Goal: Complete application form

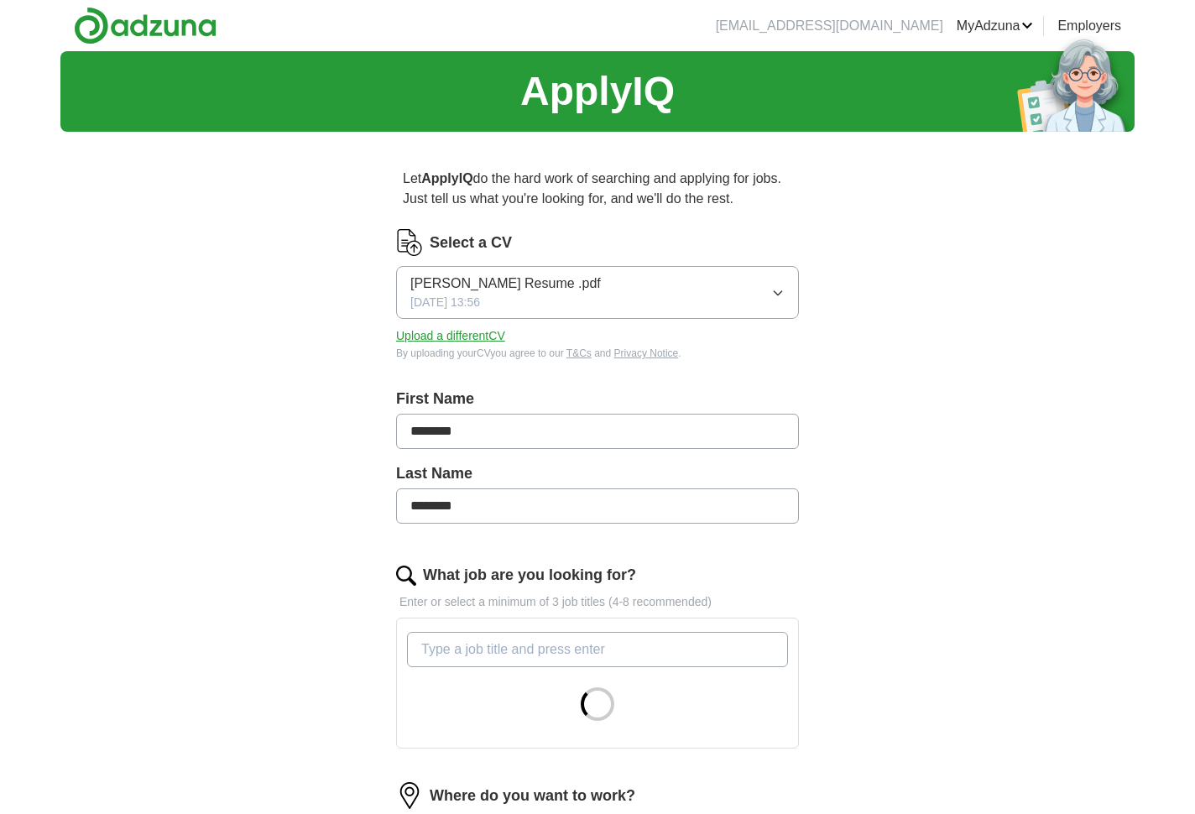
click at [619, 288] on button "Jonathon Mitchell Resume .pdf 24/09/2023, 13:56" at bounding box center [597, 292] width 403 height 53
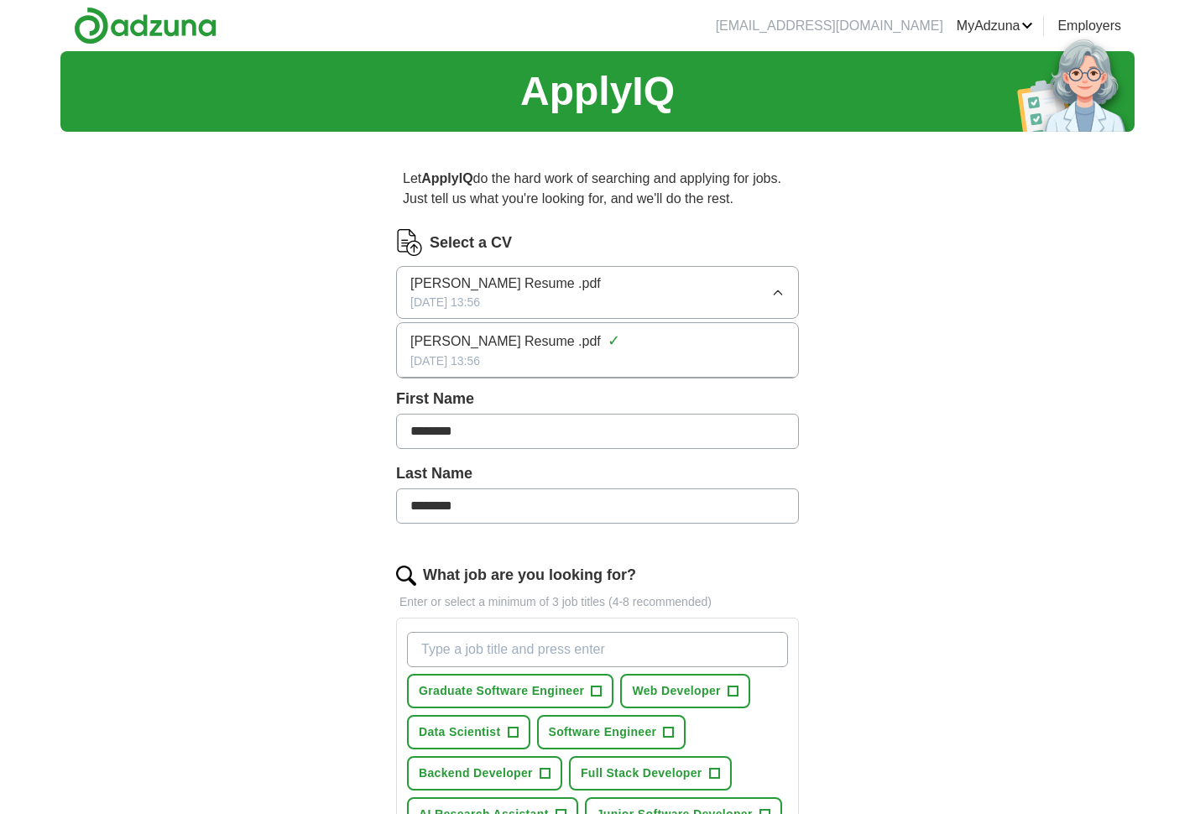
click at [618, 289] on button "Jonathon Mitchell Resume .pdf 24/09/2023, 13:56" at bounding box center [597, 292] width 403 height 53
click at [439, 337] on button "Upload a different CV" at bounding box center [450, 336] width 109 height 18
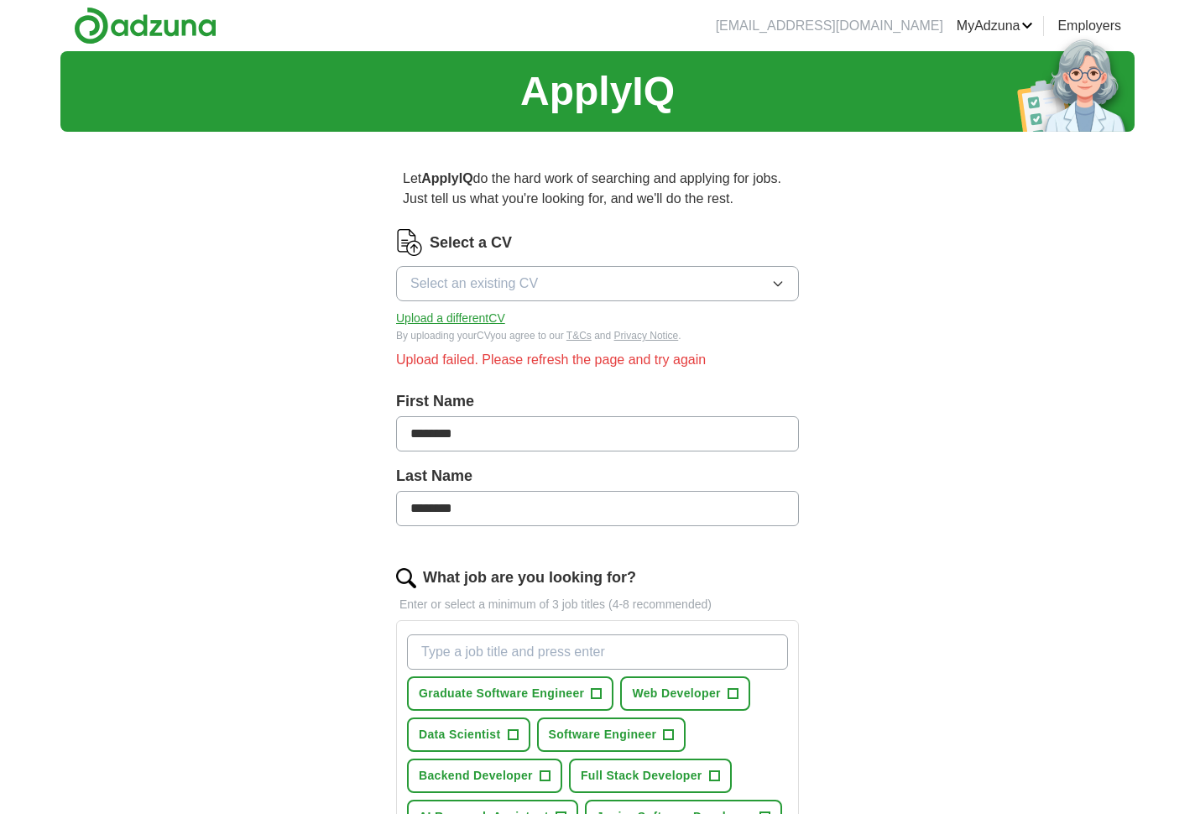
click at [490, 316] on button "Upload a different CV" at bounding box center [450, 319] width 109 height 18
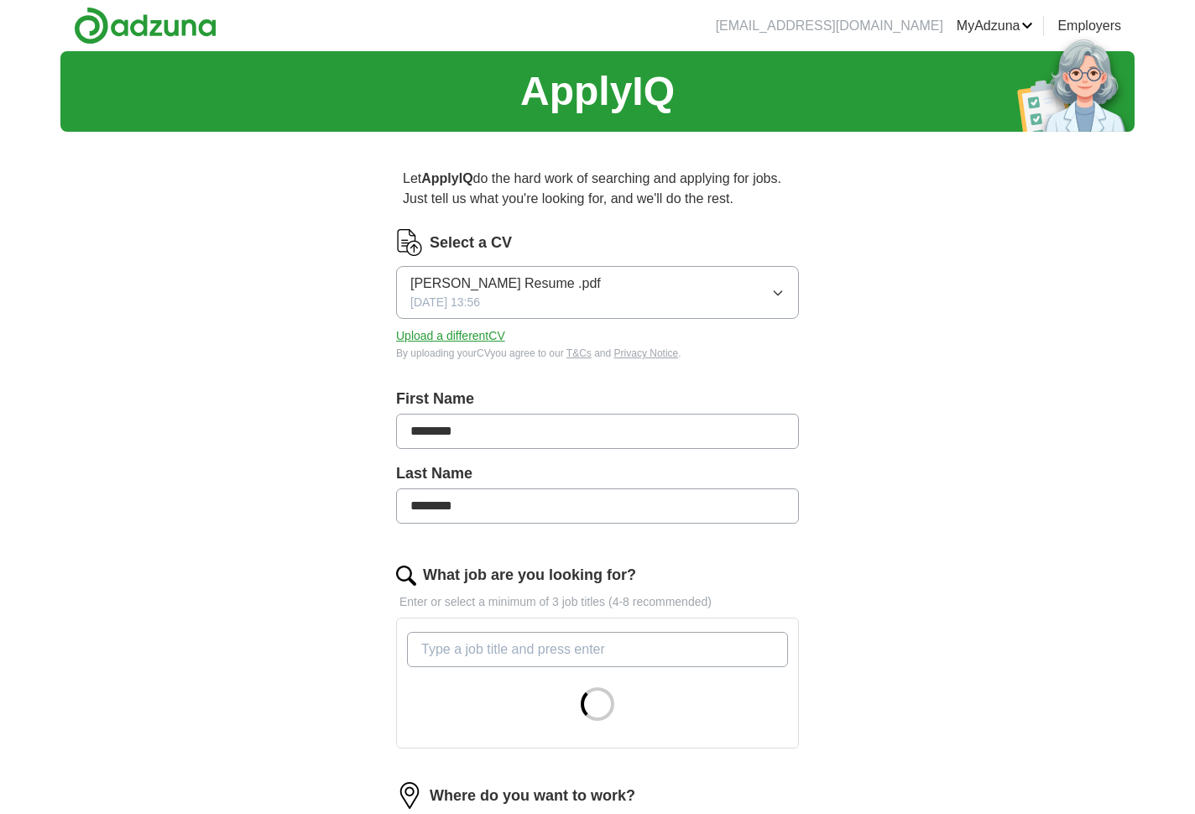
click at [477, 331] on button "Upload a different CV" at bounding box center [450, 336] width 109 height 18
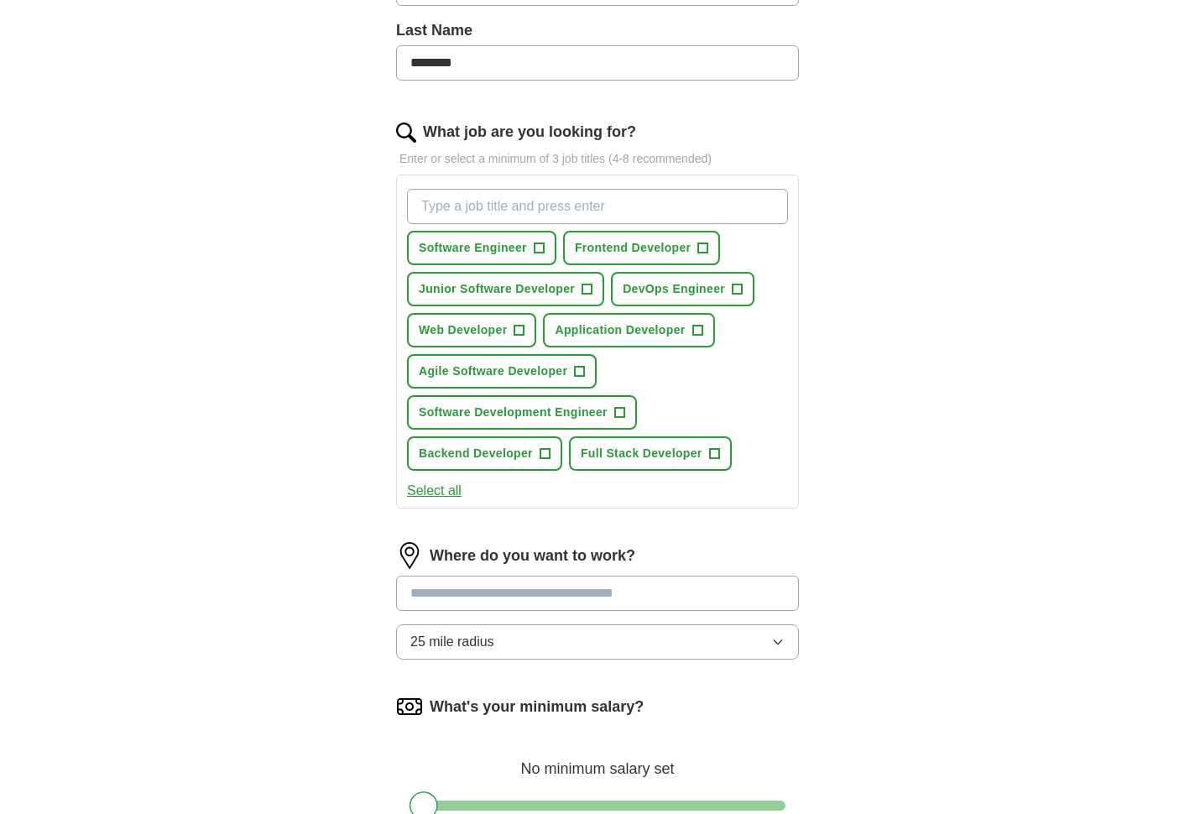
scroll to position [484, 0]
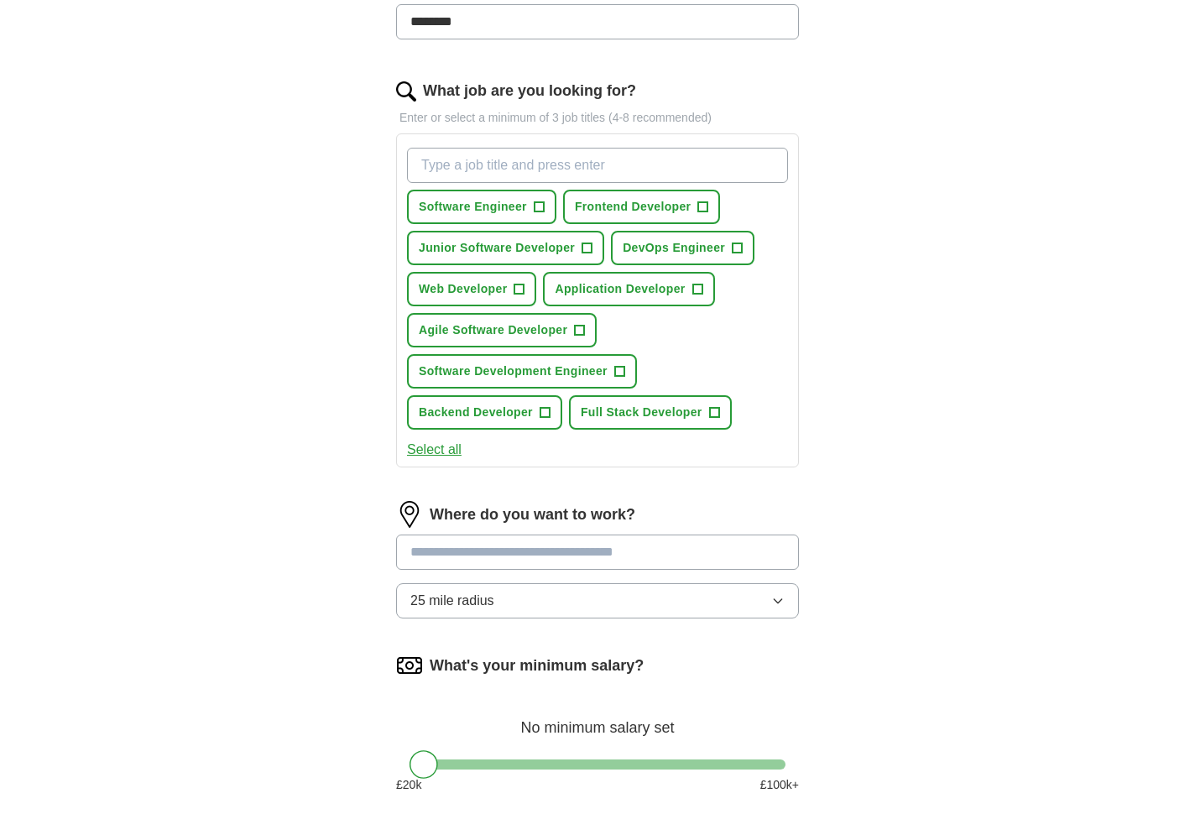
click at [539, 205] on span "+" at bounding box center [539, 207] width 10 height 13
click at [629, 207] on span "Frontend Developer" at bounding box center [633, 207] width 117 height 18
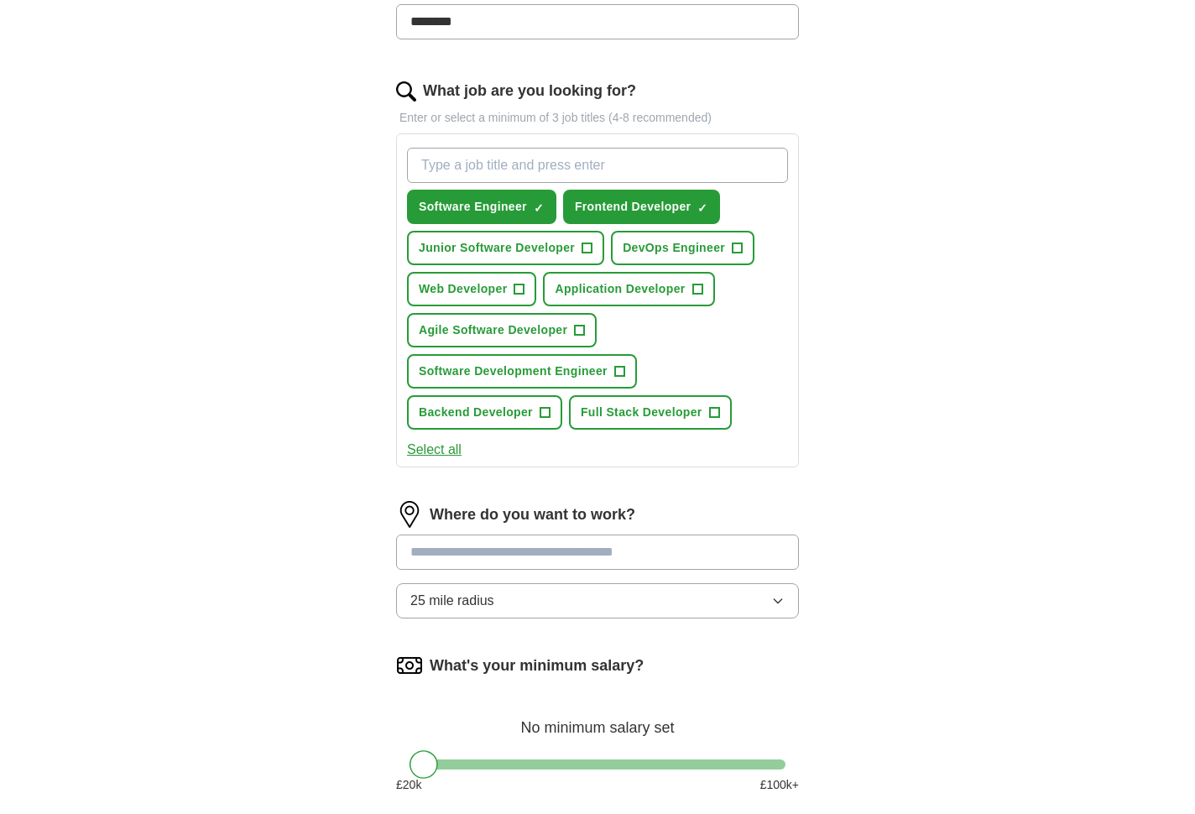
click at [509, 283] on button "Web Developer +" at bounding box center [471, 289] width 129 height 34
click at [589, 284] on span "Application Developer" at bounding box center [620, 289] width 130 height 18
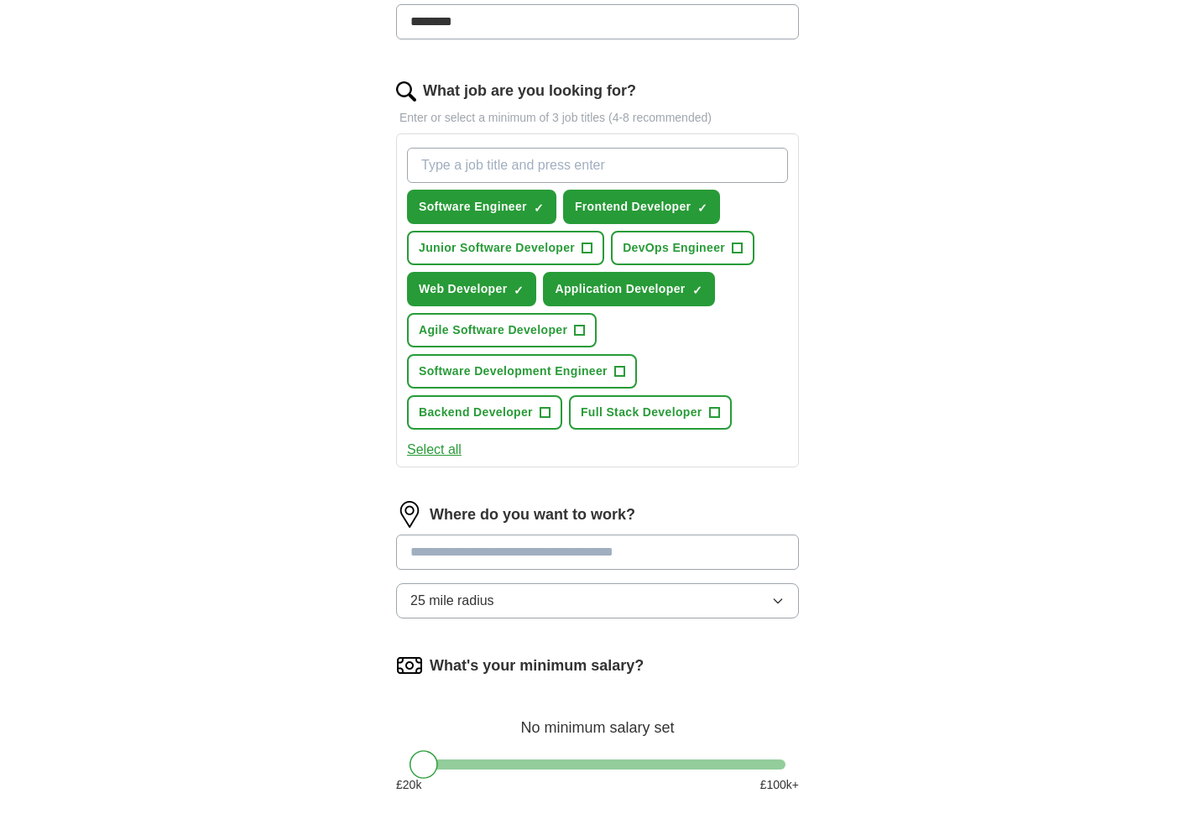
click at [521, 373] on span "Software Development Engineer" at bounding box center [513, 372] width 189 height 18
click at [518, 336] on span "Agile Software Developer" at bounding box center [493, 330] width 149 height 18
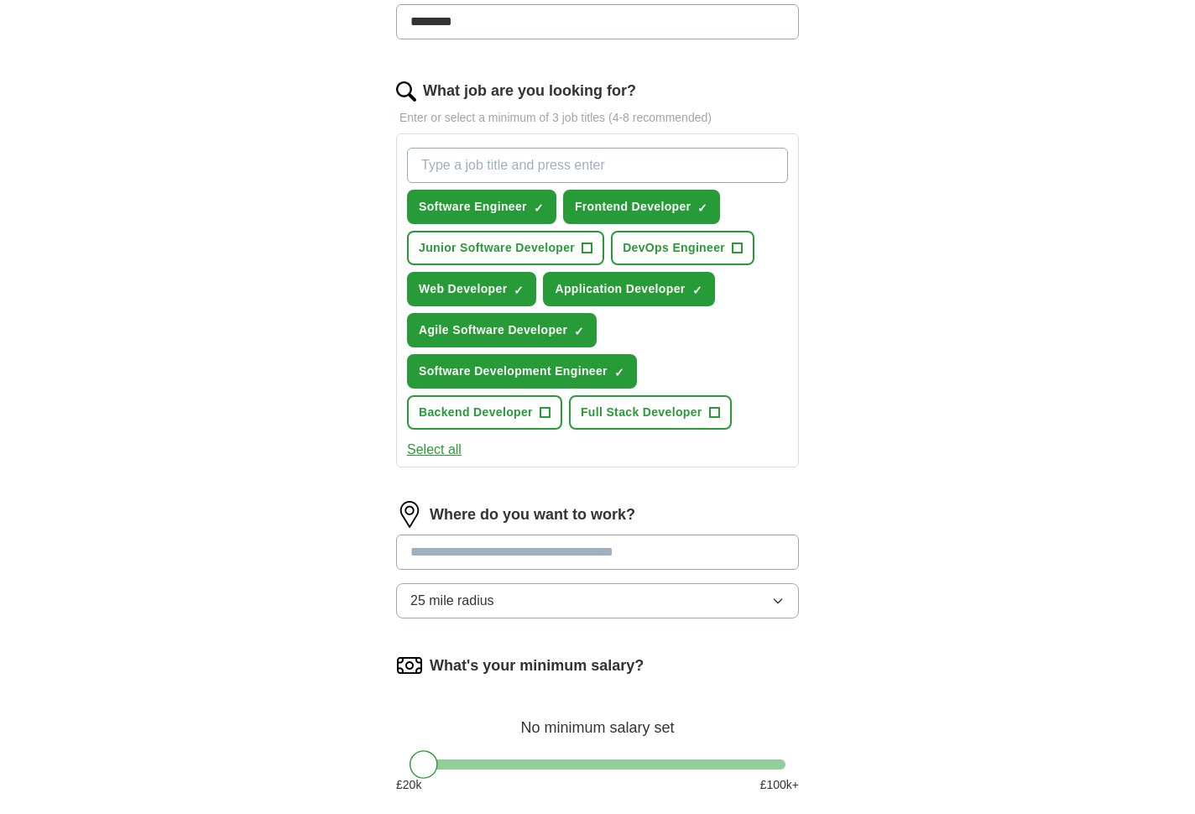
click at [514, 419] on span "Backend Developer" at bounding box center [476, 413] width 114 height 18
click at [617, 421] on button "Full Stack Developer +" at bounding box center [650, 412] width 163 height 34
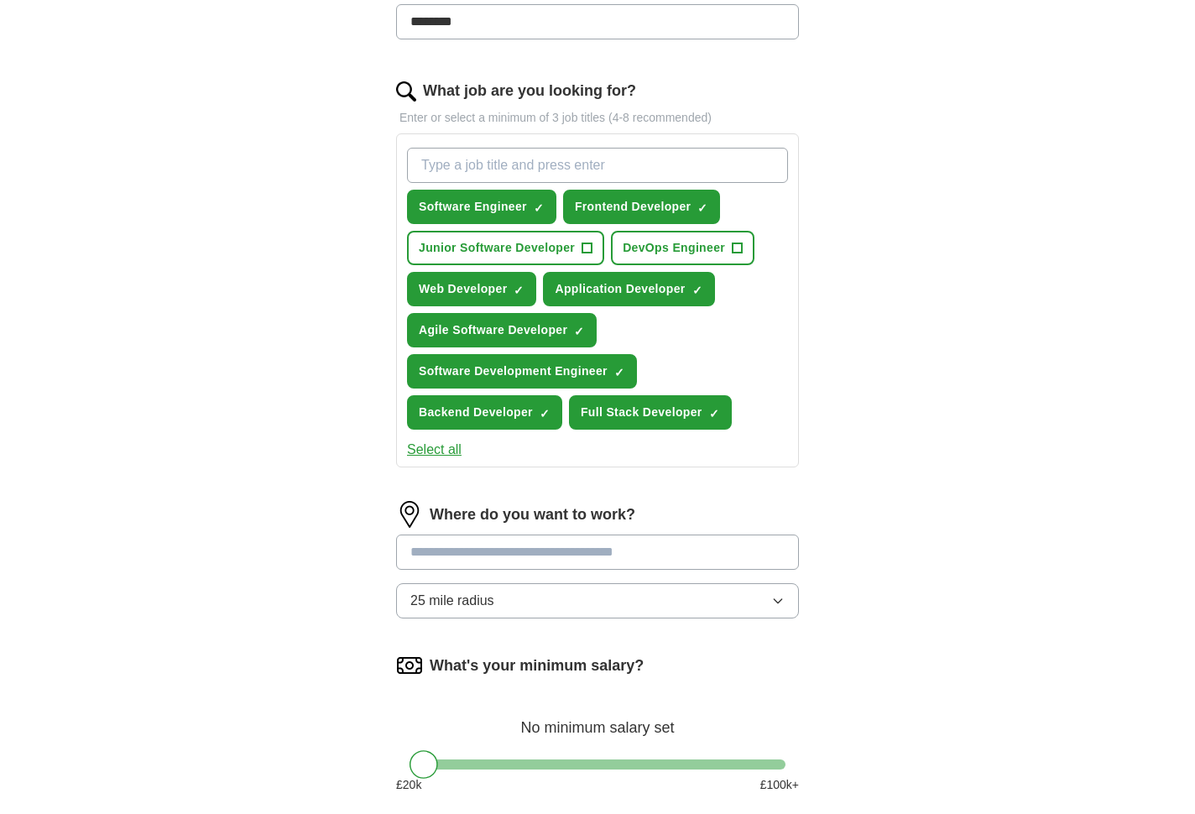
click at [543, 560] on input at bounding box center [597, 552] width 403 height 35
click at [538, 546] on input at bounding box center [597, 552] width 403 height 35
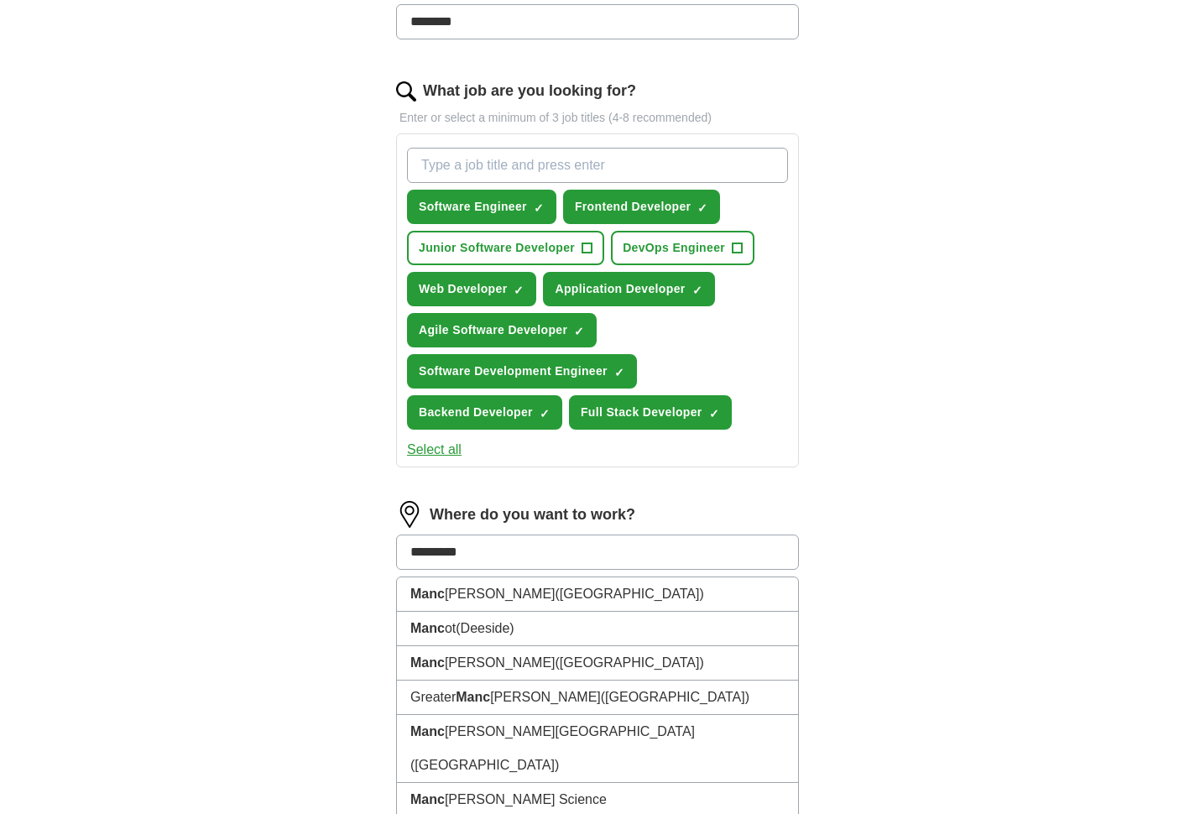
type input "**********"
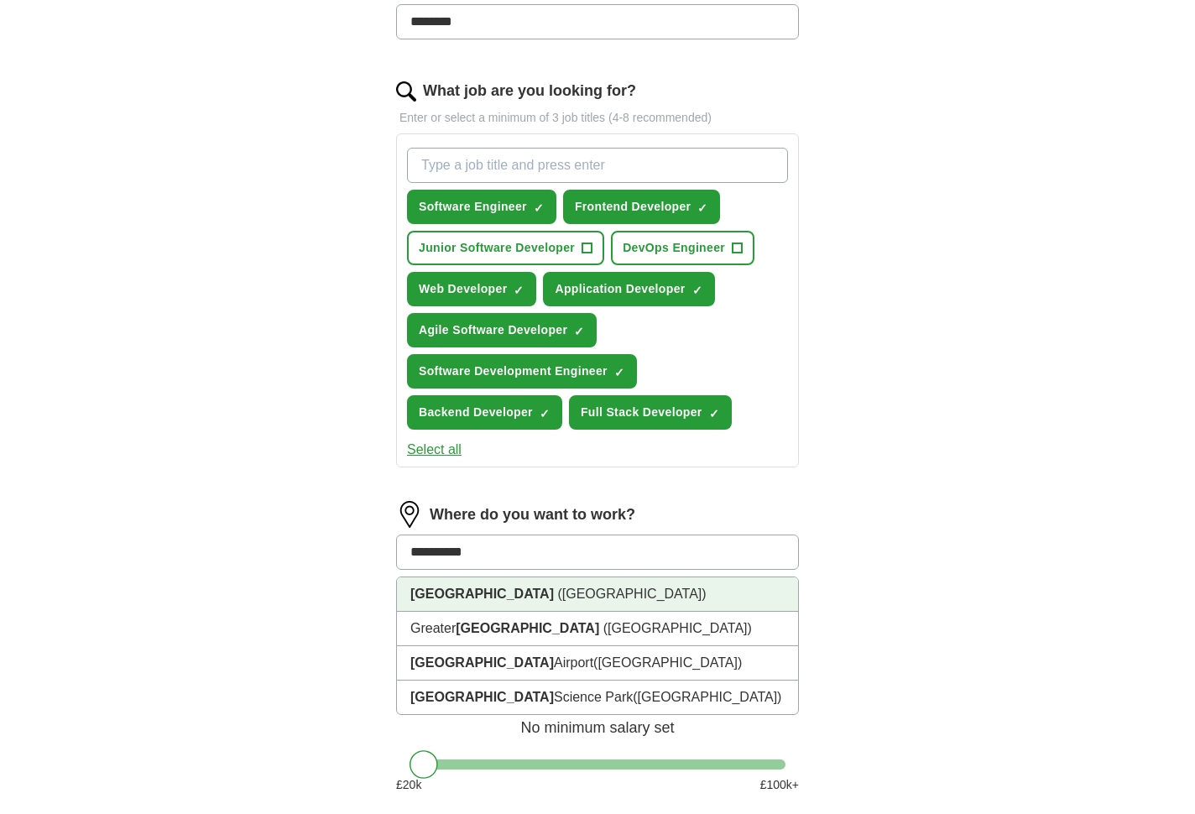
click at [557, 594] on span "([GEOGRAPHIC_DATA])" at bounding box center [631, 594] width 149 height 14
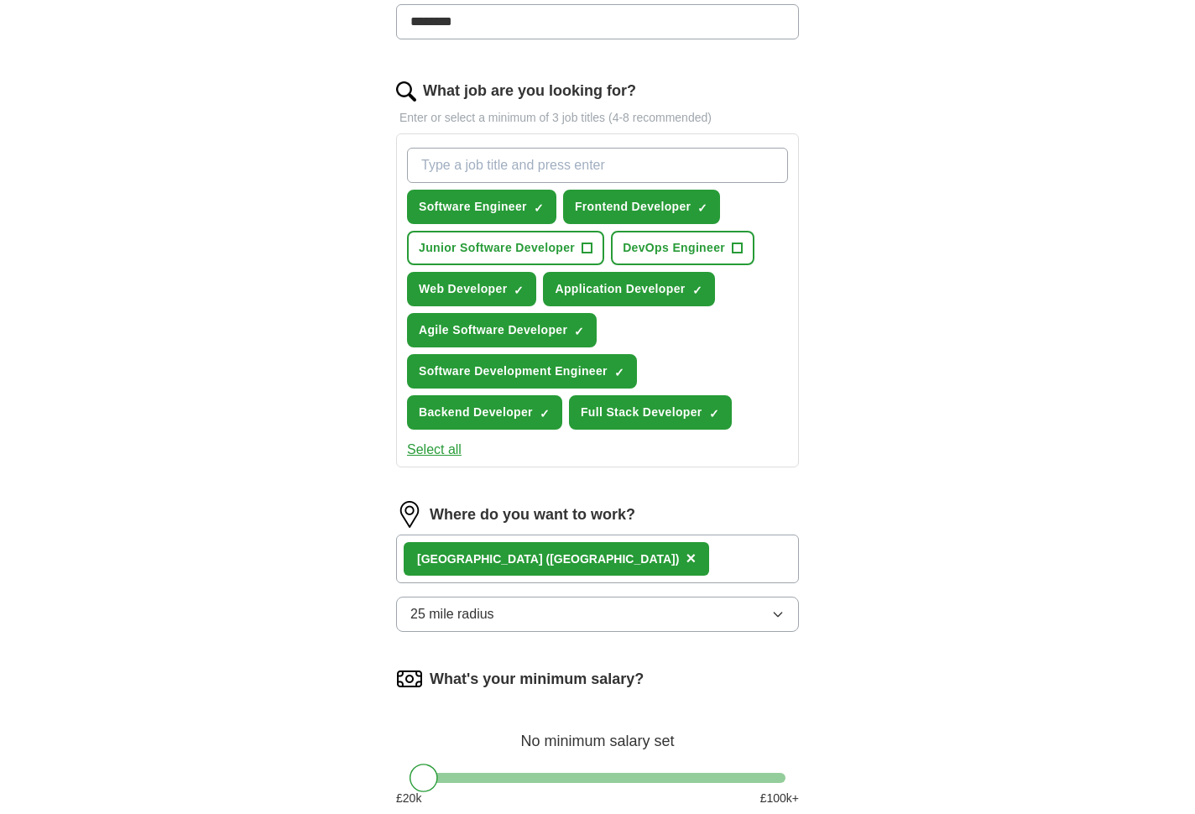
click at [497, 611] on button "25 mile radius" at bounding box center [597, 614] width 403 height 35
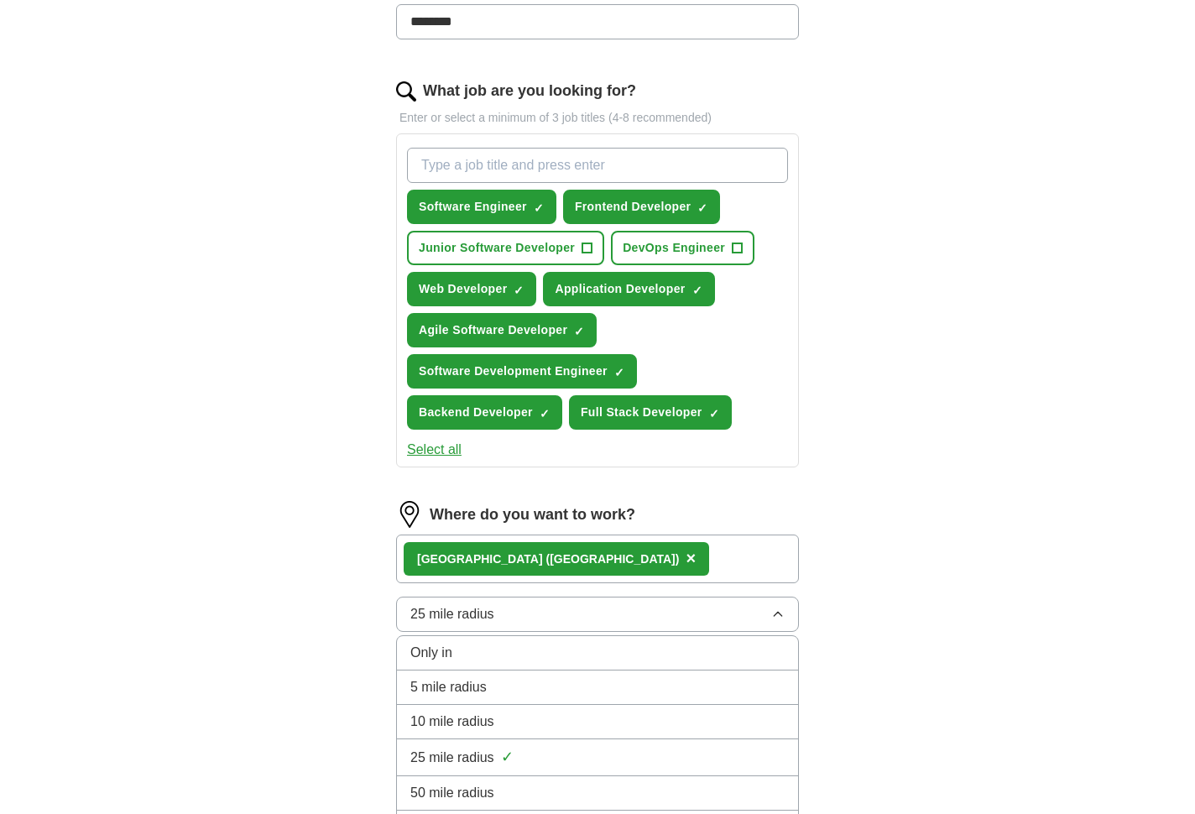
click at [483, 655] on div "Only in" at bounding box center [597, 653] width 374 height 20
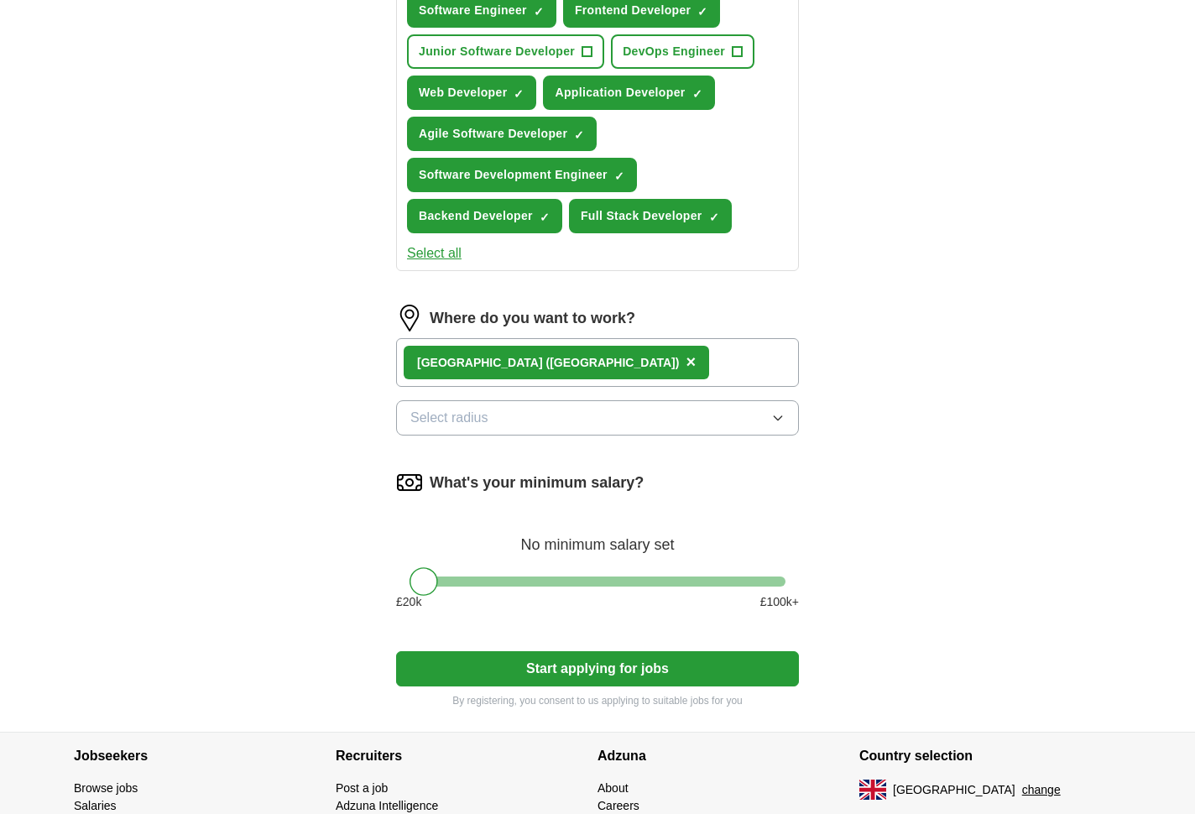
scroll to position [707, 0]
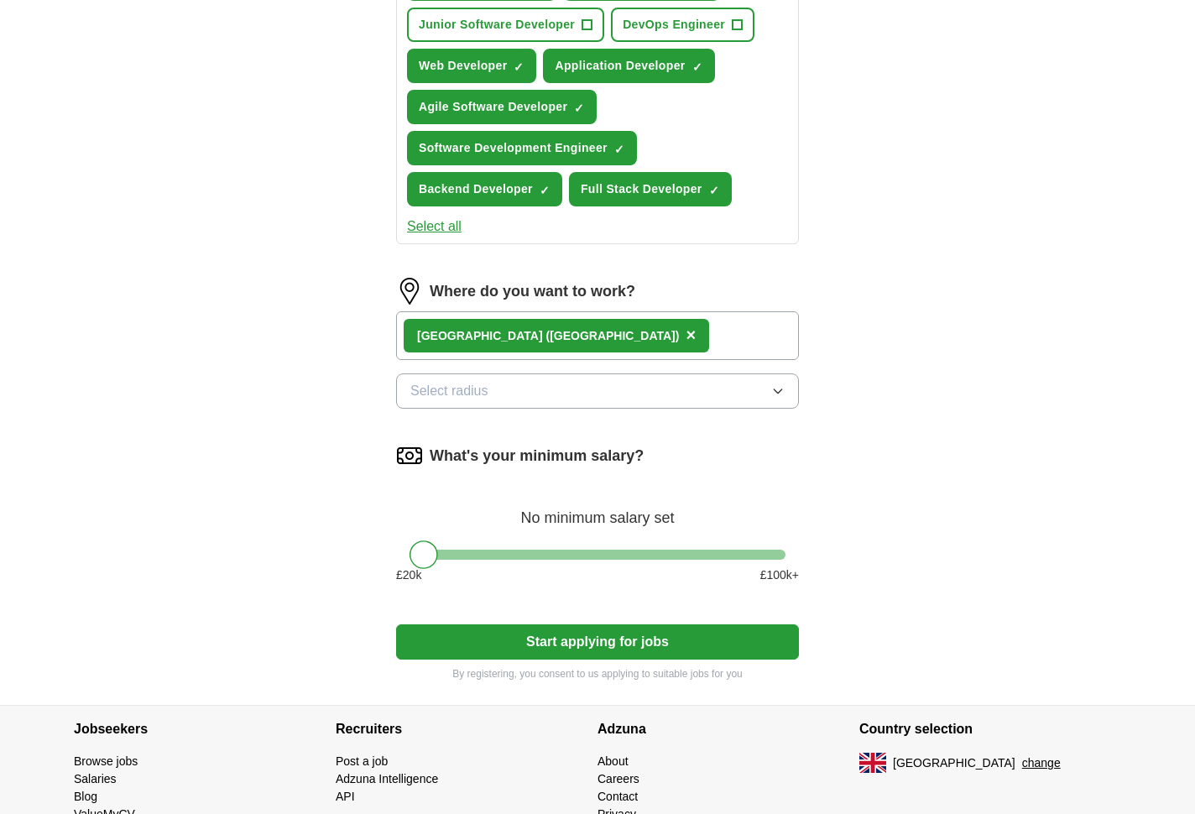
click at [586, 390] on button "Select radius" at bounding box center [597, 390] width 403 height 35
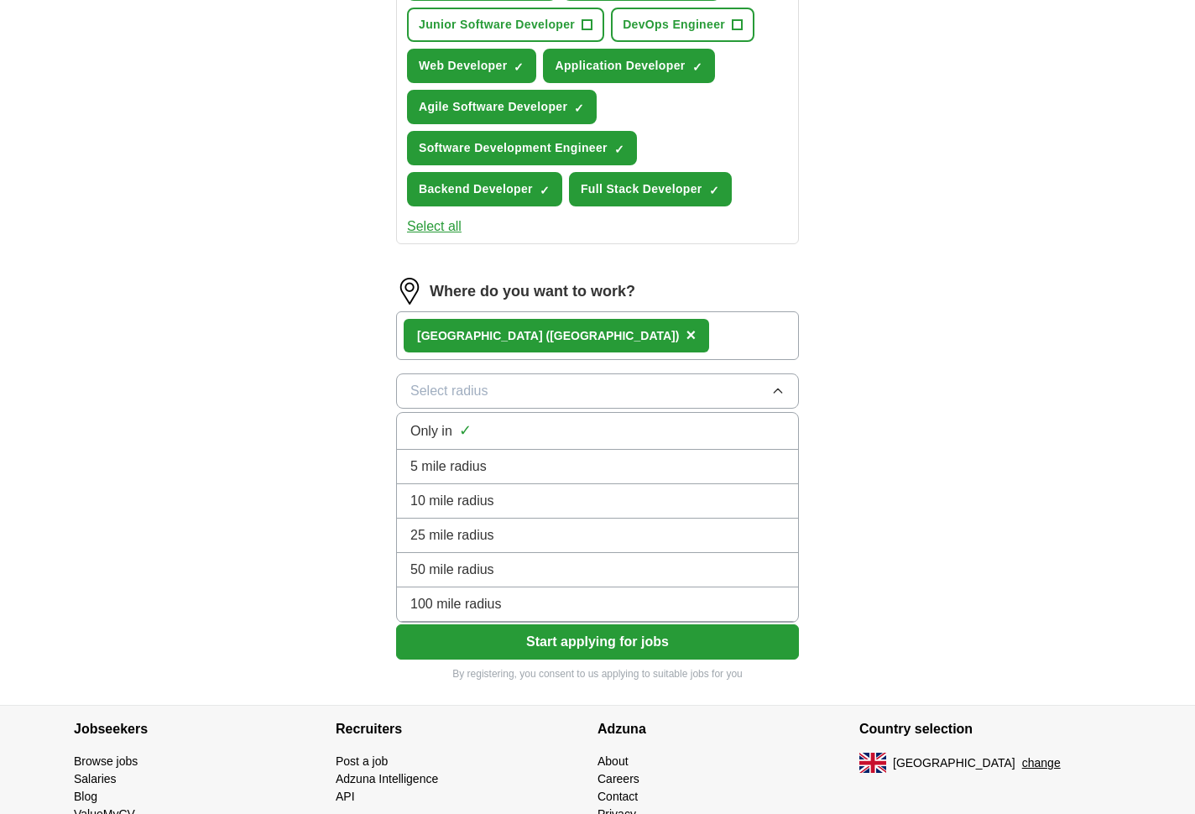
click at [504, 462] on div "5 mile radius" at bounding box center [597, 467] width 374 height 20
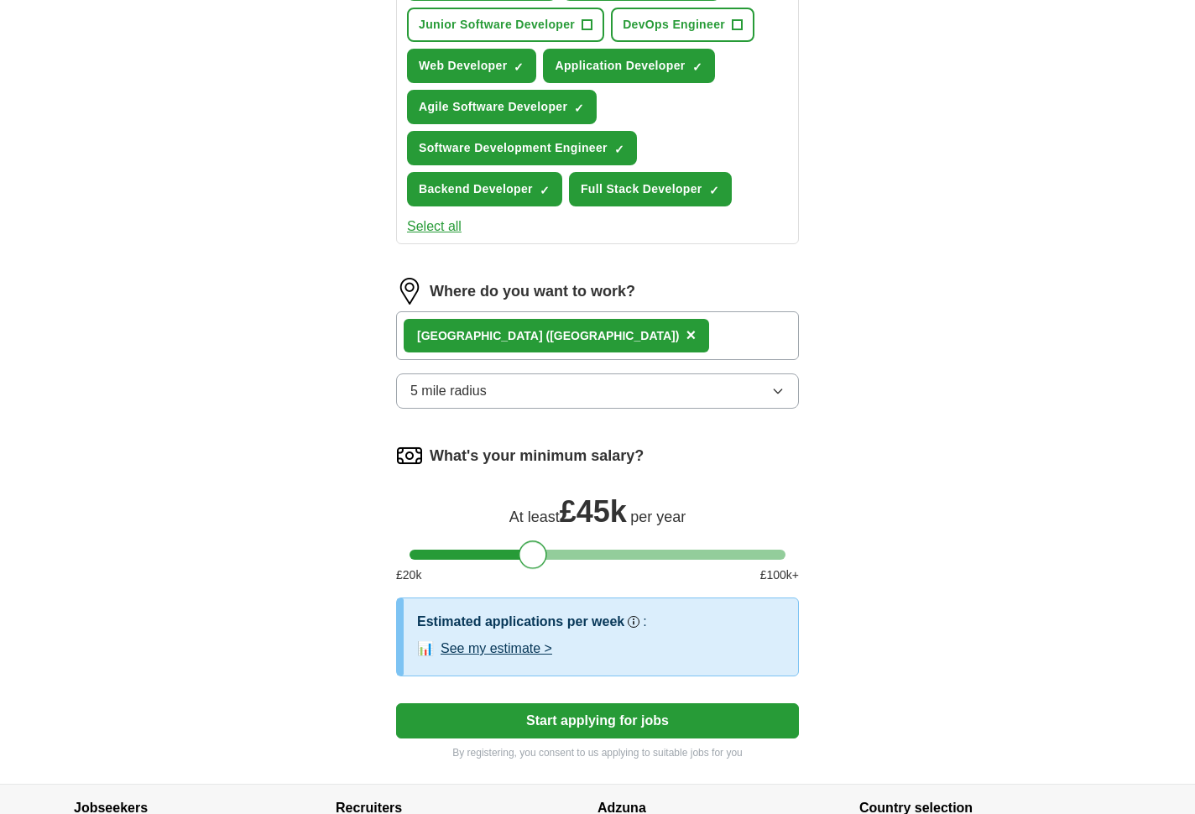
drag, startPoint x: 435, startPoint y: 551, endPoint x: 542, endPoint y: 546, distance: 107.5
click at [542, 546] on div at bounding box center [533, 554] width 29 height 29
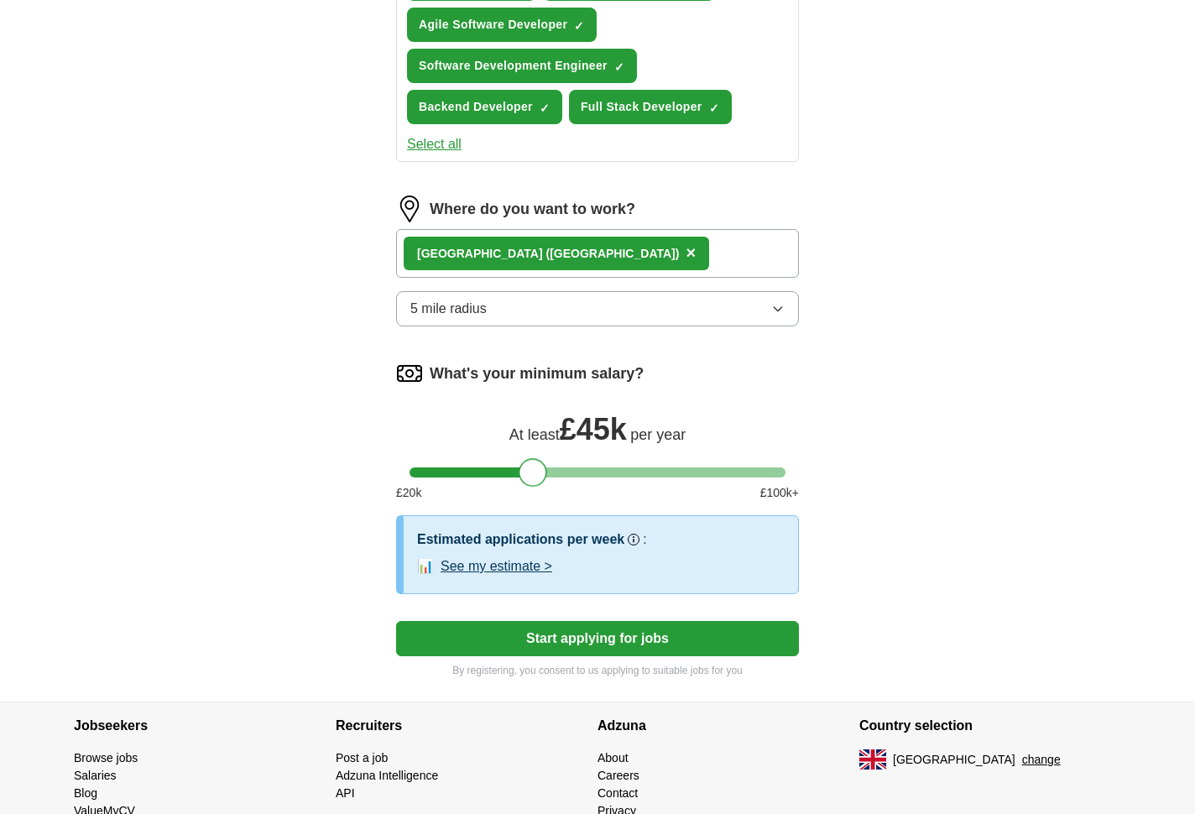
scroll to position [793, 0]
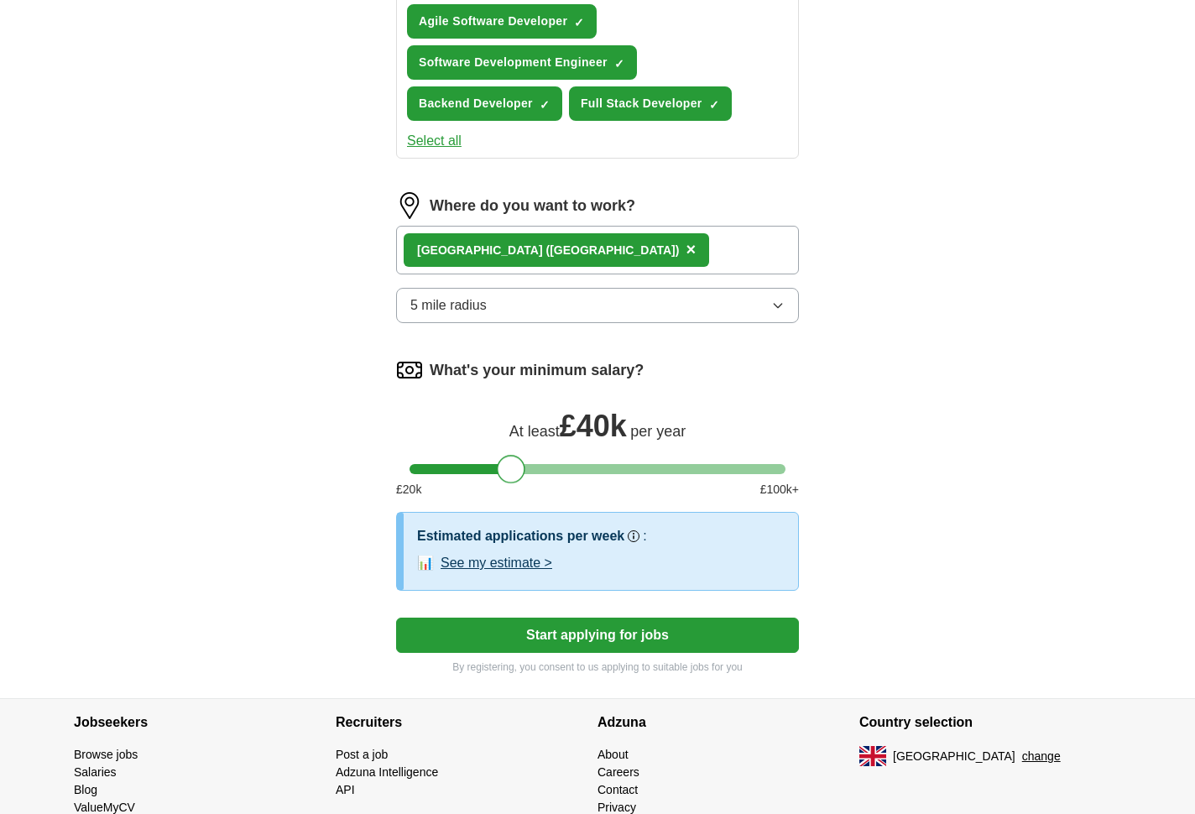
drag, startPoint x: 531, startPoint y: 467, endPoint x: 511, endPoint y: 467, distance: 20.1
click at [511, 467] on div at bounding box center [511, 469] width 29 height 29
click at [523, 558] on button "See my estimate >" at bounding box center [497, 563] width 112 height 20
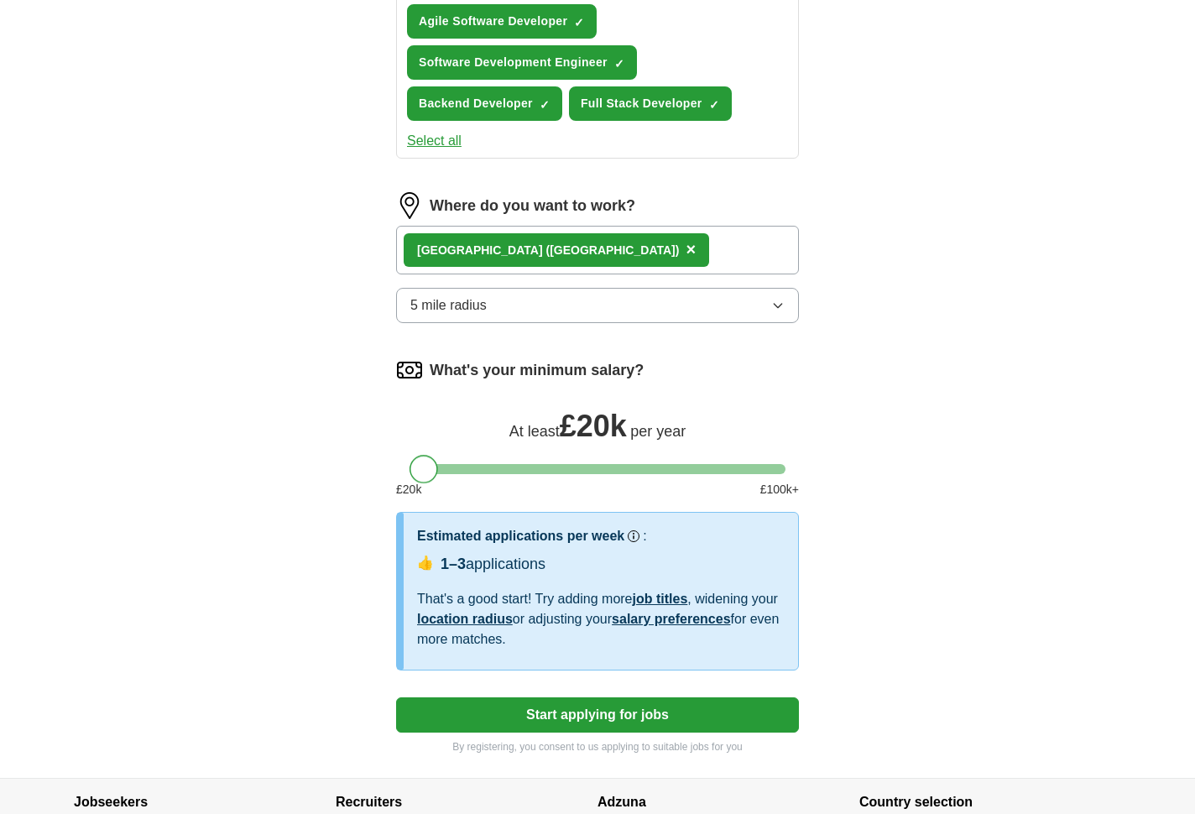
drag, startPoint x: 518, startPoint y: 472, endPoint x: 425, endPoint y: 464, distance: 92.7
click at [425, 464] on div at bounding box center [424, 469] width 29 height 29
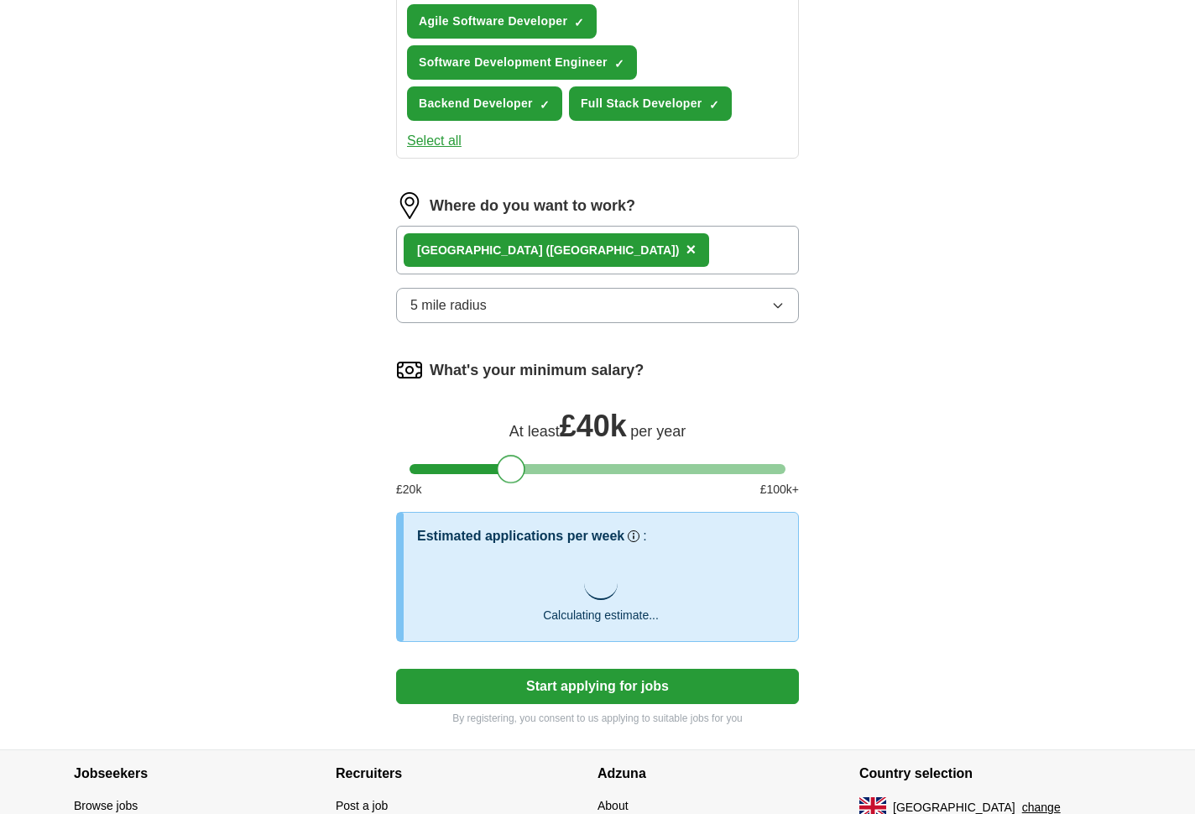
drag, startPoint x: 425, startPoint y: 464, endPoint x: 512, endPoint y: 468, distance: 86.5
click at [512, 468] on div at bounding box center [511, 469] width 29 height 29
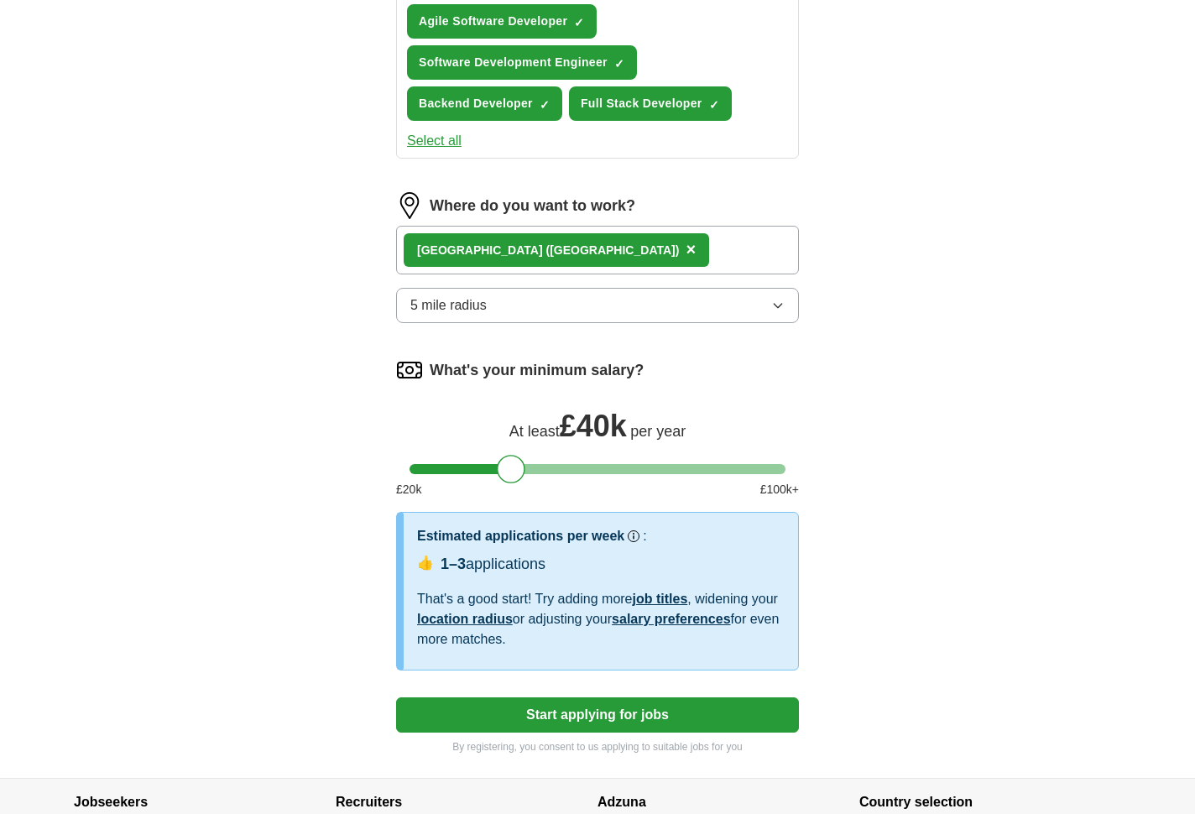
click at [624, 307] on button "5 mile radius" at bounding box center [597, 305] width 403 height 35
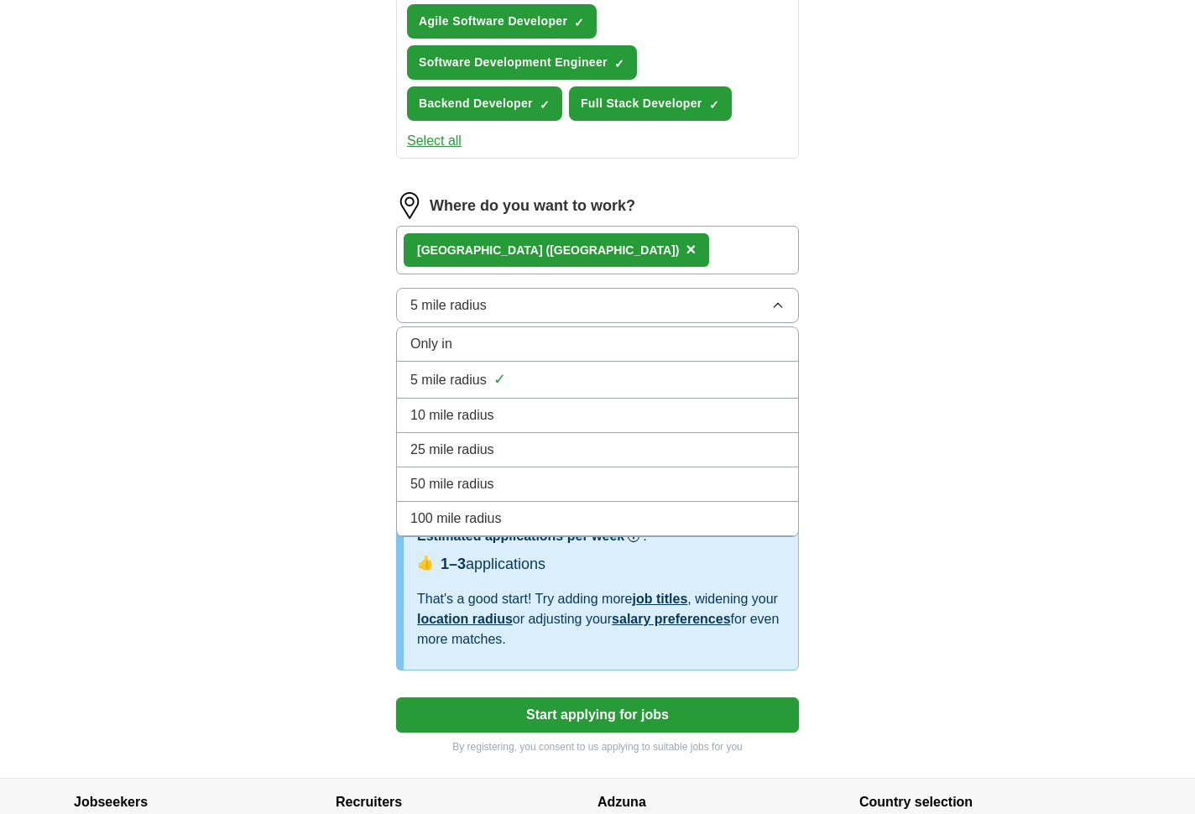
click at [524, 445] on div "25 mile radius" at bounding box center [597, 450] width 374 height 20
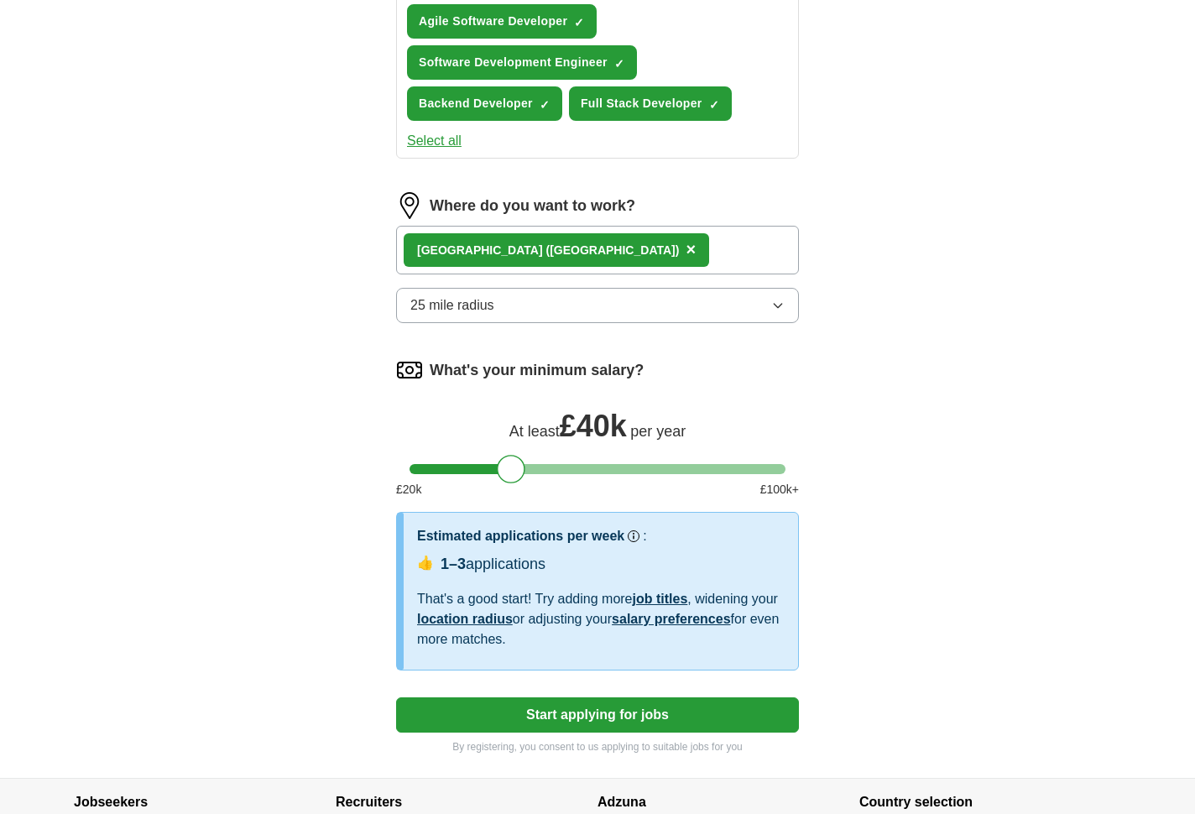
click at [595, 316] on button "25 mile radius" at bounding box center [597, 305] width 403 height 35
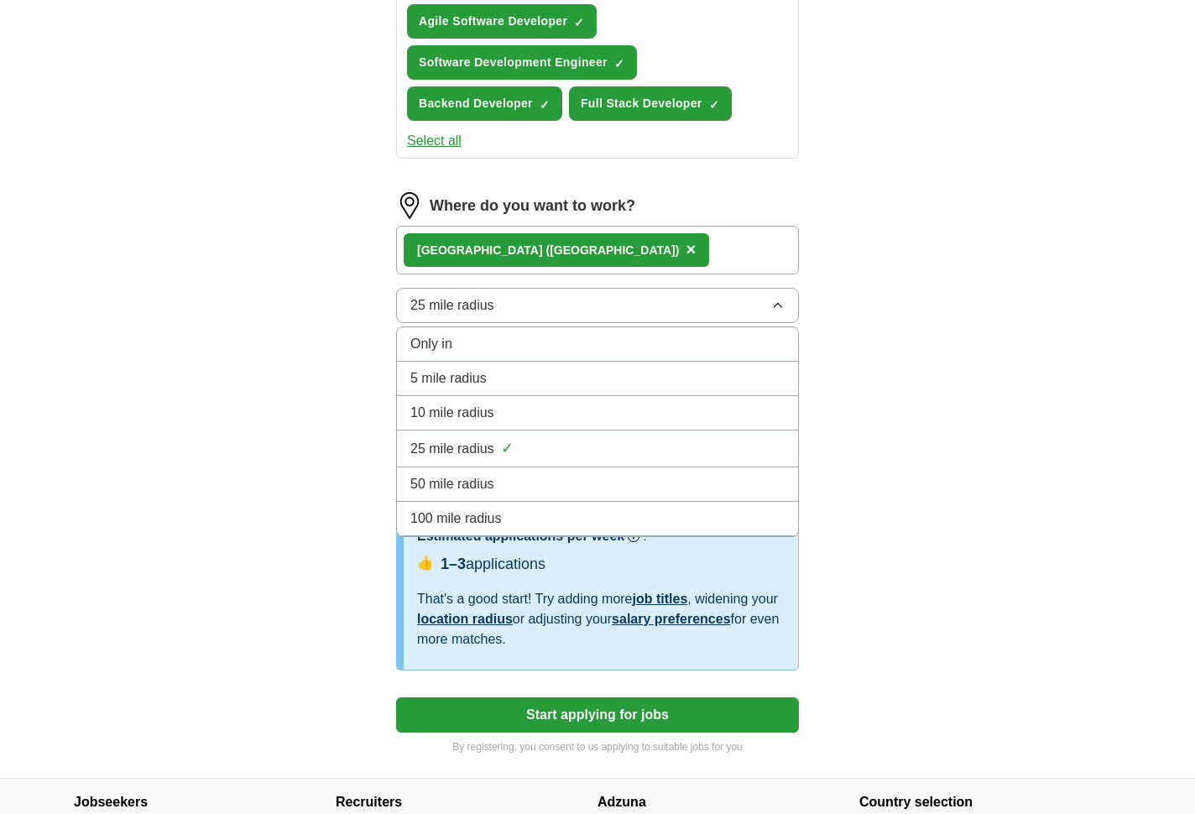
click at [530, 519] on div "100 mile radius" at bounding box center [597, 519] width 374 height 20
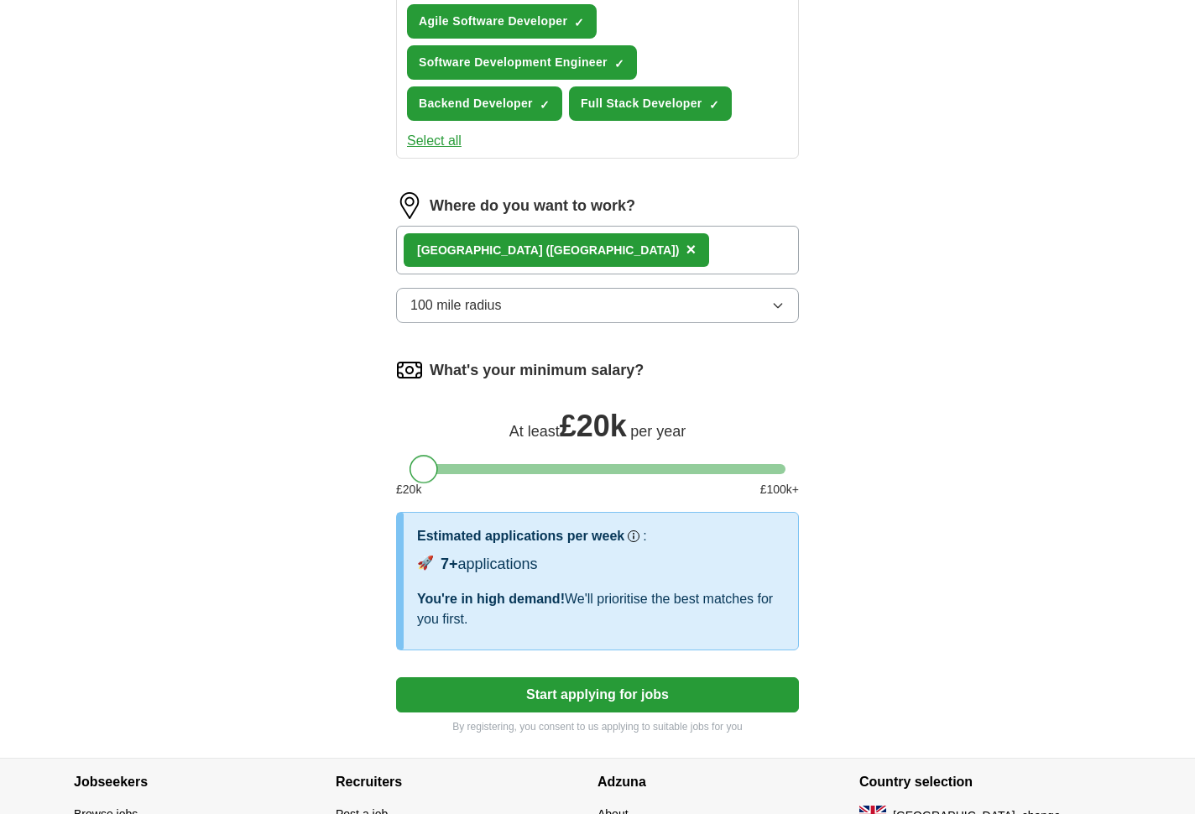
drag, startPoint x: 515, startPoint y: 466, endPoint x: 399, endPoint y: 462, distance: 115.9
click at [399, 462] on div "What's your minimum salary? At least £ 20k per year £ 20 k £ 100 k+" at bounding box center [597, 434] width 403 height 155
drag, startPoint x: 430, startPoint y: 473, endPoint x: 517, endPoint y: 481, distance: 87.6
click at [517, 481] on div at bounding box center [511, 469] width 29 height 29
click at [593, 310] on button "100 mile radius" at bounding box center [597, 305] width 403 height 35
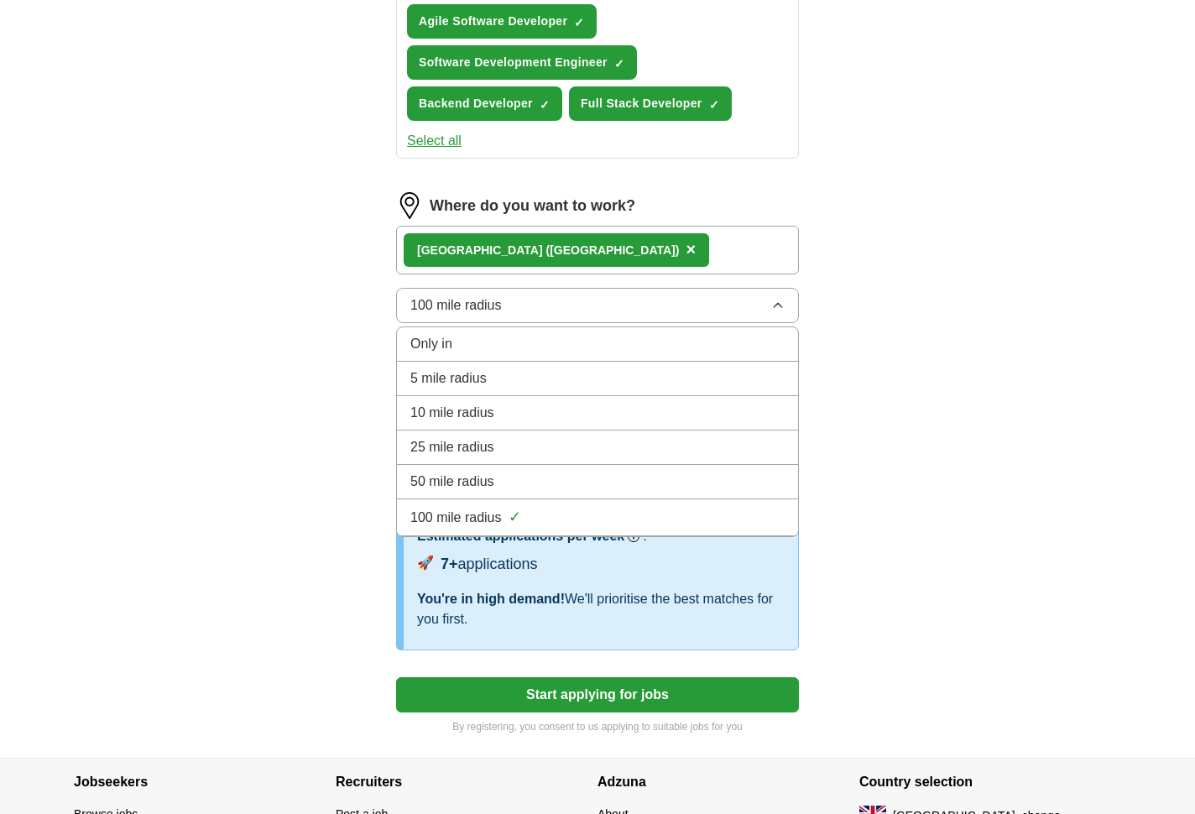
click at [551, 348] on div "Only in" at bounding box center [597, 344] width 374 height 20
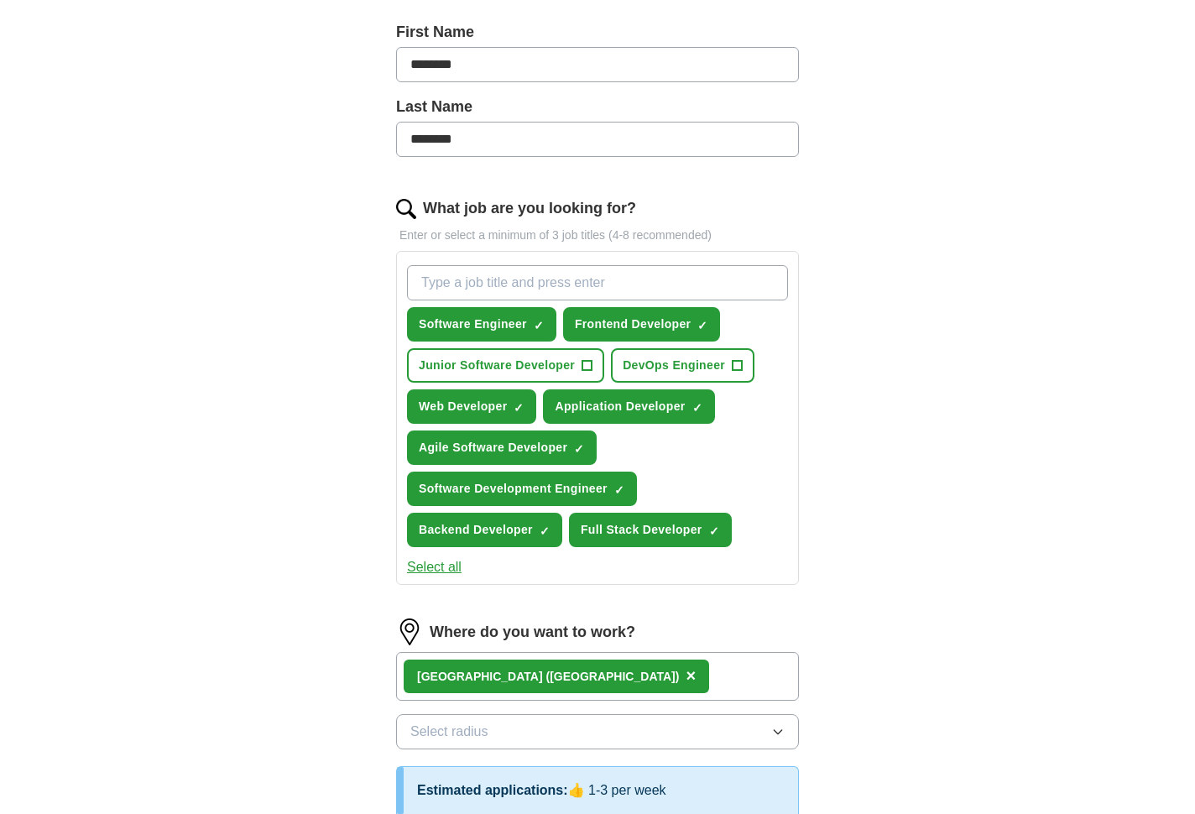
scroll to position [364, 0]
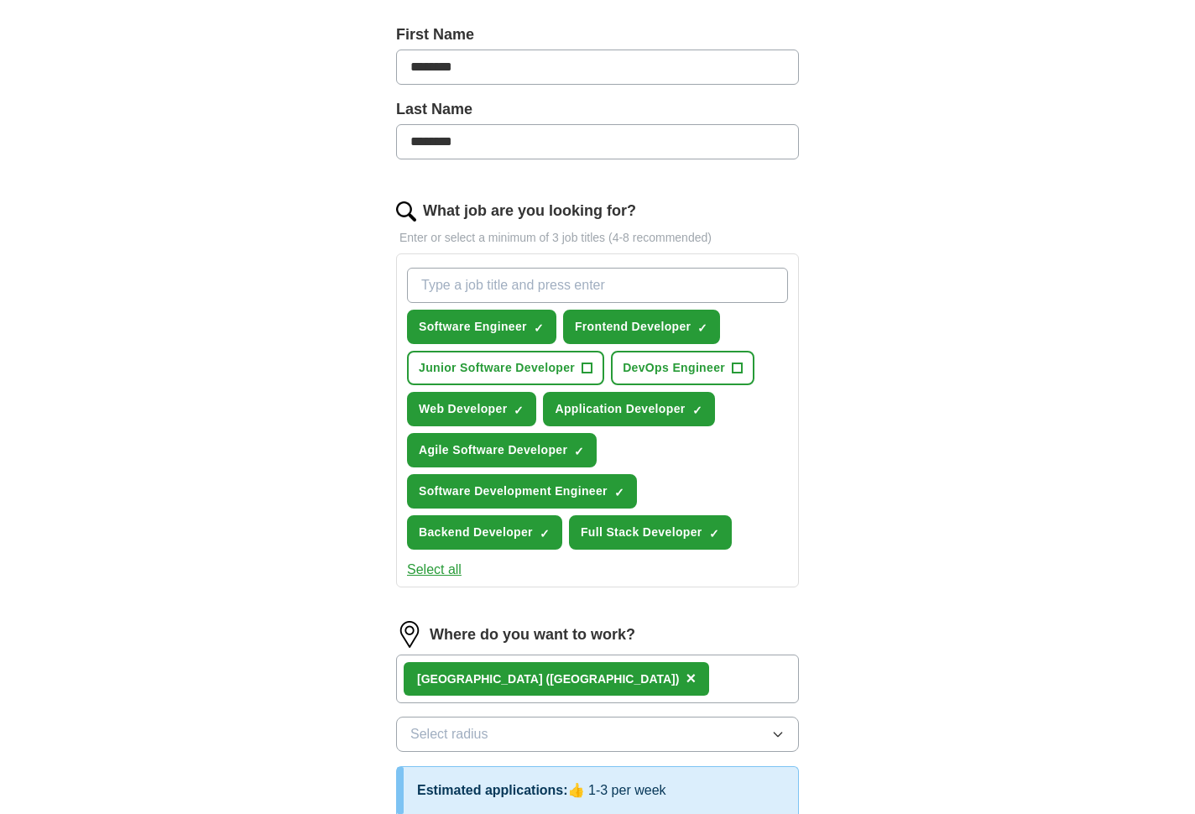
click at [0, 0] on span "×" at bounding box center [0, 0] width 0 height 0
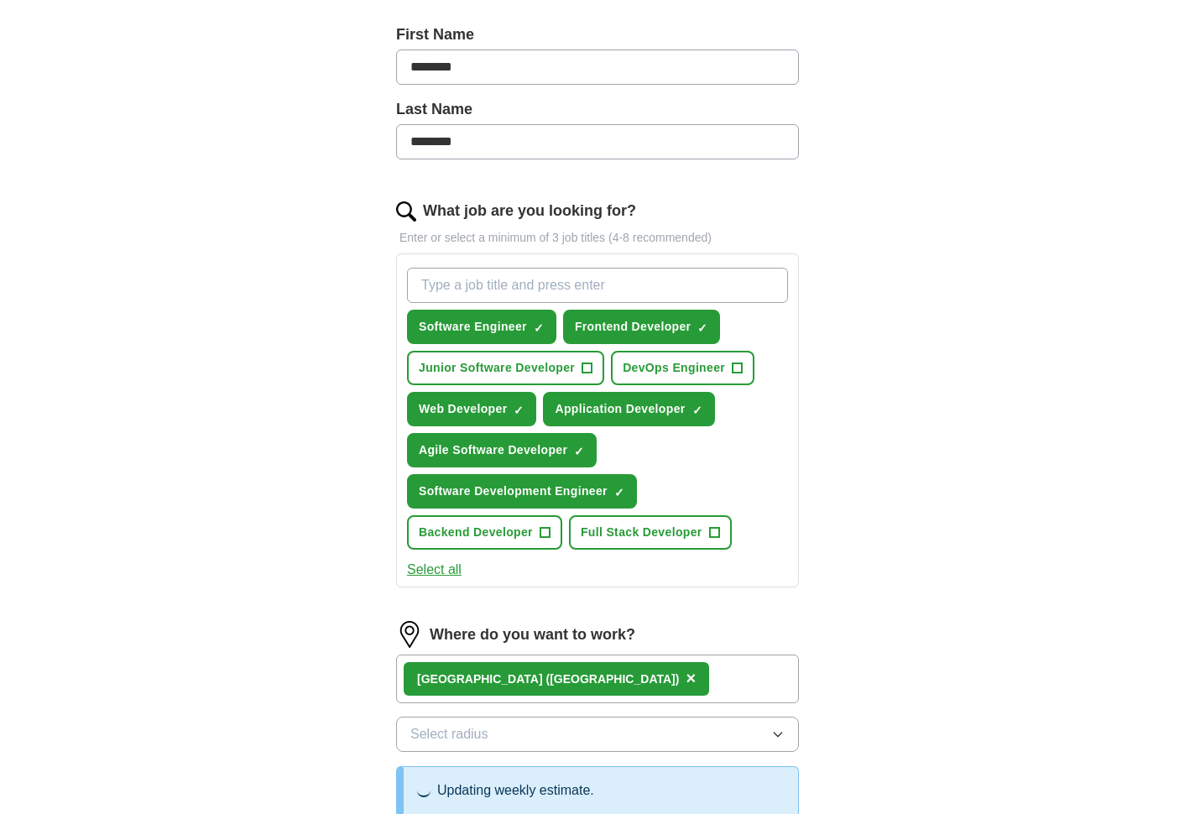
click at [625, 493] on span "✓ ×" at bounding box center [619, 492] width 11 height 10
click at [587, 458] on button "Agile Software Developer ✓ ×" at bounding box center [502, 450] width 190 height 34
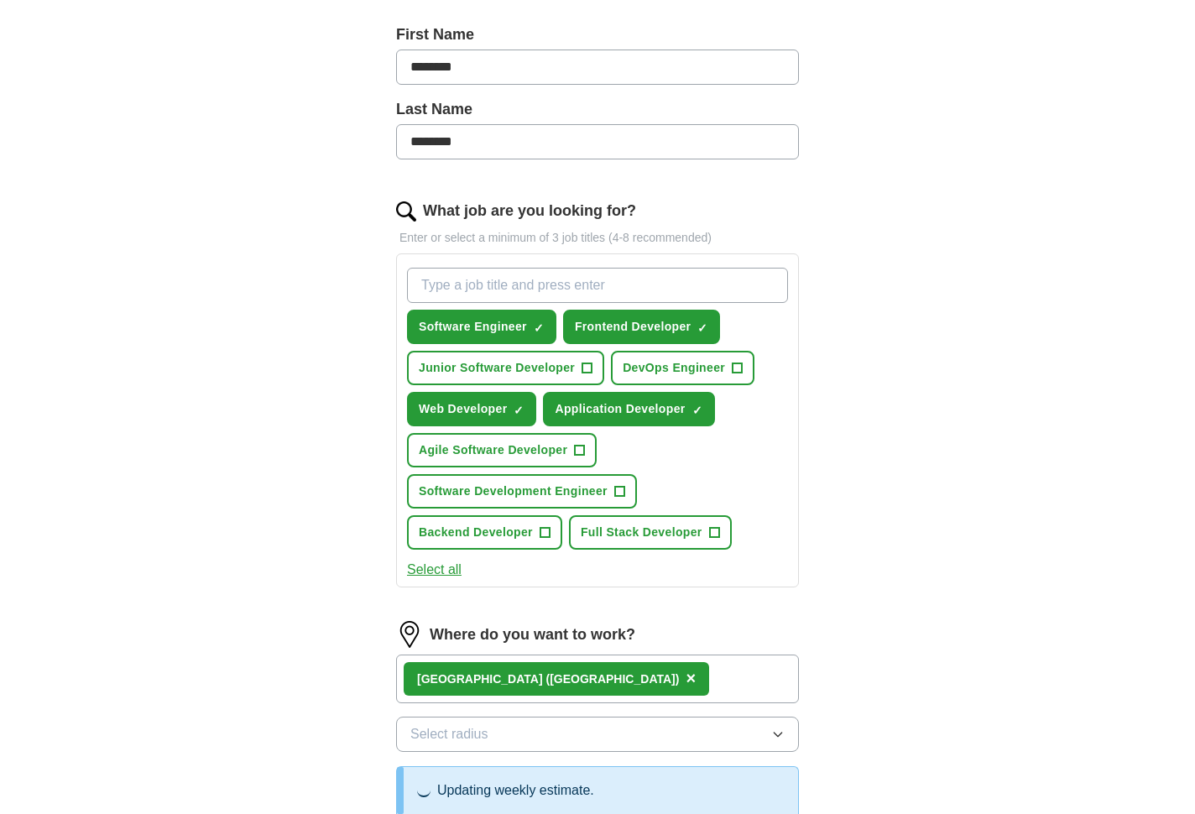
click at [0, 0] on span "×" at bounding box center [0, 0] width 0 height 0
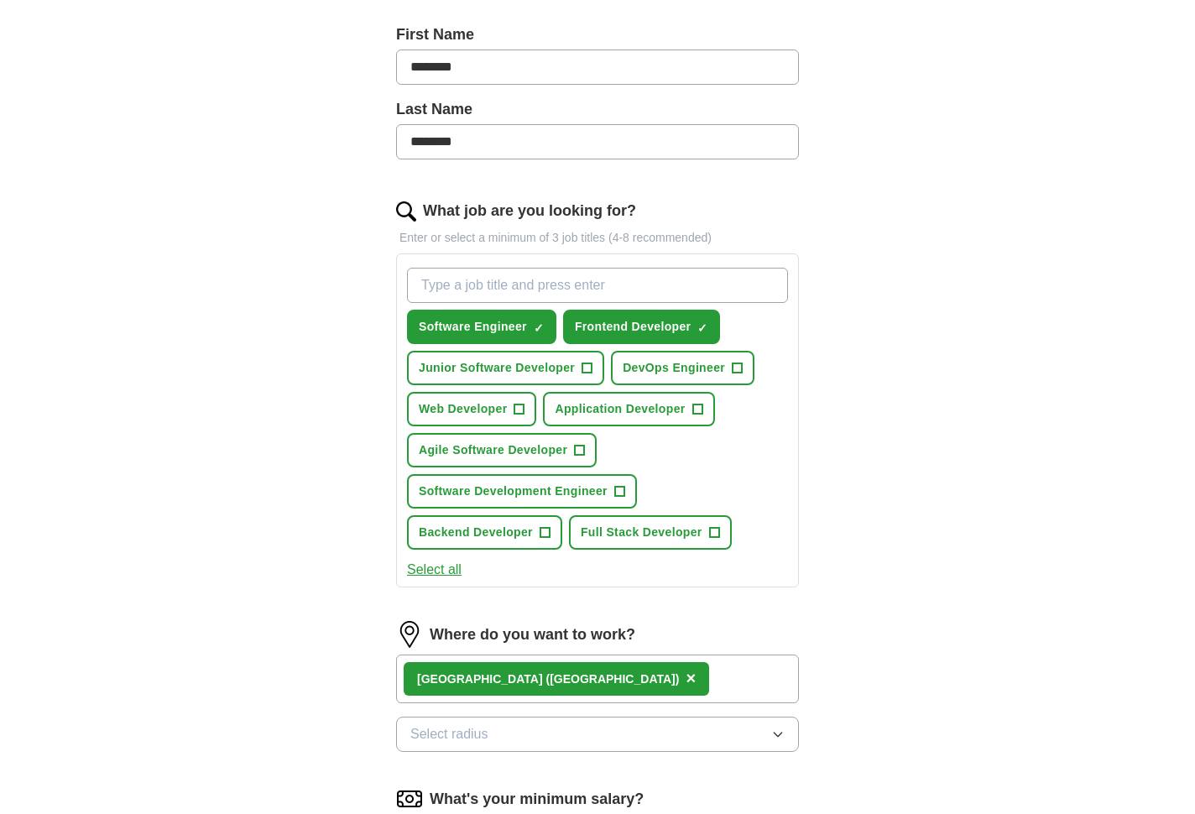
click at [0, 0] on span "×" at bounding box center [0, 0] width 0 height 0
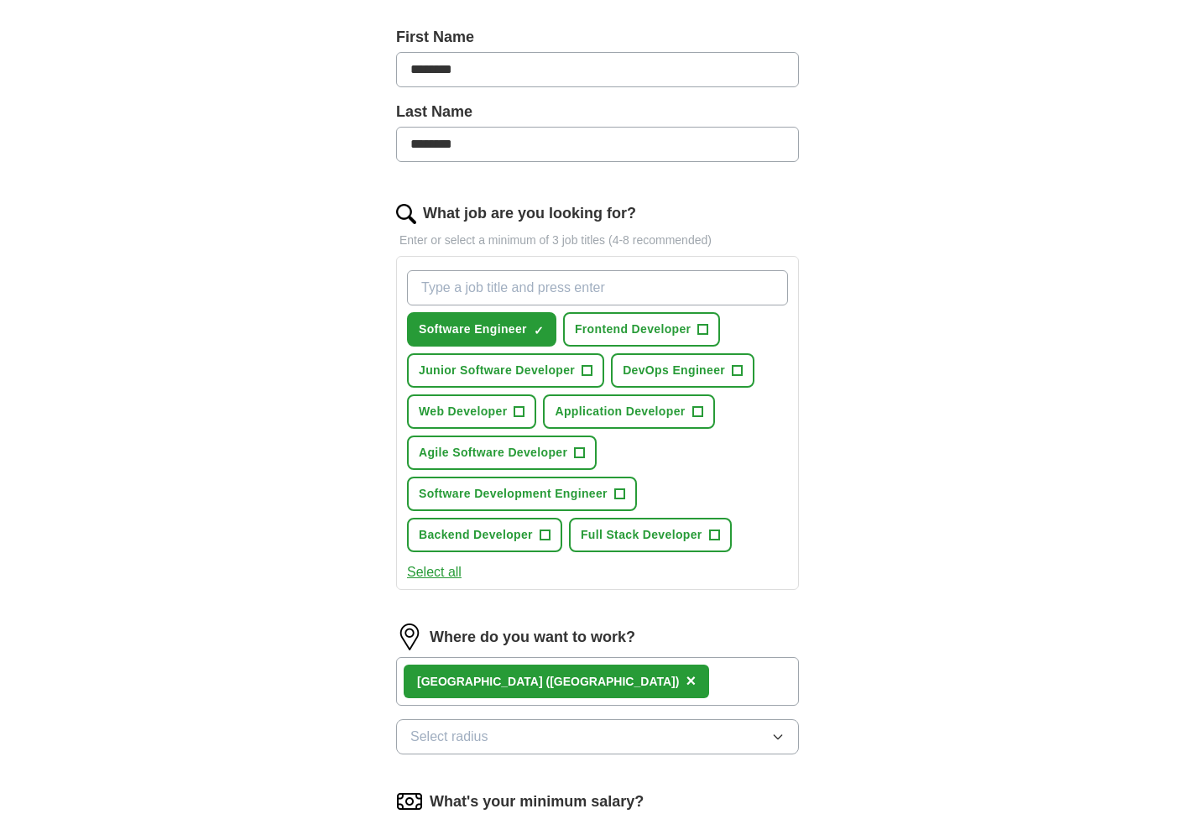
scroll to position [357, 0]
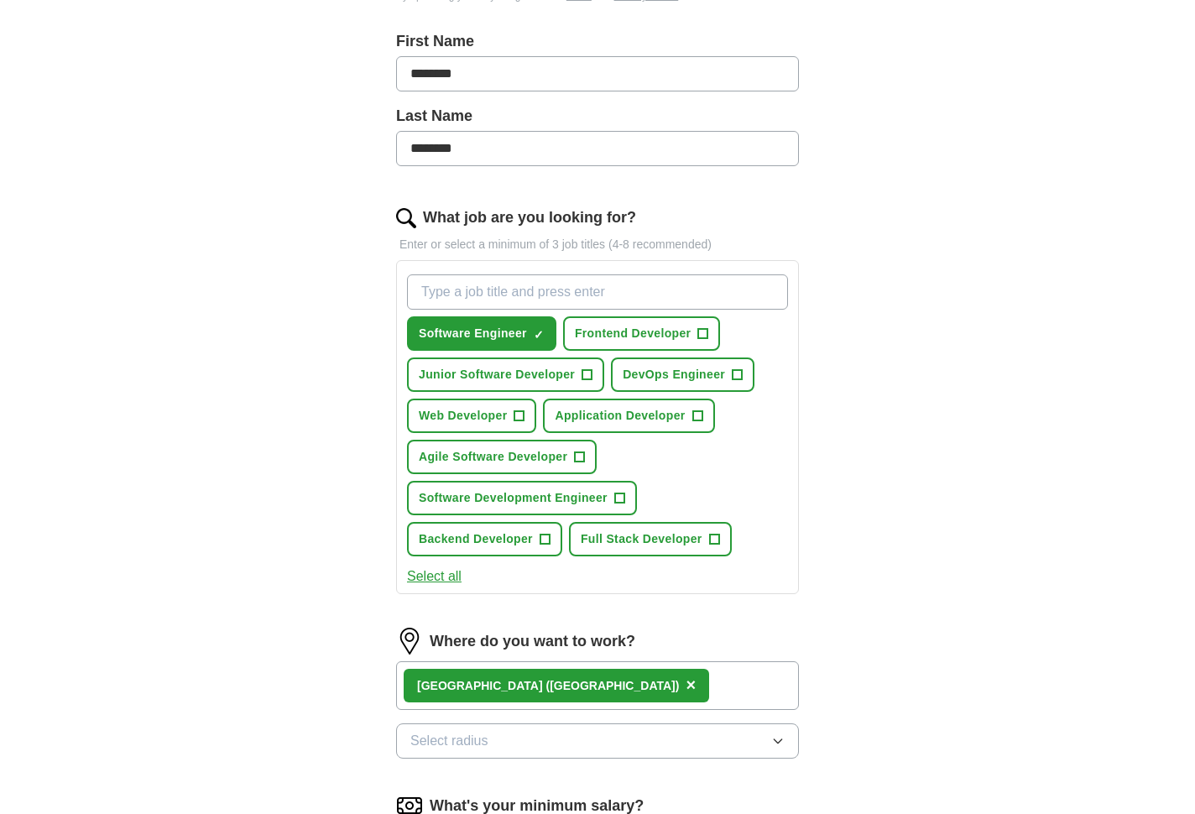
click at [0, 0] on span "×" at bounding box center [0, 0] width 0 height 0
click at [483, 291] on input "What job are you looking for?" at bounding box center [597, 291] width 381 height 35
type input "j"
click at [506, 334] on span "Software Engineer" at bounding box center [473, 334] width 108 height 18
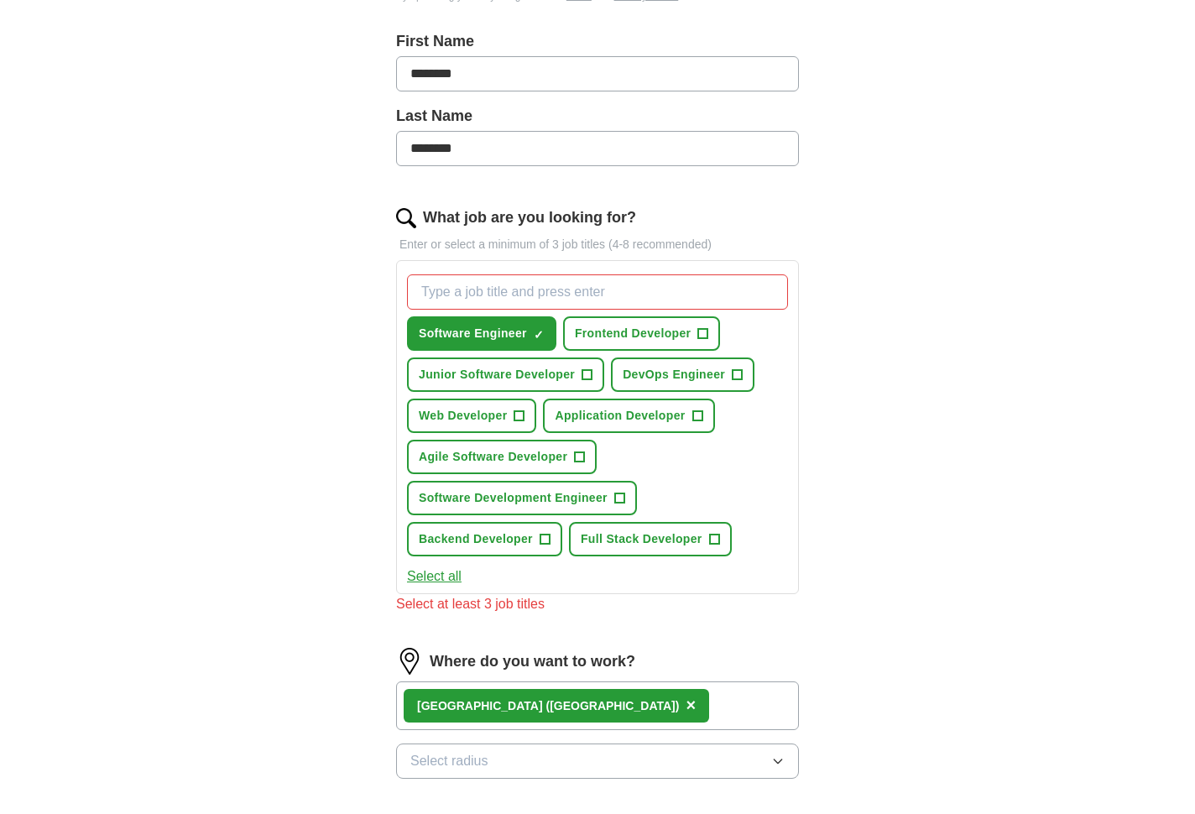
click at [469, 296] on input "What job are you looking for?" at bounding box center [597, 291] width 381 height 35
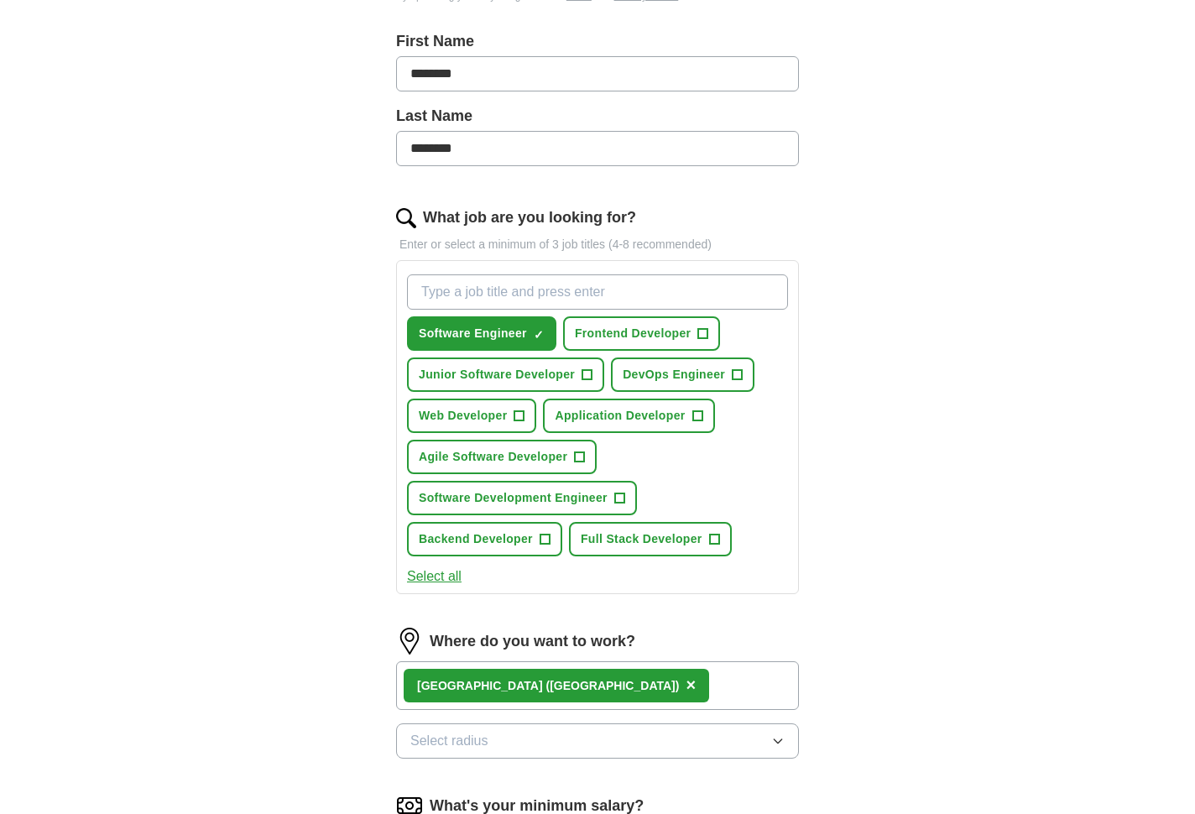
click at [469, 296] on input "What job are you looking for?" at bounding box center [597, 291] width 381 height 35
click at [765, 290] on input "dotnet" at bounding box center [597, 291] width 381 height 35
click at [759, 291] on input "dotnet" at bounding box center [597, 291] width 381 height 35
click at [759, 294] on input "dotnet" at bounding box center [597, 291] width 381 height 35
click at [771, 293] on input "dotnet" at bounding box center [597, 291] width 381 height 35
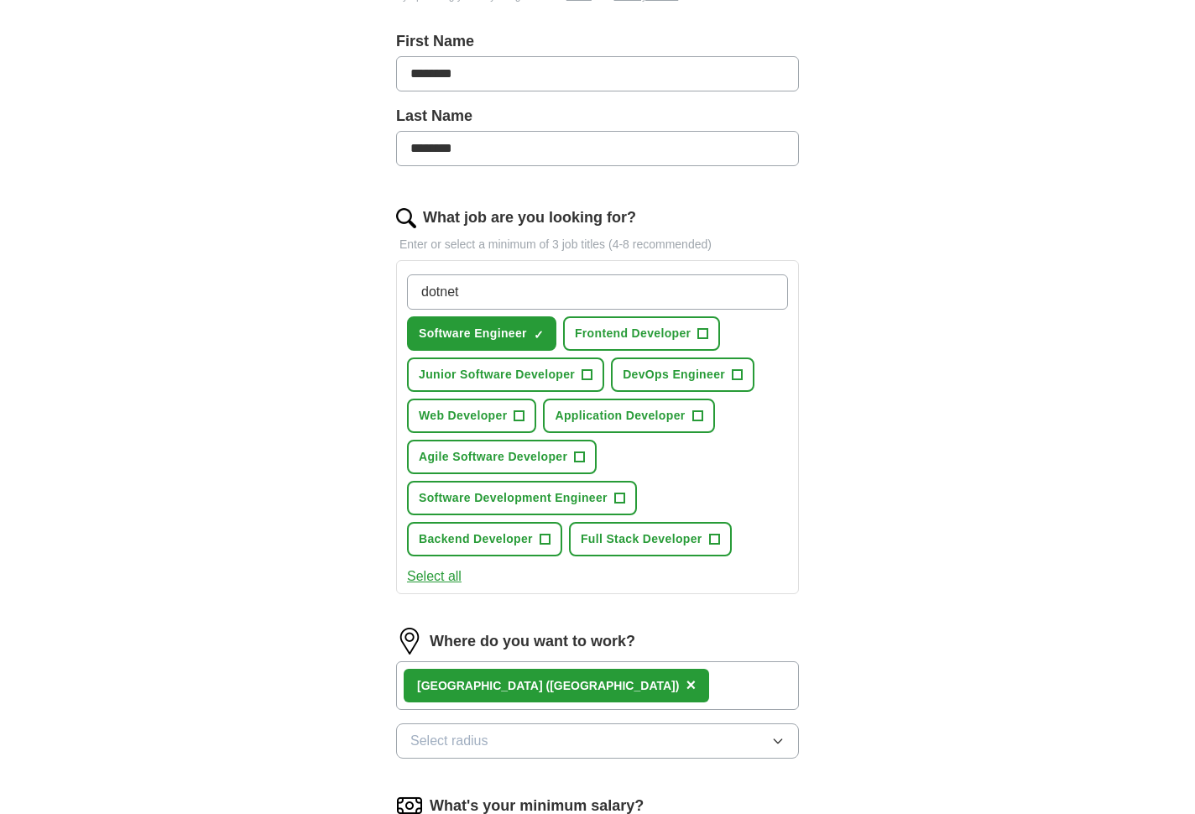
click at [762, 298] on input "dotnet" at bounding box center [597, 291] width 381 height 35
click at [760, 292] on input "dotnet" at bounding box center [597, 291] width 381 height 35
click at [759, 293] on input "dotnet" at bounding box center [597, 291] width 381 height 35
type input "d"
type input "o"
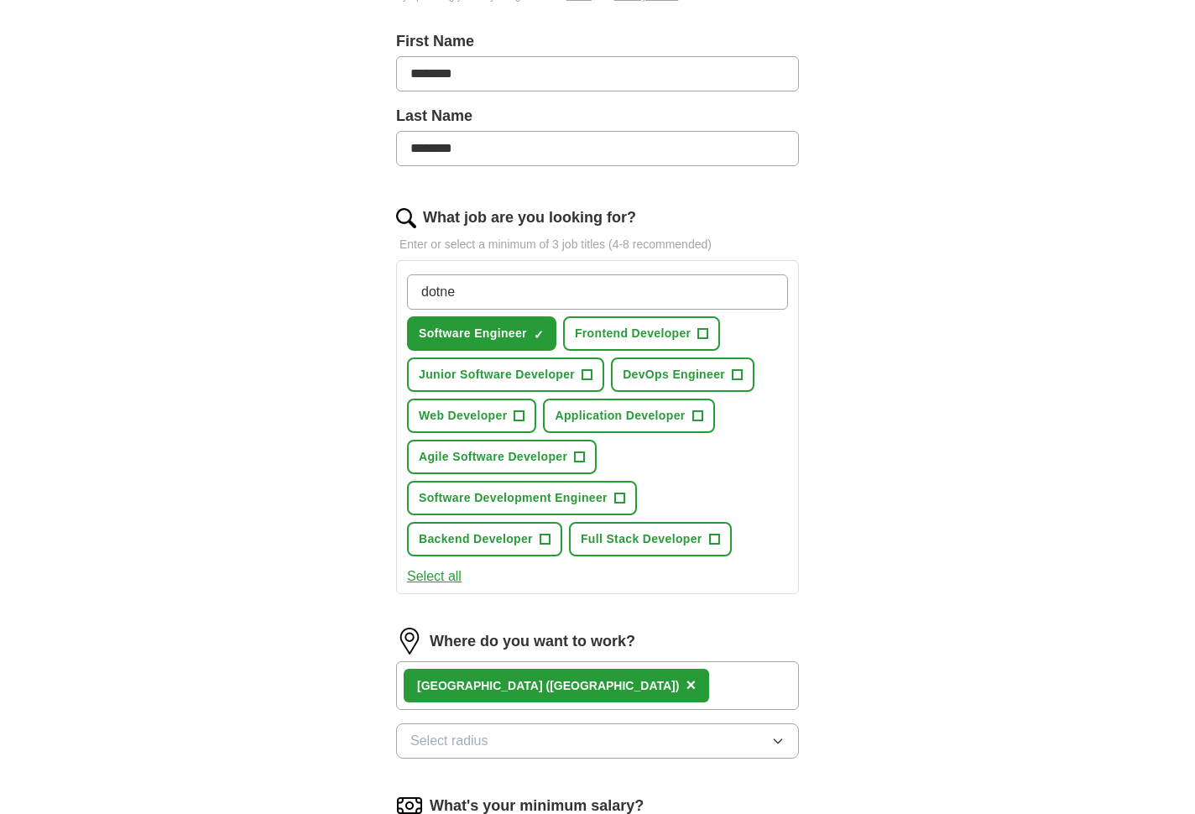
type input "dotnet"
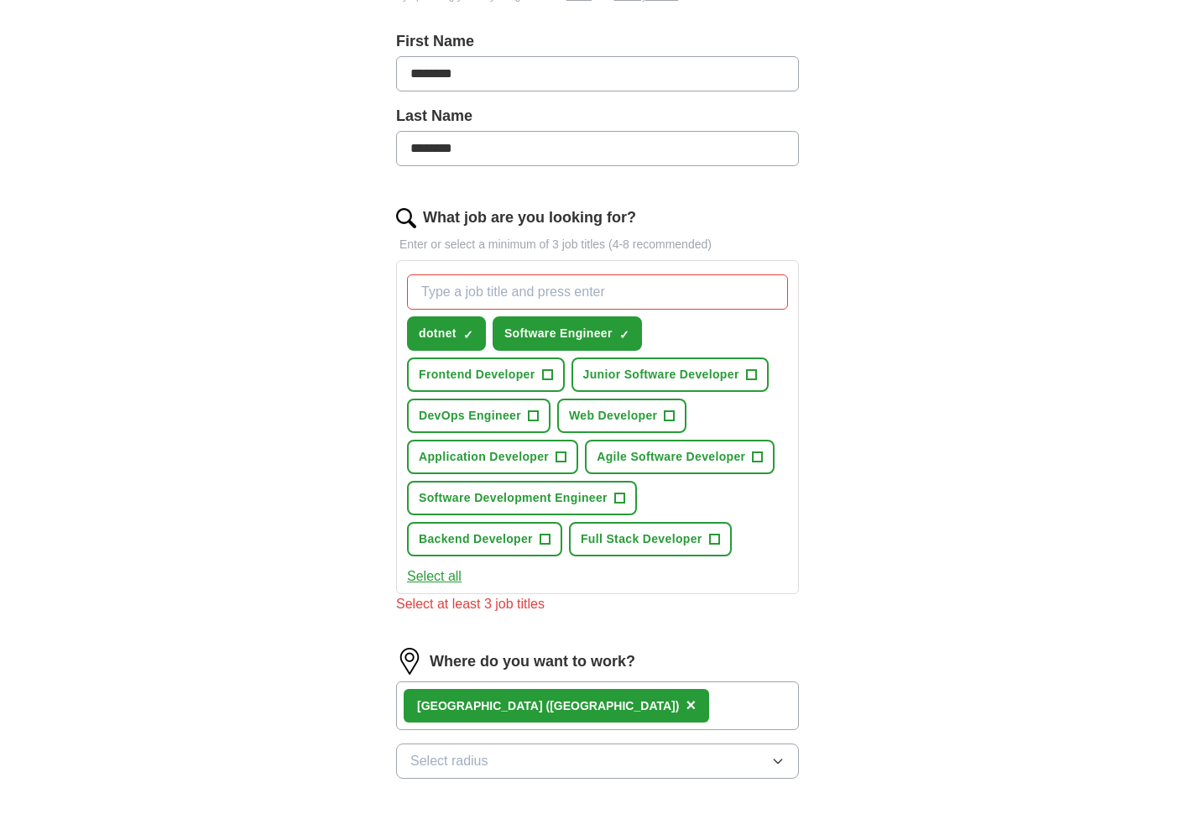
click at [0, 0] on span "×" at bounding box center [0, 0] width 0 height 0
click at [513, 536] on span "Backend Developer" at bounding box center [476, 539] width 114 height 18
click at [587, 537] on span "Full Stack Developer" at bounding box center [642, 539] width 122 height 18
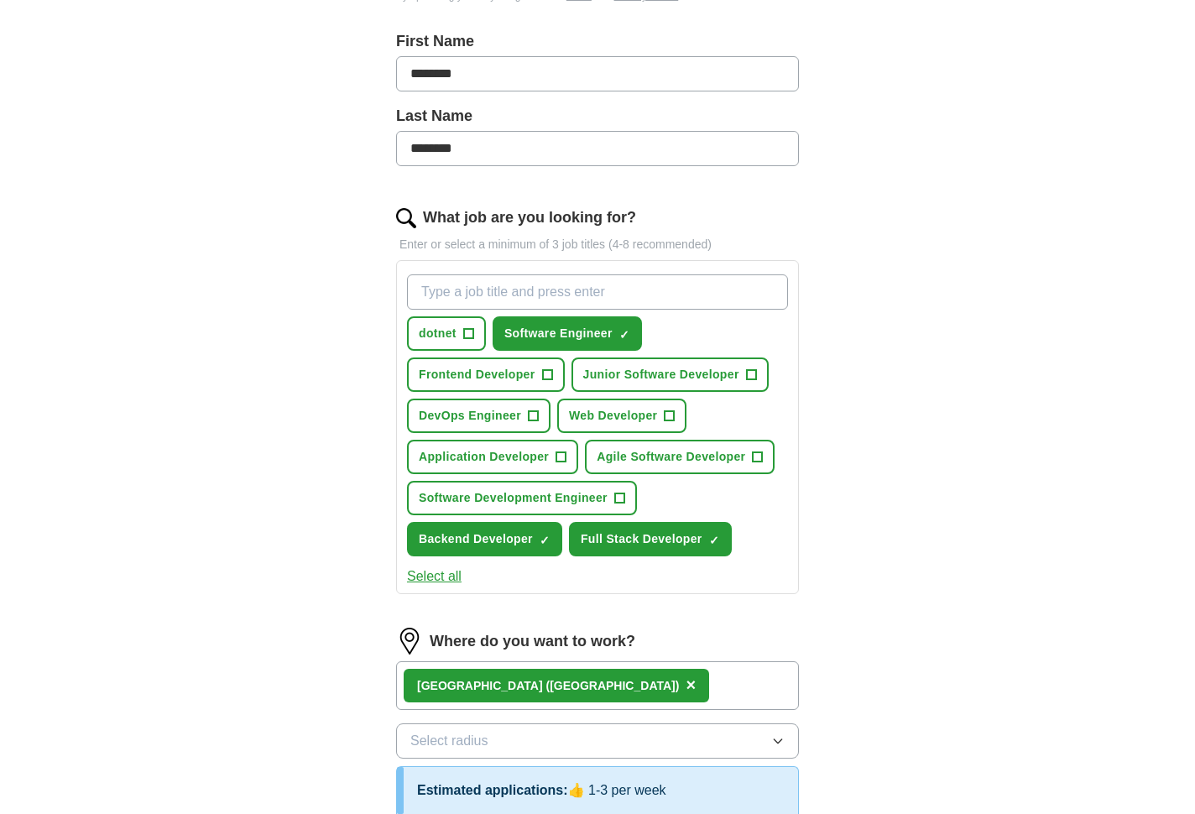
click at [519, 498] on span "Software Development Engineer" at bounding box center [513, 498] width 189 height 18
click at [619, 460] on span "Agile Software Developer" at bounding box center [671, 457] width 149 height 18
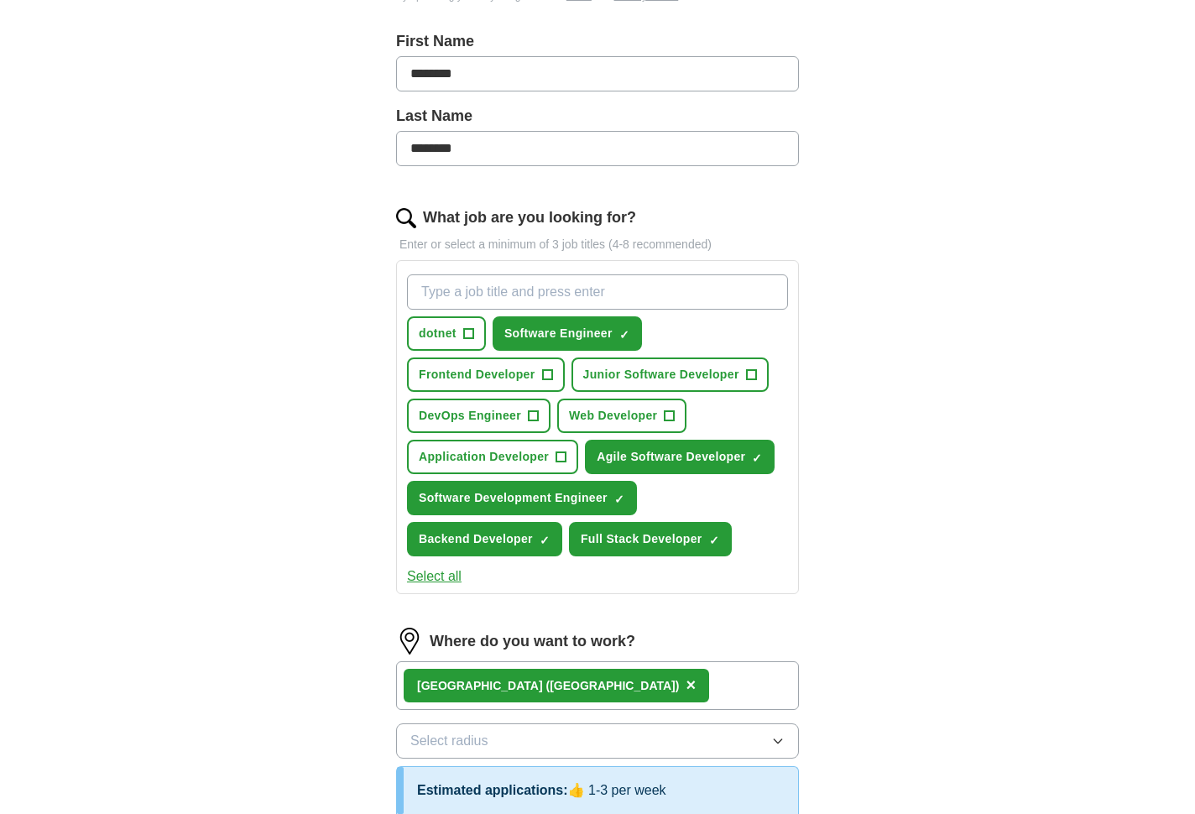
click at [614, 423] on span "Web Developer" at bounding box center [613, 416] width 88 height 18
click at [540, 457] on span "Application Developer" at bounding box center [484, 457] width 130 height 18
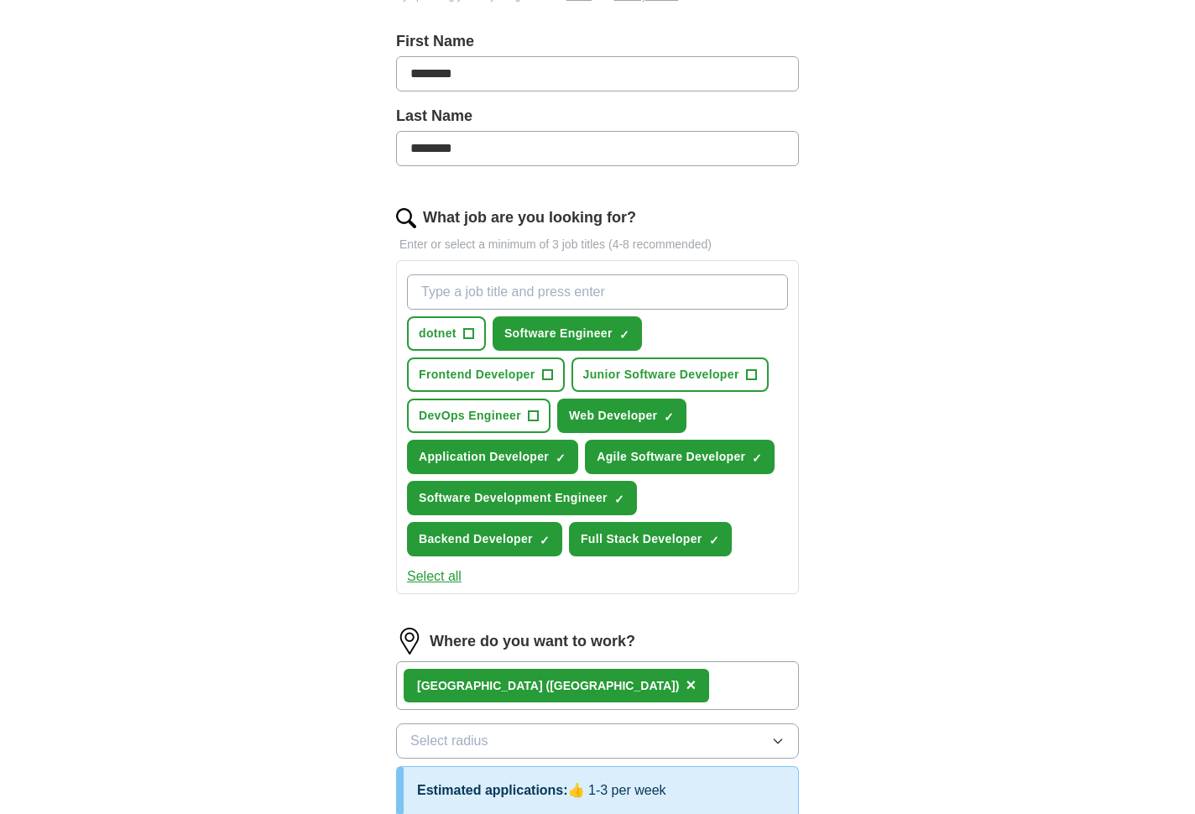
click at [517, 374] on span "Frontend Developer" at bounding box center [477, 375] width 117 height 18
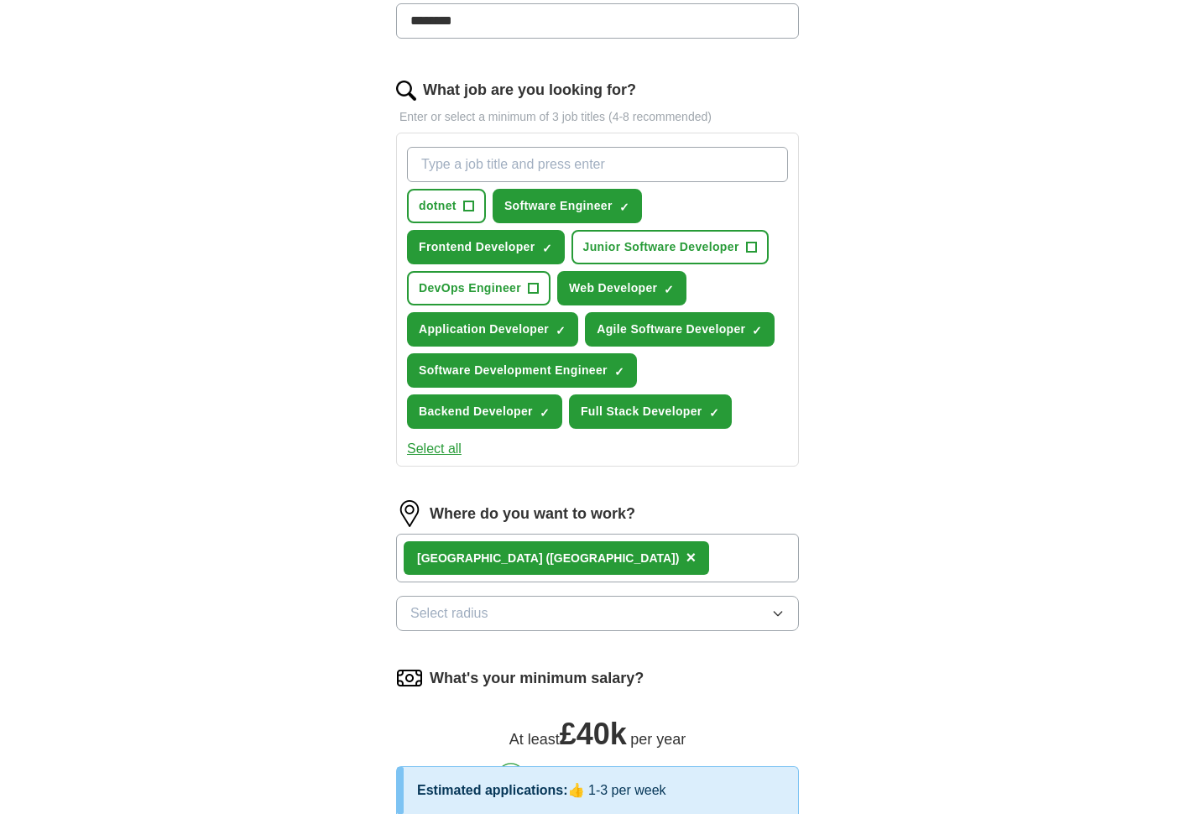
scroll to position [472, 0]
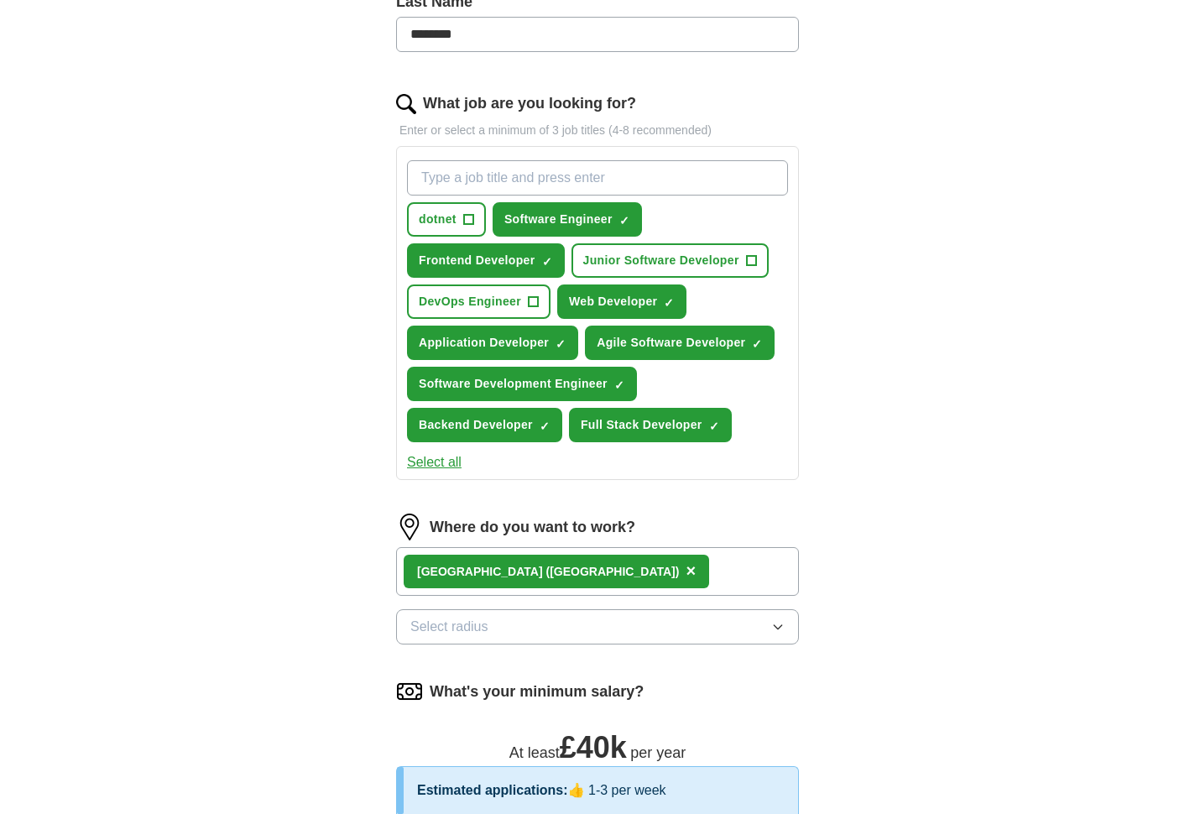
click at [581, 170] on input "What job are you looking for?" at bounding box center [597, 177] width 381 height 35
type input ".NET Engineer"
click at [583, 170] on input ".NET Engineer" at bounding box center [597, 177] width 381 height 35
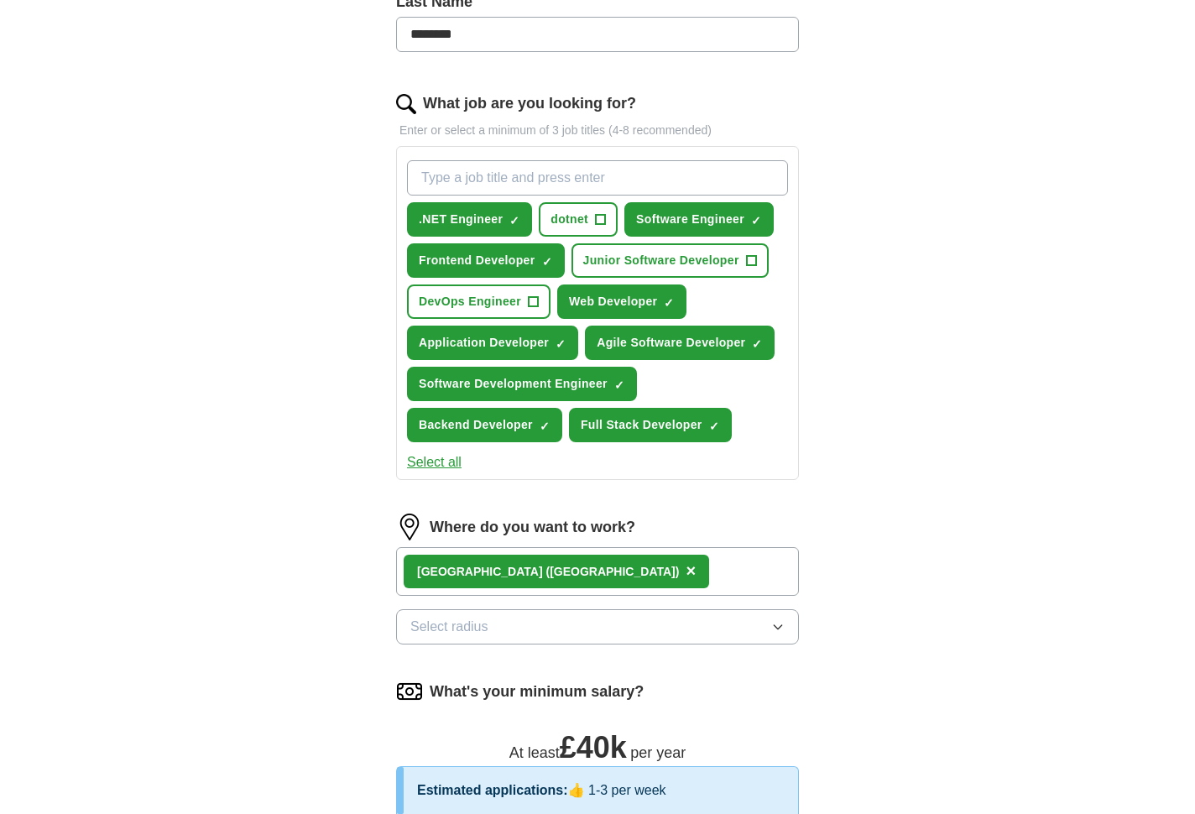
type input "R"
type input "JavaScript"
type input "Mid"
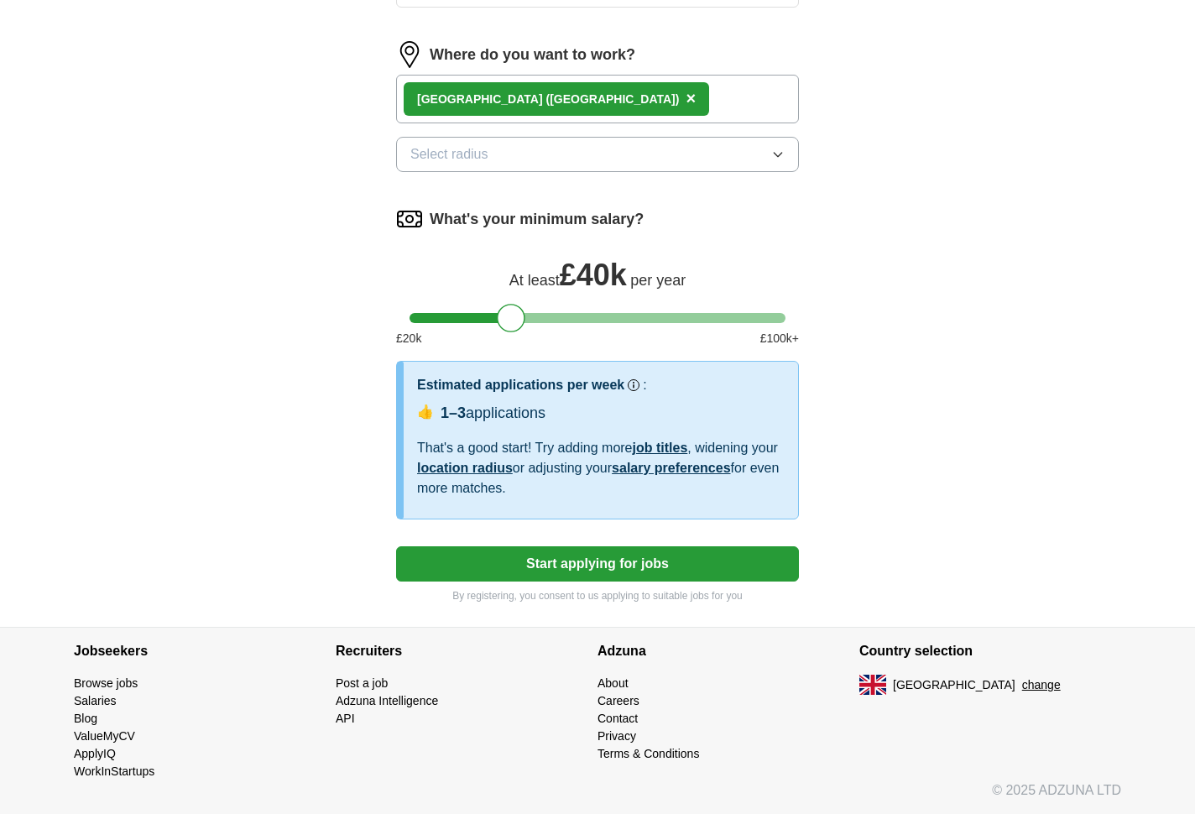
scroll to position [944, 0]
click at [634, 158] on button "Select radius" at bounding box center [597, 154] width 403 height 35
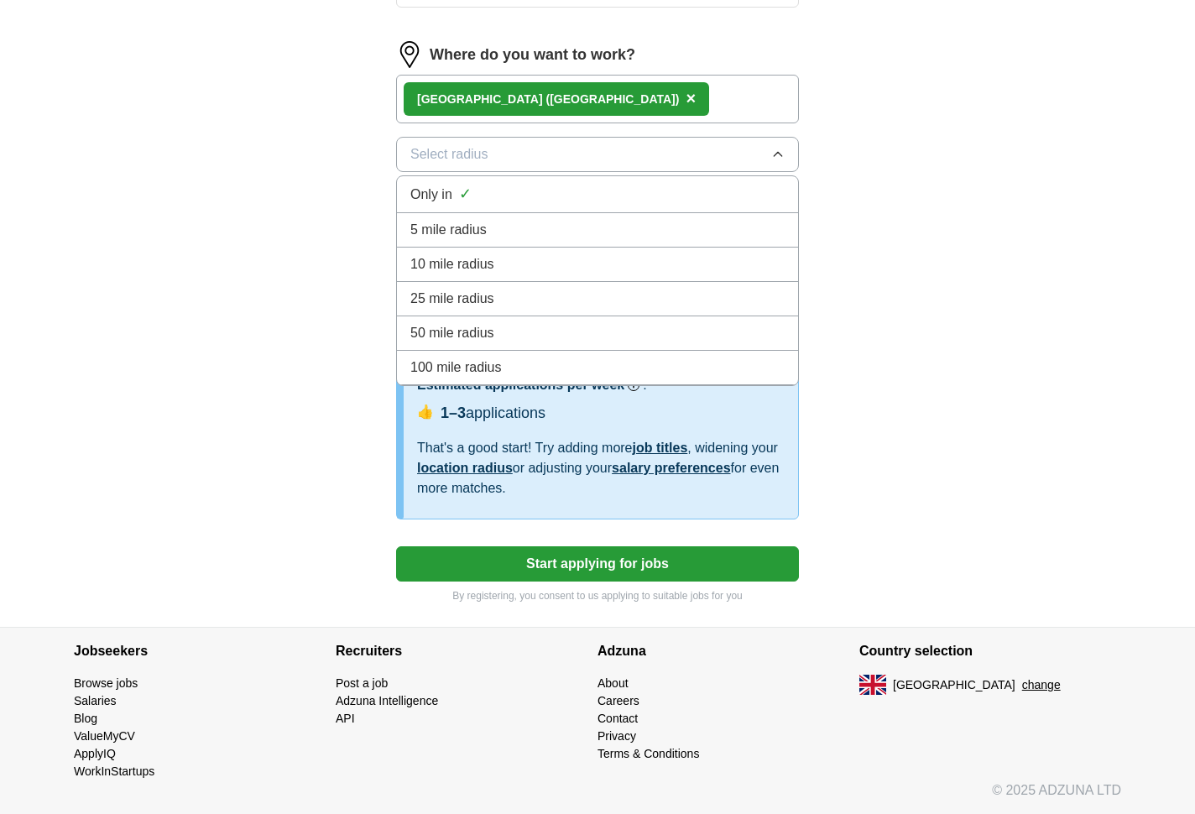
click at [619, 189] on div "Only in ✓" at bounding box center [597, 194] width 374 height 23
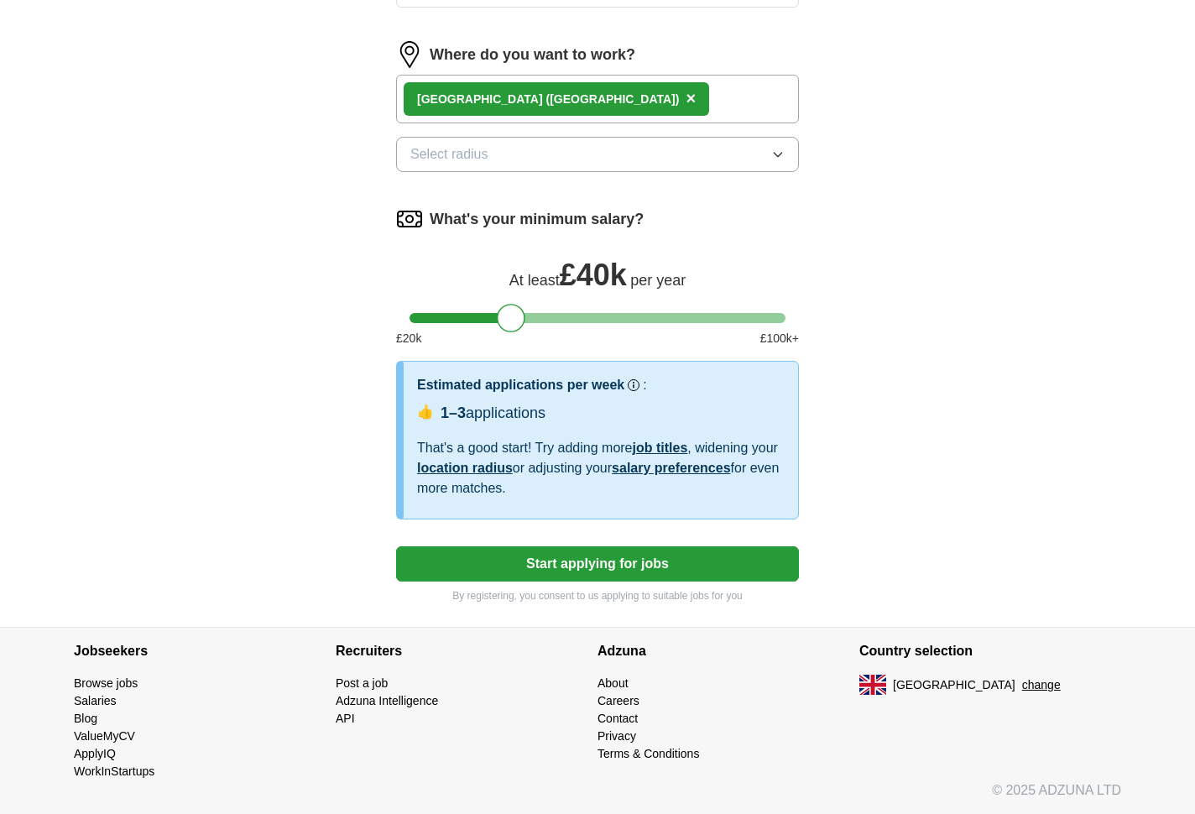
click at [634, 152] on button "Select radius" at bounding box center [597, 154] width 403 height 35
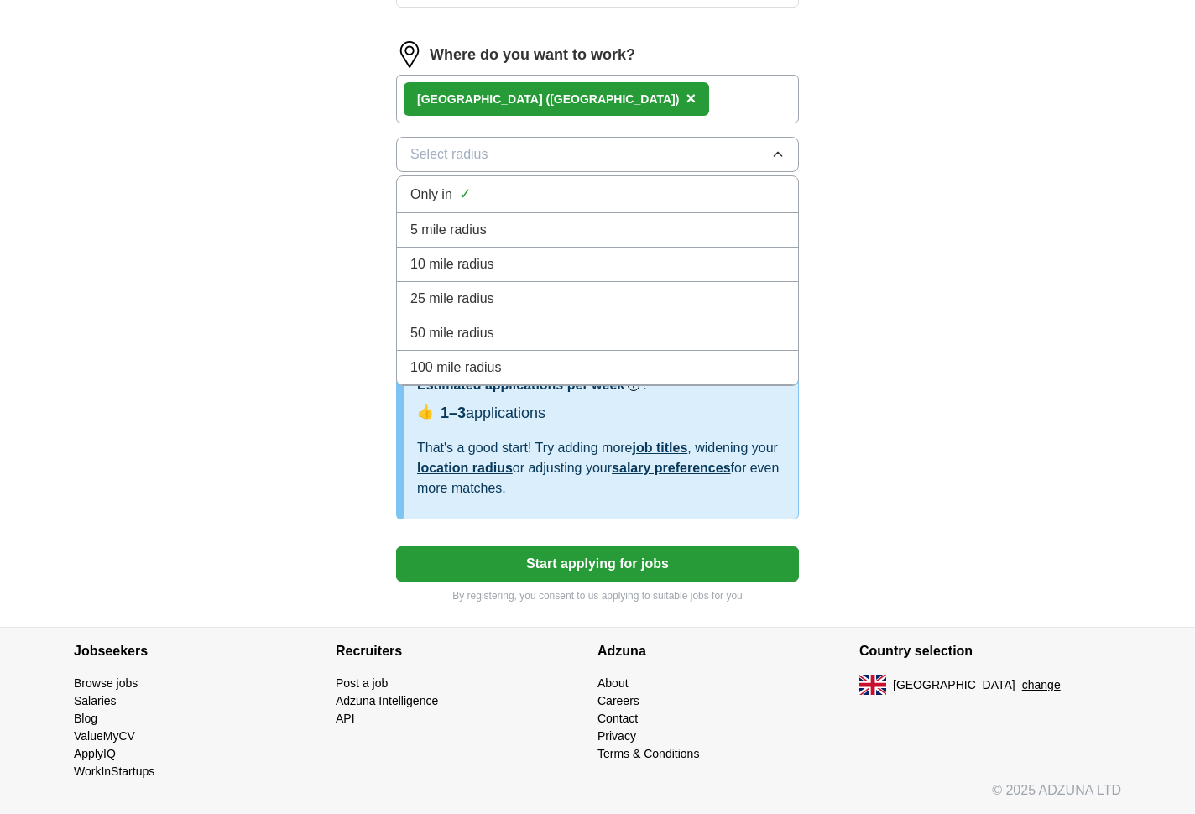
click at [630, 237] on div "5 mile radius" at bounding box center [597, 230] width 374 height 20
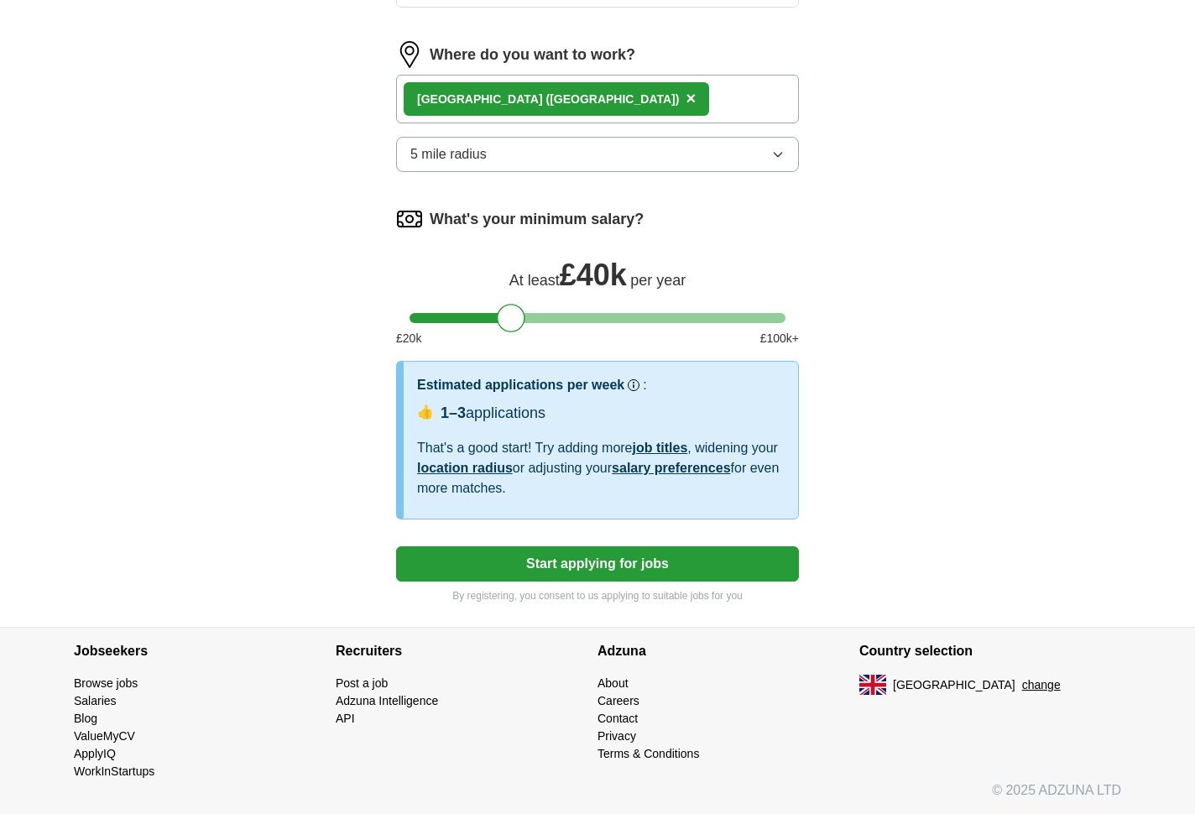
scroll to position [916, 0]
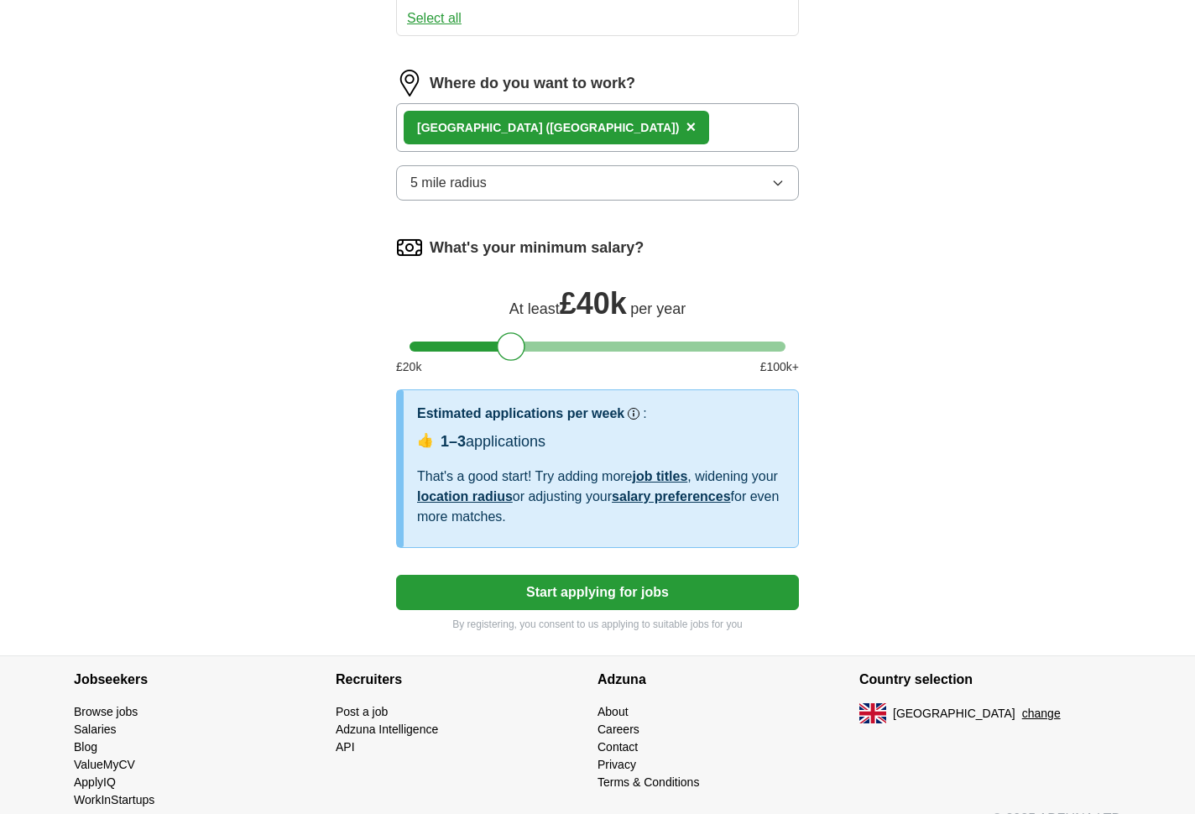
click at [698, 587] on button "Start applying for jobs" at bounding box center [597, 592] width 403 height 35
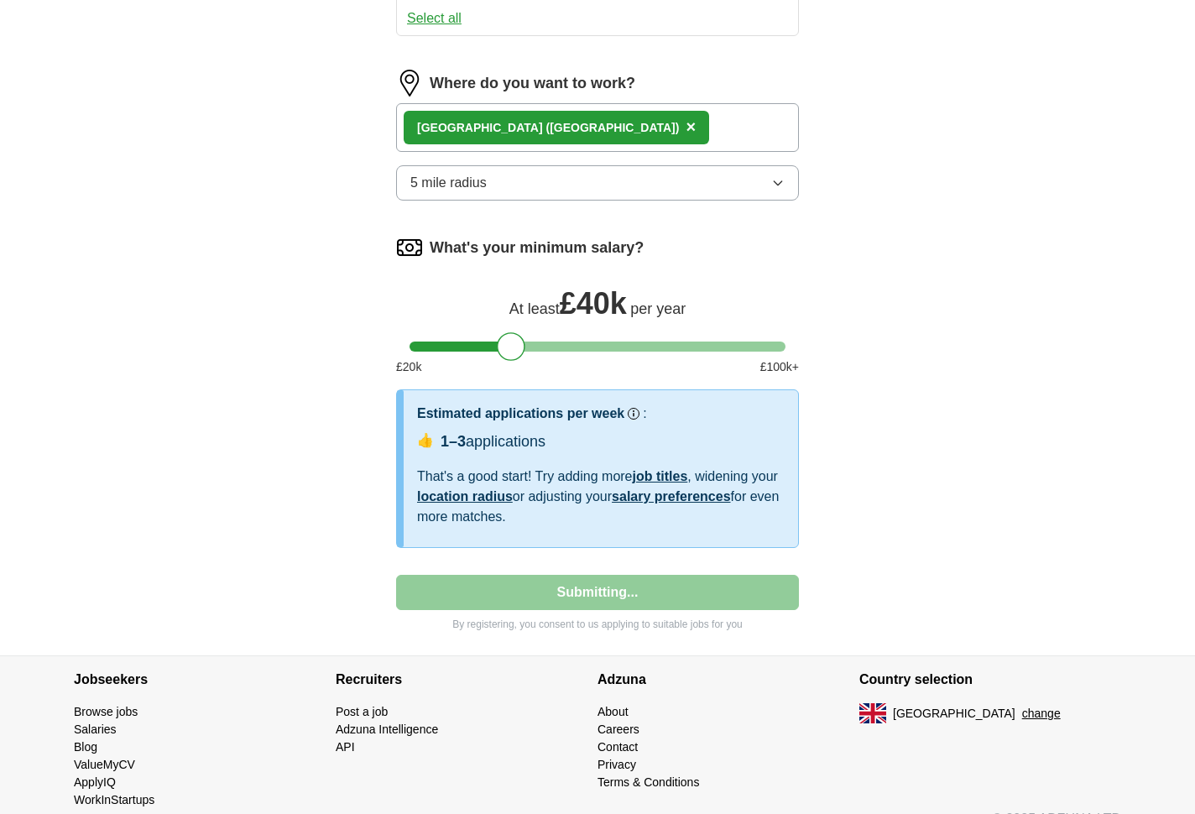
select select "**"
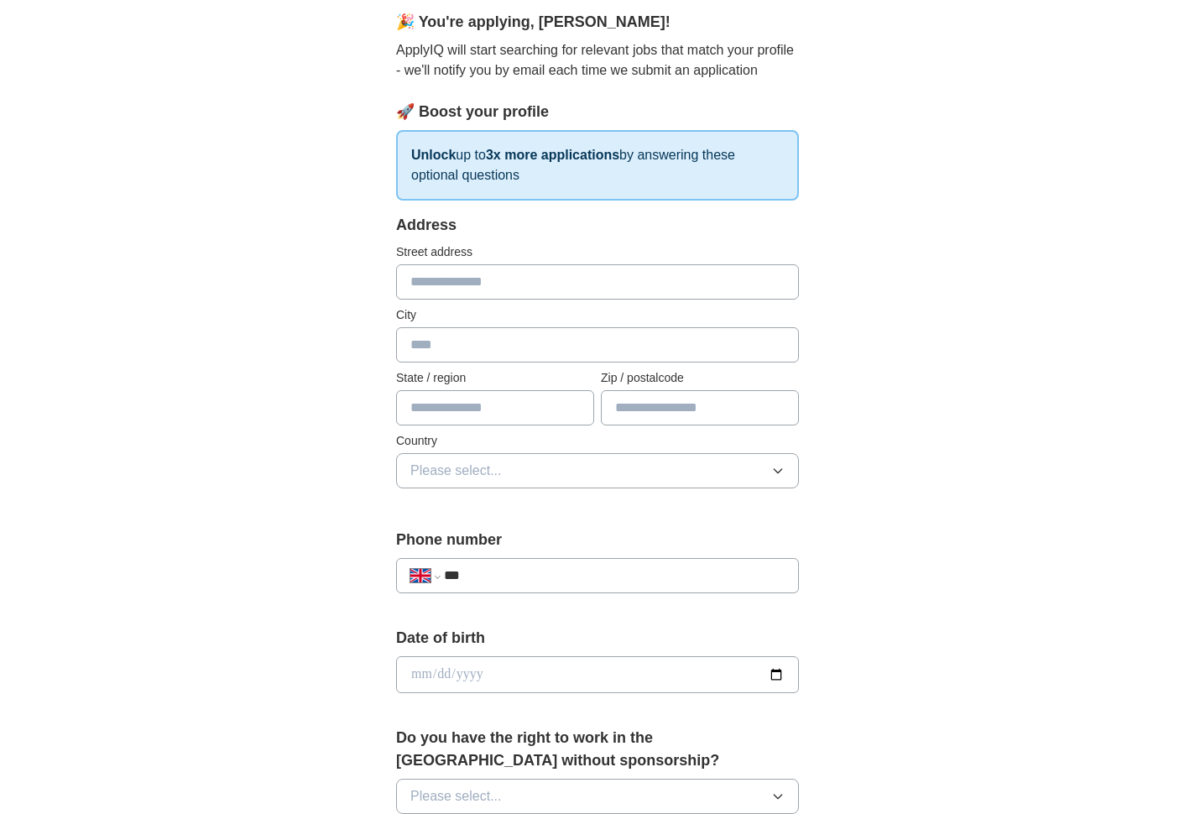
scroll to position [0, 0]
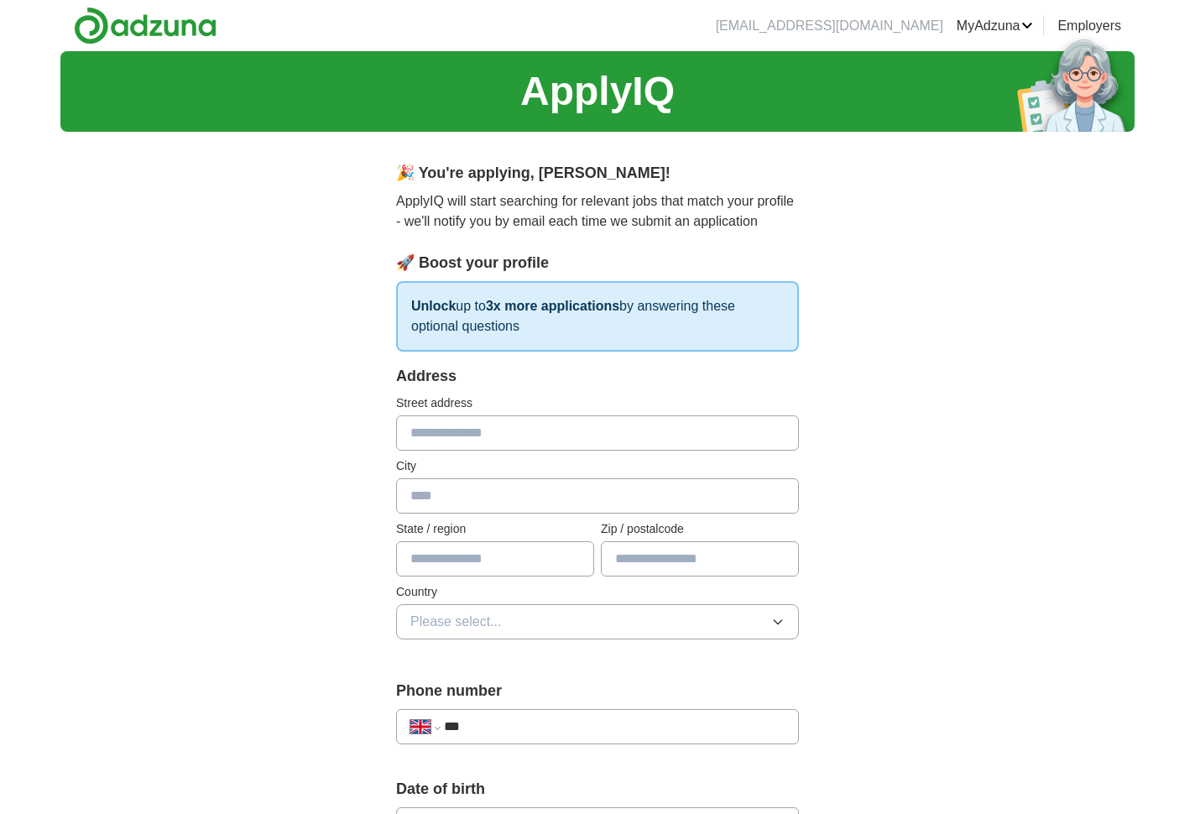
click at [570, 430] on input "text" at bounding box center [597, 432] width 403 height 35
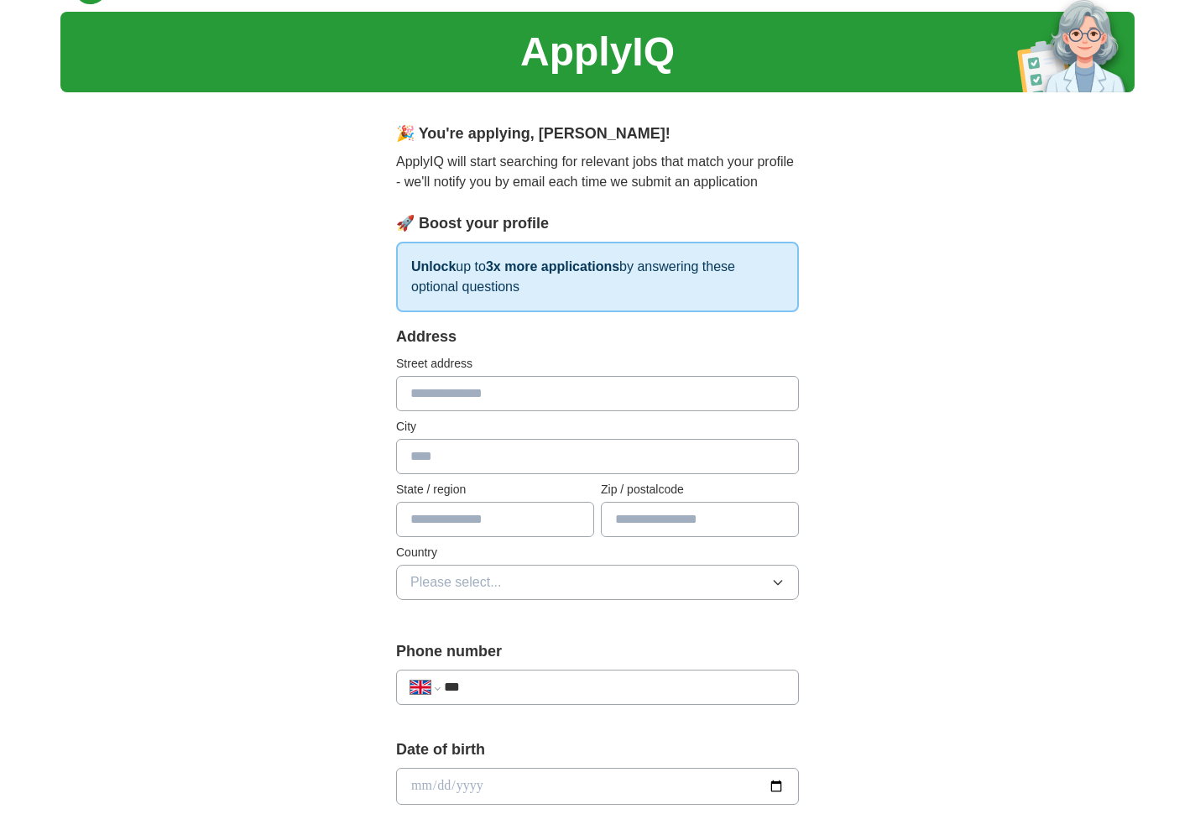
scroll to position [31, 0]
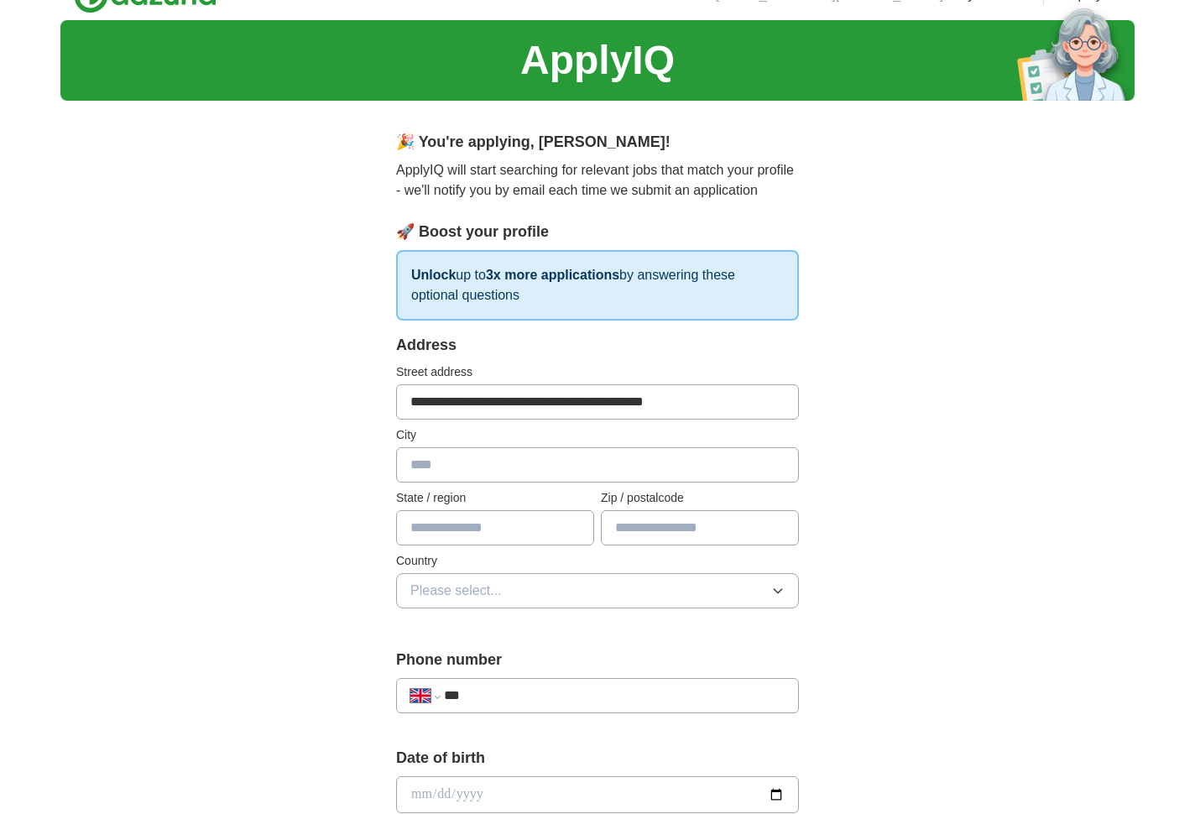
type input "**********"
click at [567, 476] on input "text" at bounding box center [597, 464] width 403 height 35
type input "**********"
click at [480, 534] on input "text" at bounding box center [495, 527] width 198 height 35
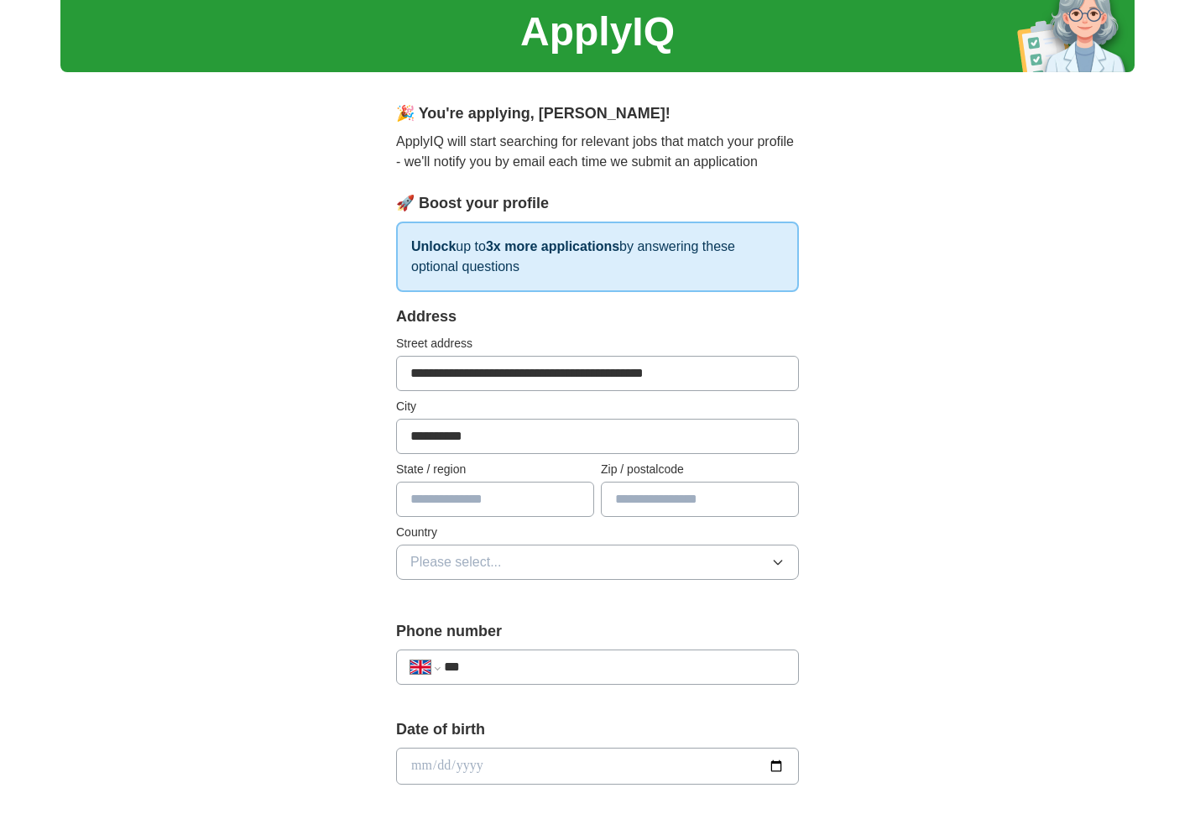
scroll to position [72, 0]
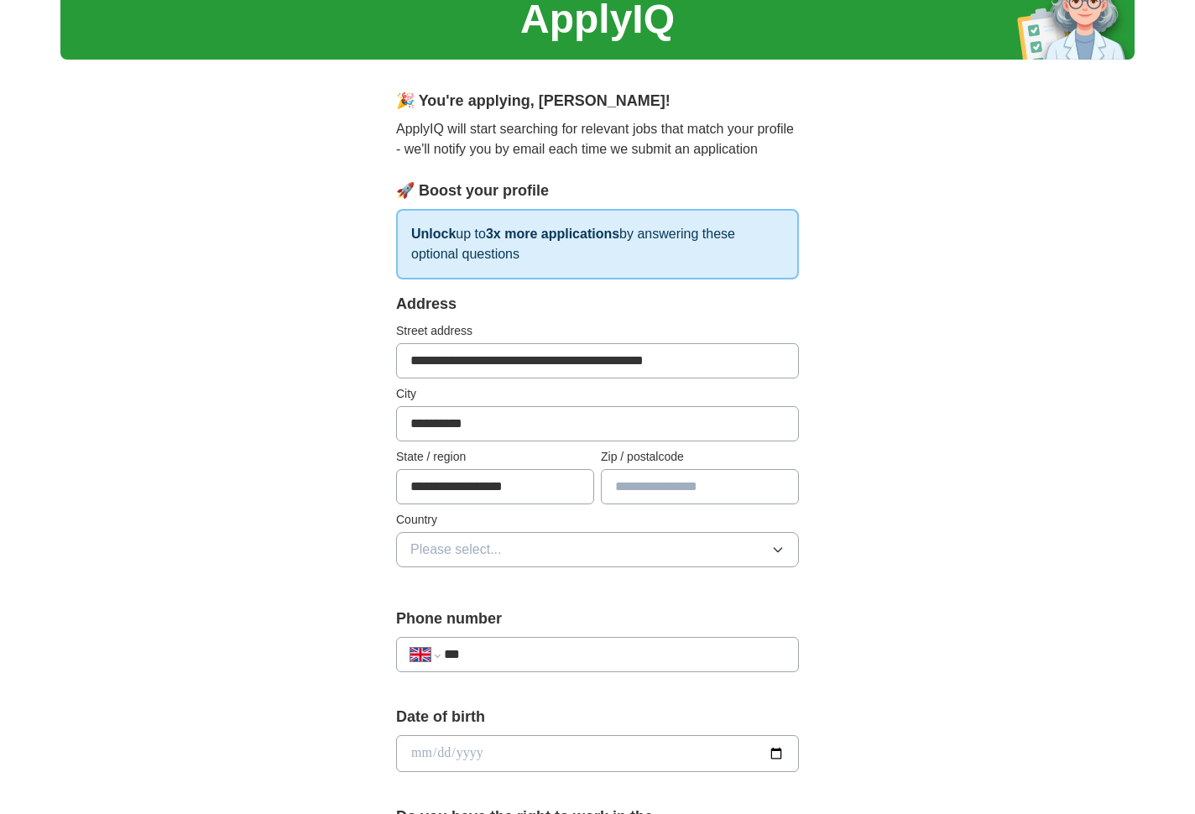
type input "**********"
click at [654, 490] on input "text" at bounding box center [700, 486] width 198 height 35
type input "*******"
click at [555, 540] on button "Please select..." at bounding box center [597, 549] width 403 height 35
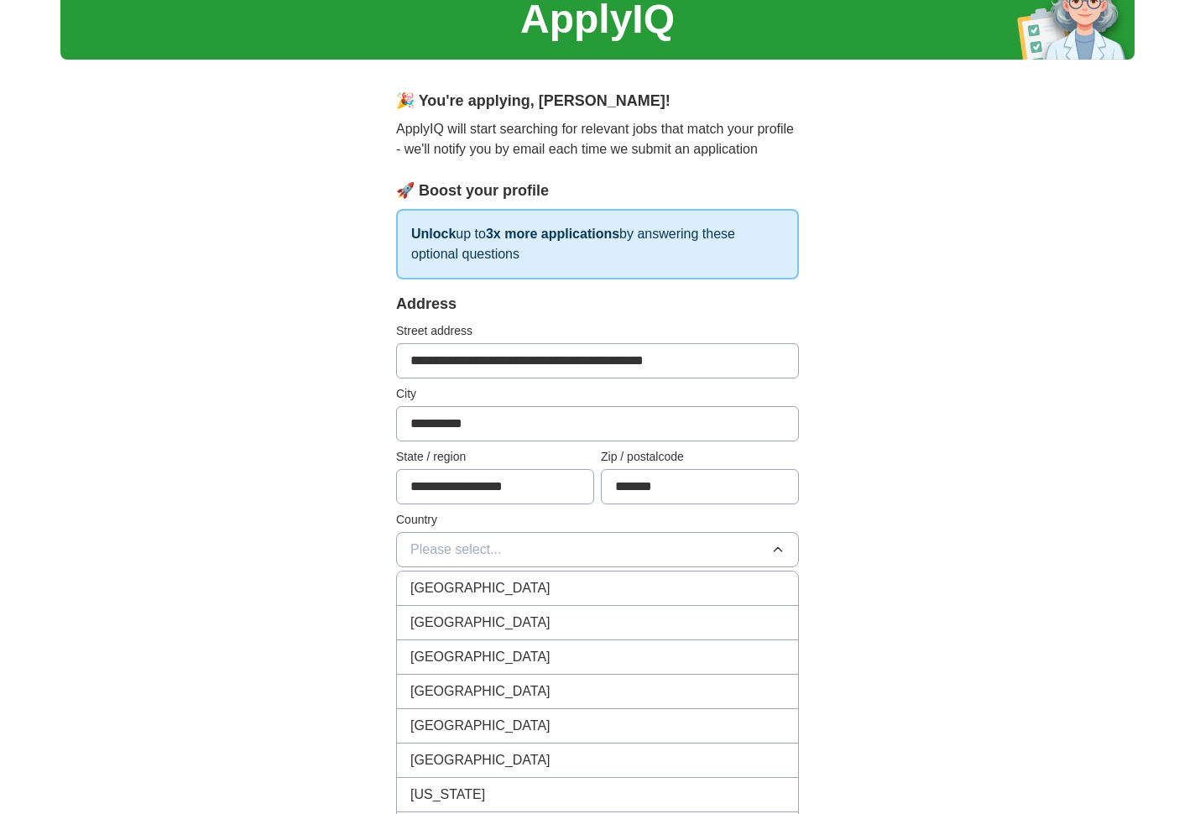
click at [546, 584] on div "[GEOGRAPHIC_DATA]" at bounding box center [597, 588] width 374 height 20
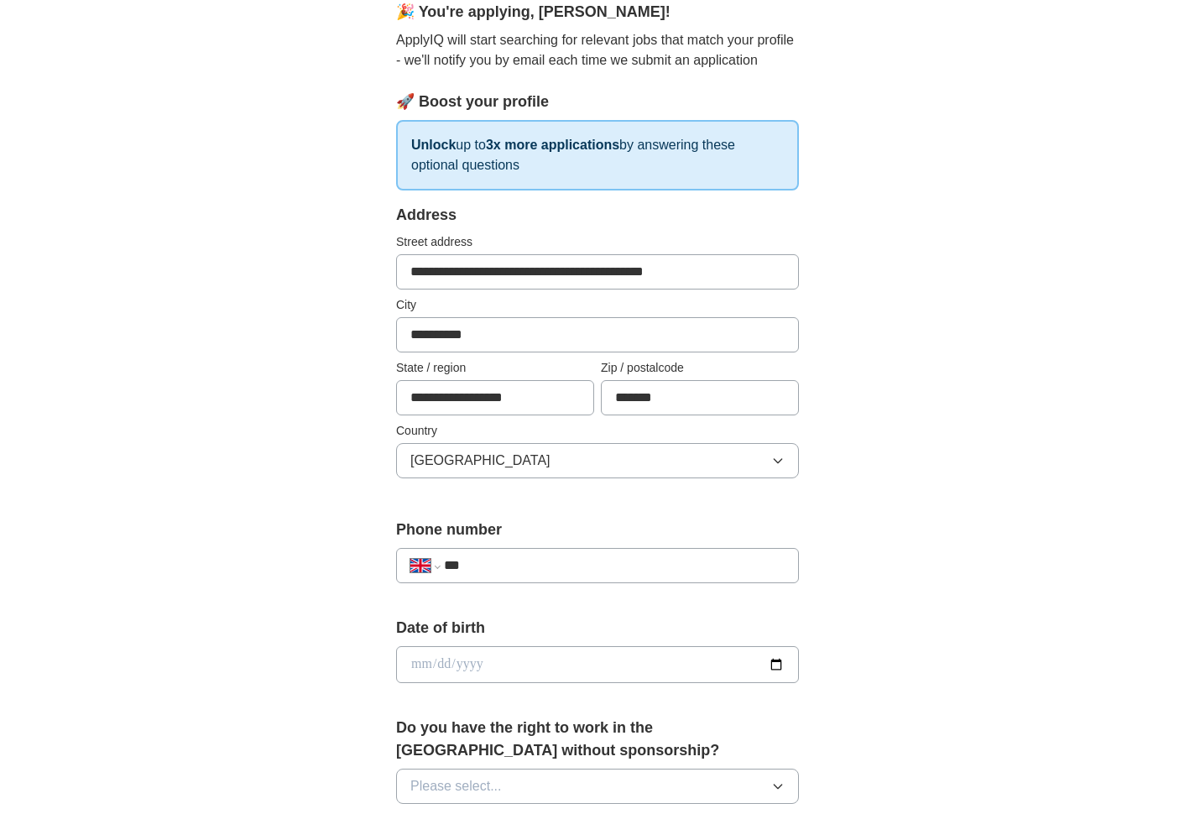
scroll to position [171, 0]
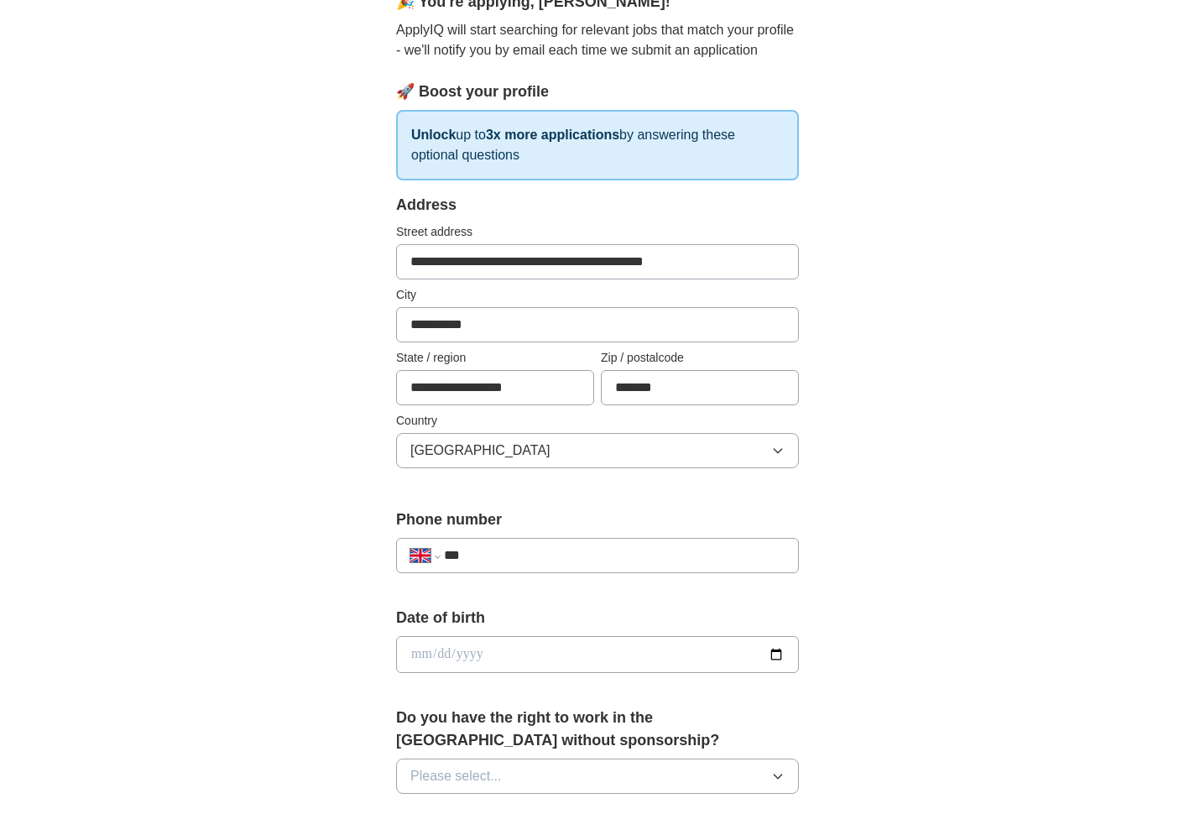
click at [555, 559] on input "***" at bounding box center [614, 555] width 341 height 20
type input "**********"
click at [514, 650] on input "date" at bounding box center [597, 654] width 403 height 37
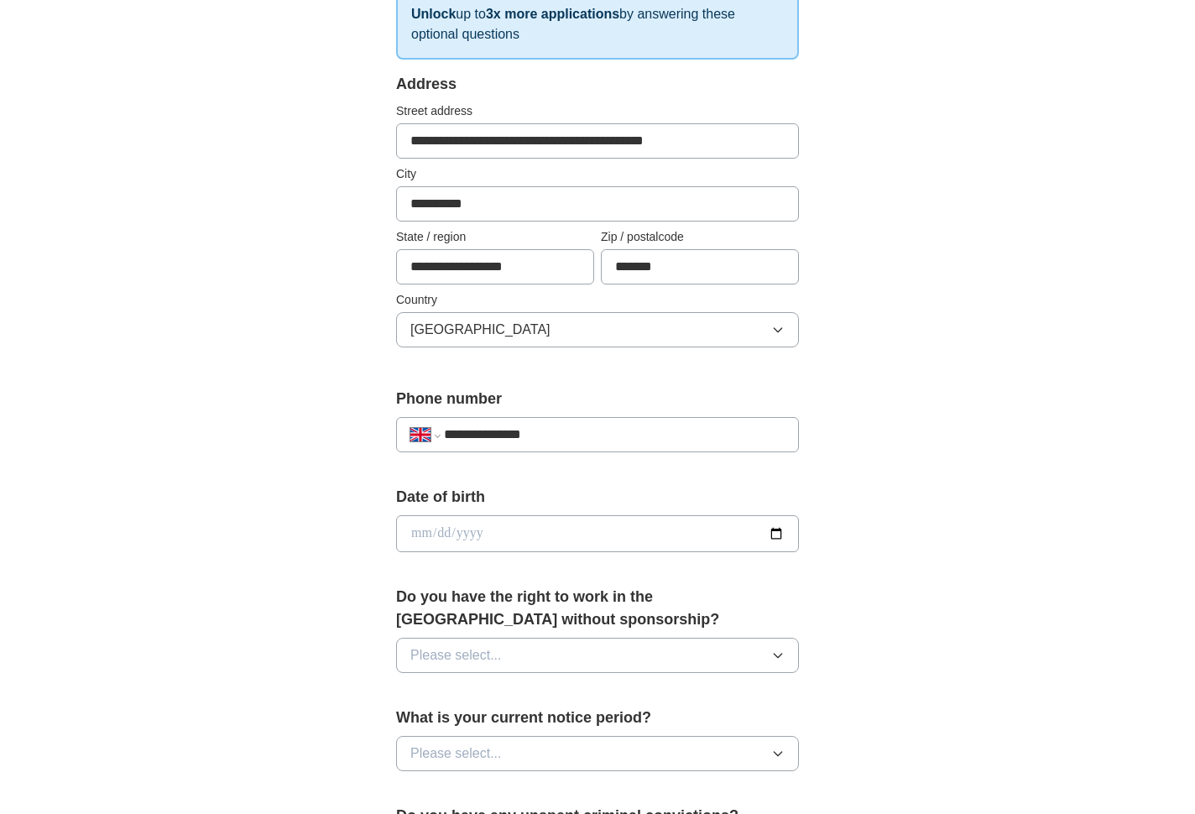
scroll to position [300, 0]
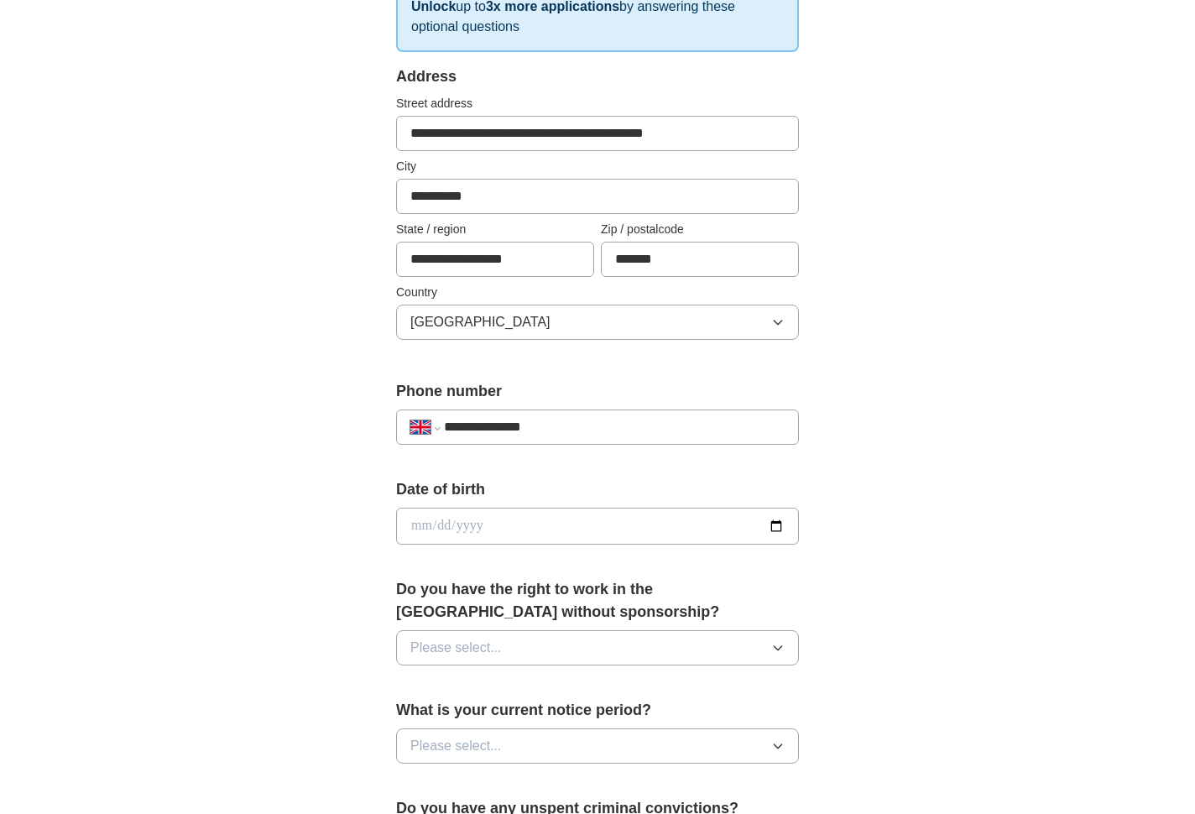
click at [462, 517] on input "date" at bounding box center [597, 526] width 403 height 37
type input "**********"
click at [463, 530] on input "**********" at bounding box center [597, 526] width 403 height 37
type input "**********"
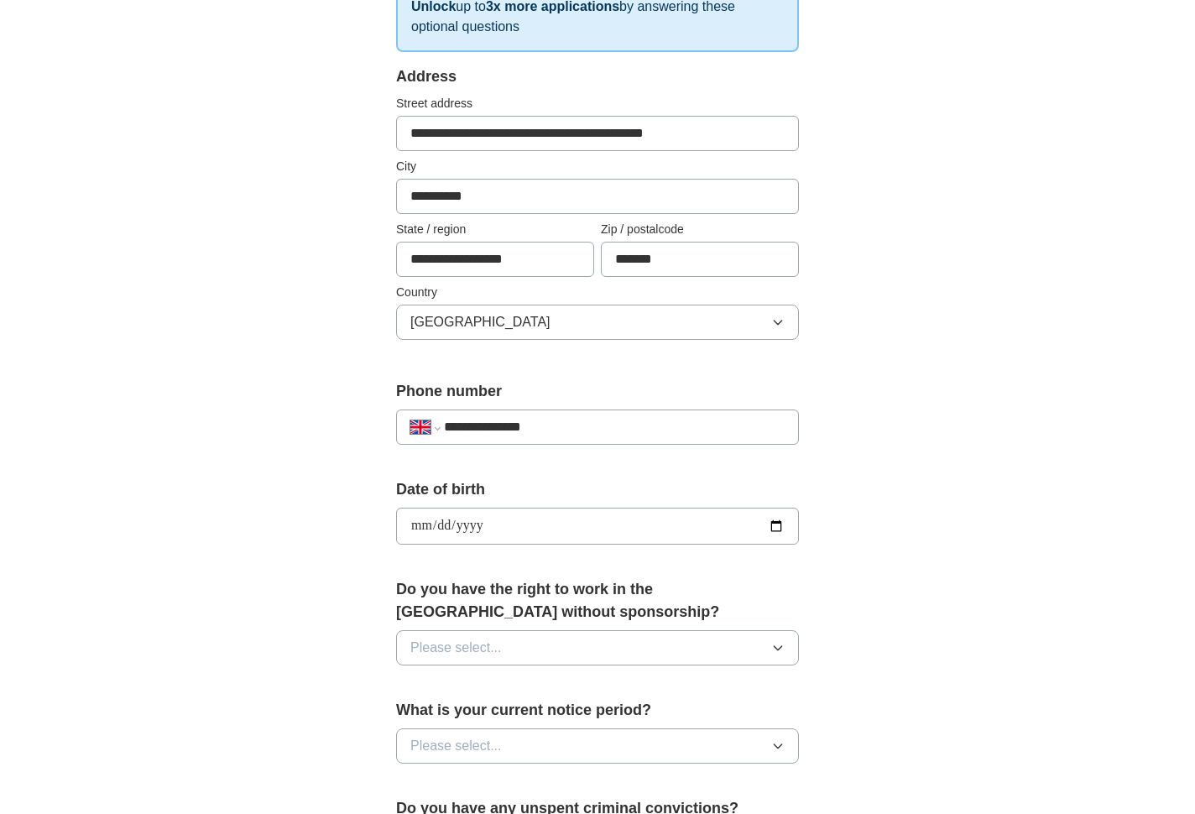
scroll to position [320, 0]
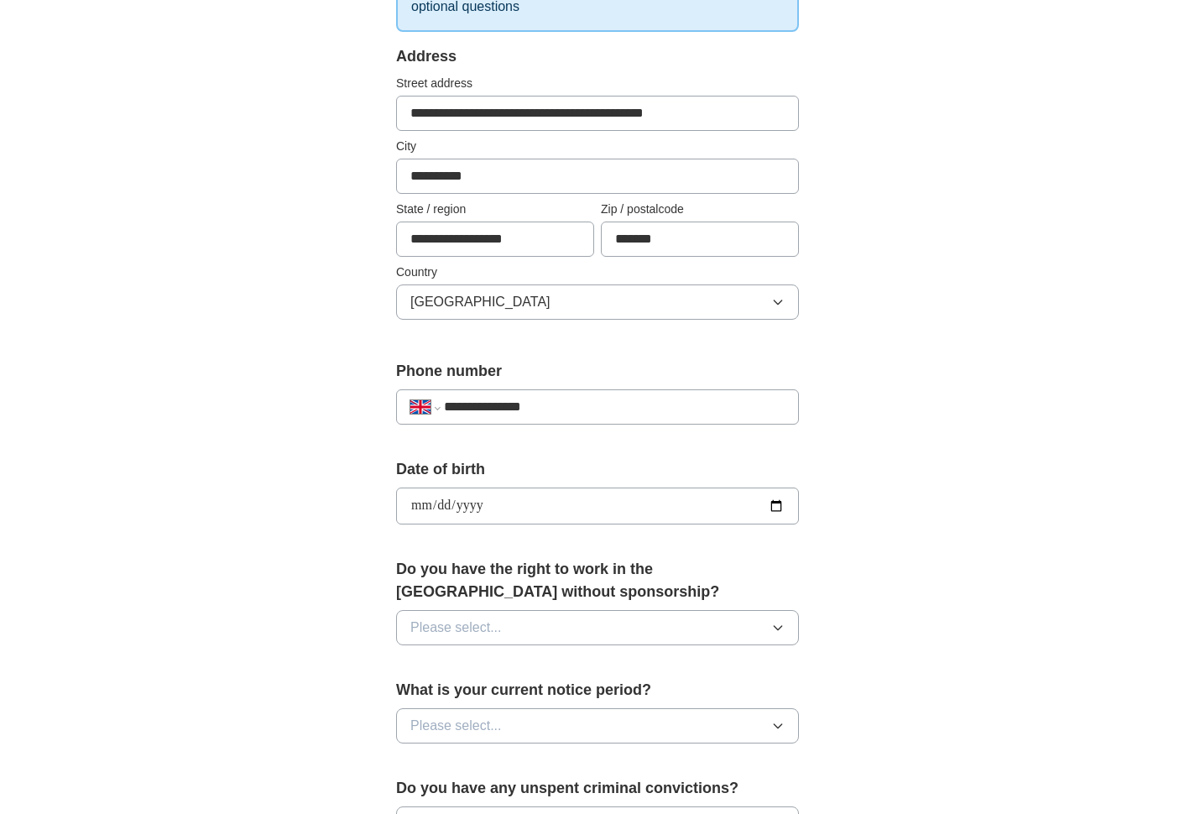
click at [467, 635] on span "Please select..." at bounding box center [455, 628] width 91 height 20
click at [460, 660] on div "Yes" at bounding box center [597, 666] width 374 height 20
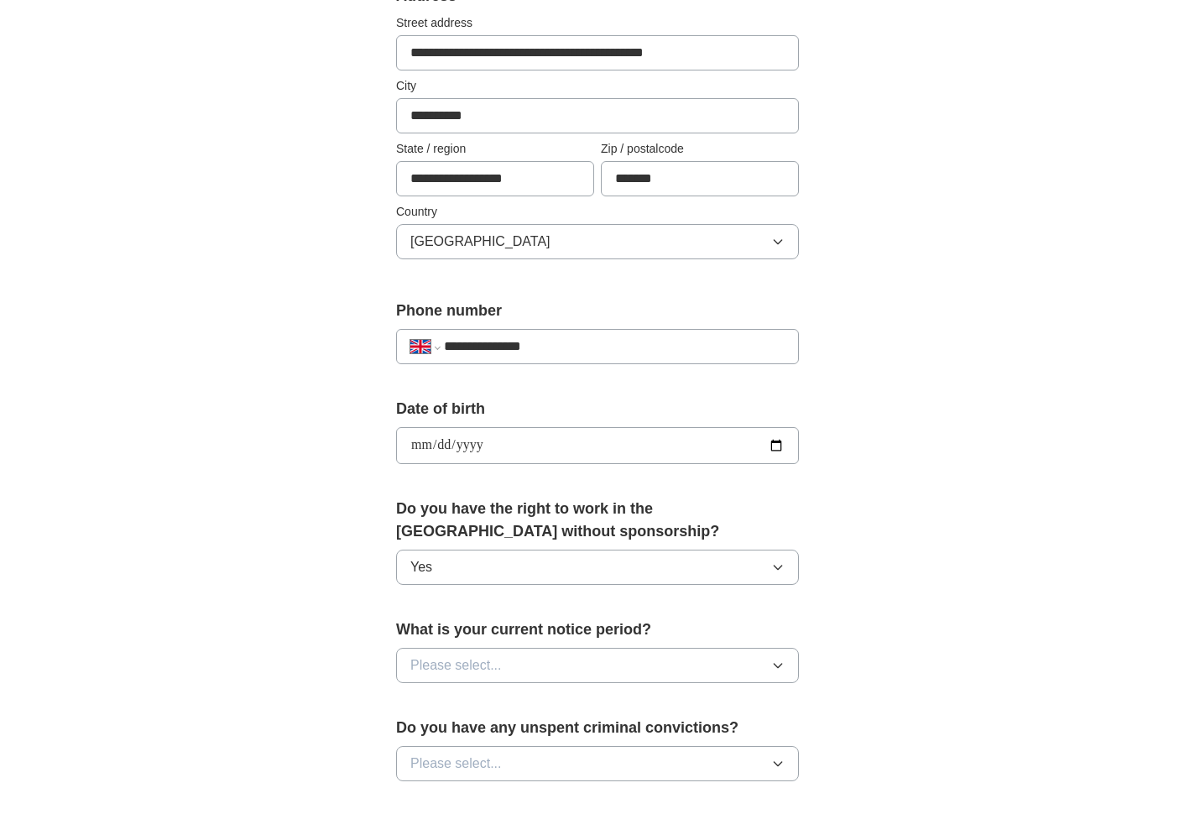
scroll to position [382, 0]
click at [461, 662] on span "Please select..." at bounding box center [455, 664] width 91 height 20
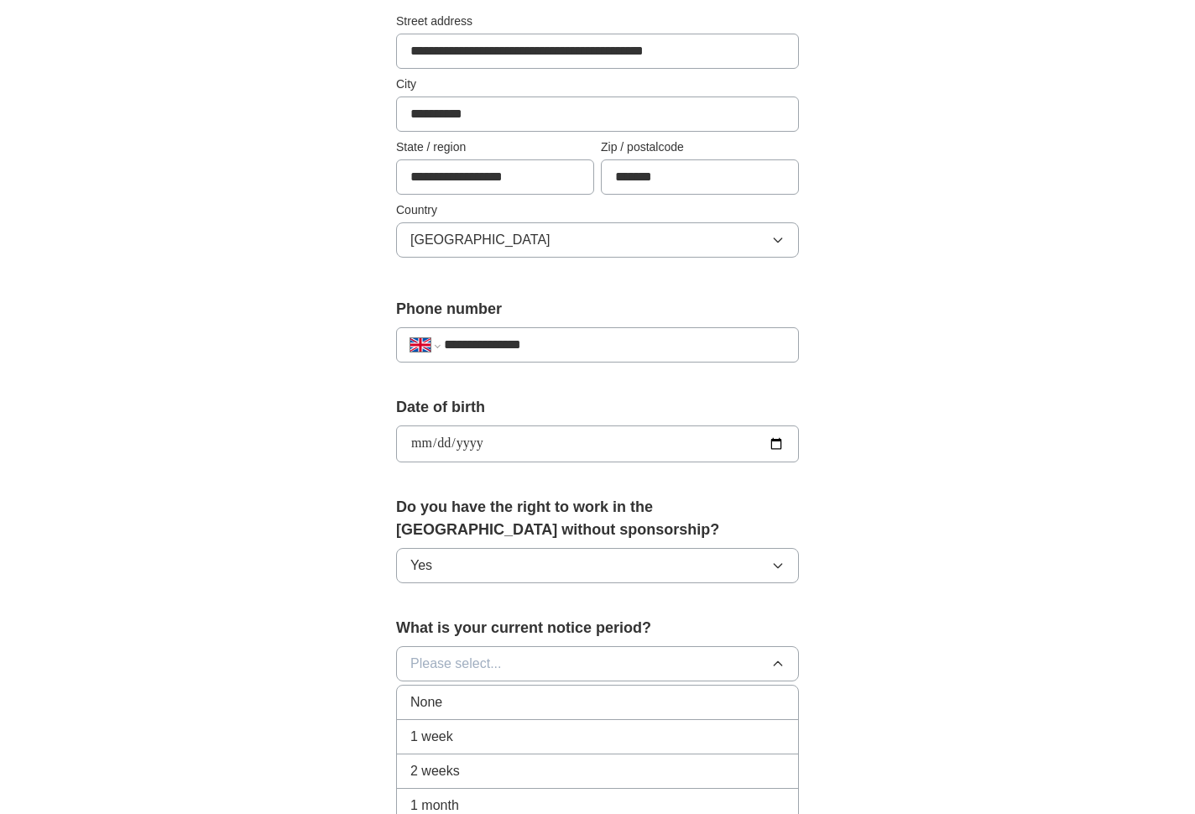
click at [451, 730] on span "1 week" at bounding box center [431, 737] width 43 height 20
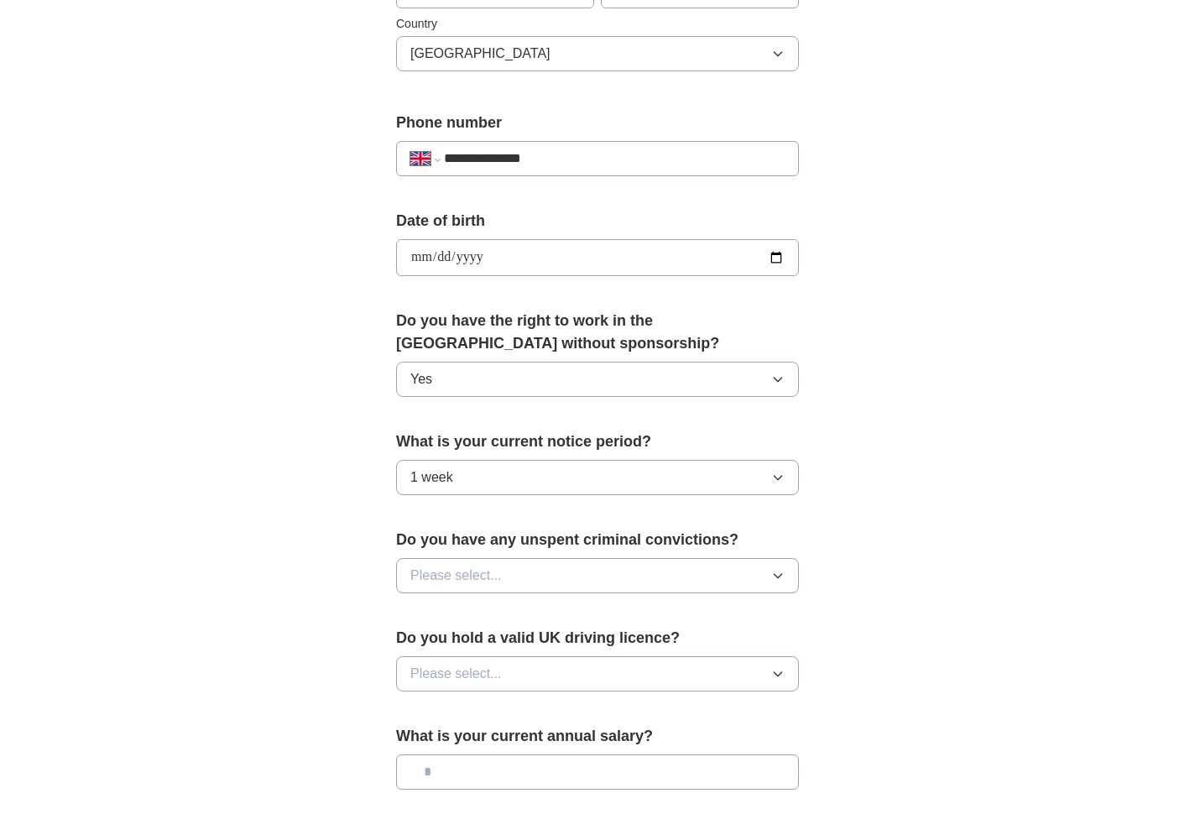
scroll to position [582, 0]
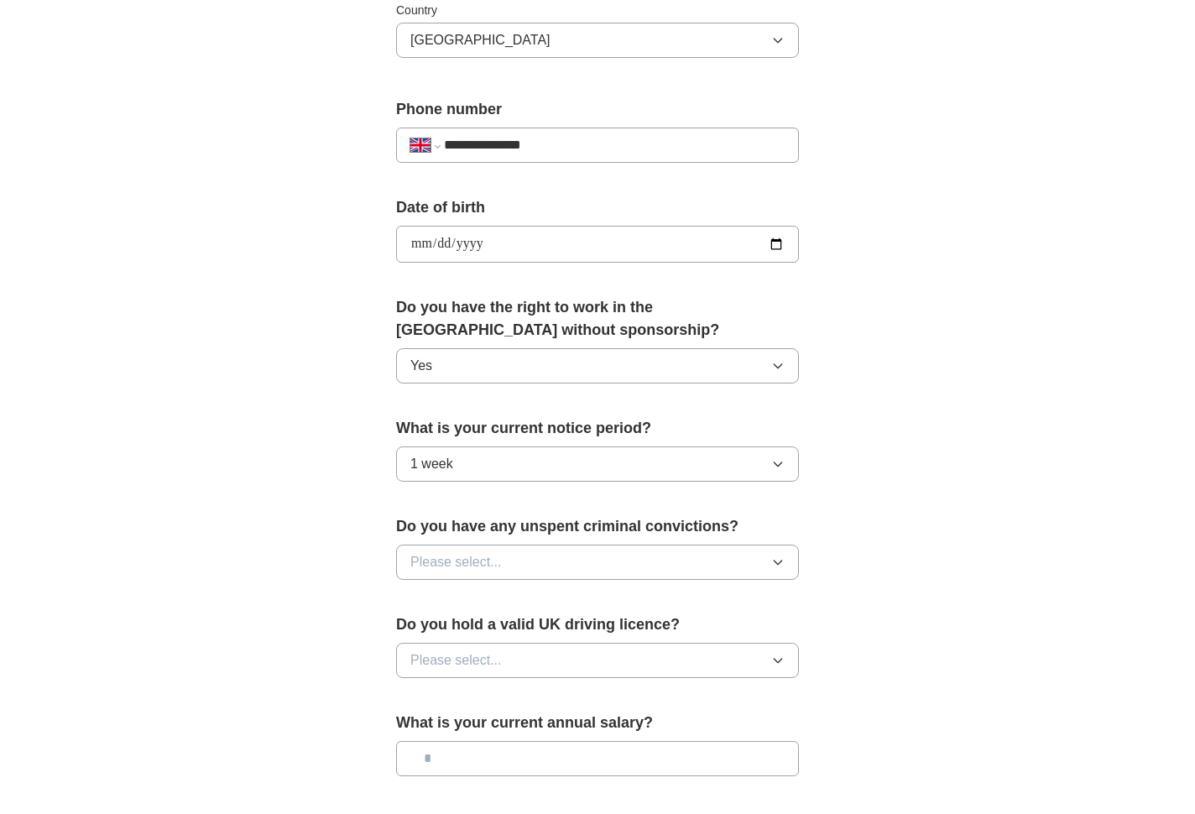
click at [532, 562] on button "Please select..." at bounding box center [597, 562] width 403 height 35
click at [472, 638] on div "No" at bounding box center [597, 635] width 374 height 20
click at [478, 655] on span "Please select..." at bounding box center [455, 660] width 91 height 20
click at [463, 724] on li "No" at bounding box center [597, 734] width 401 height 34
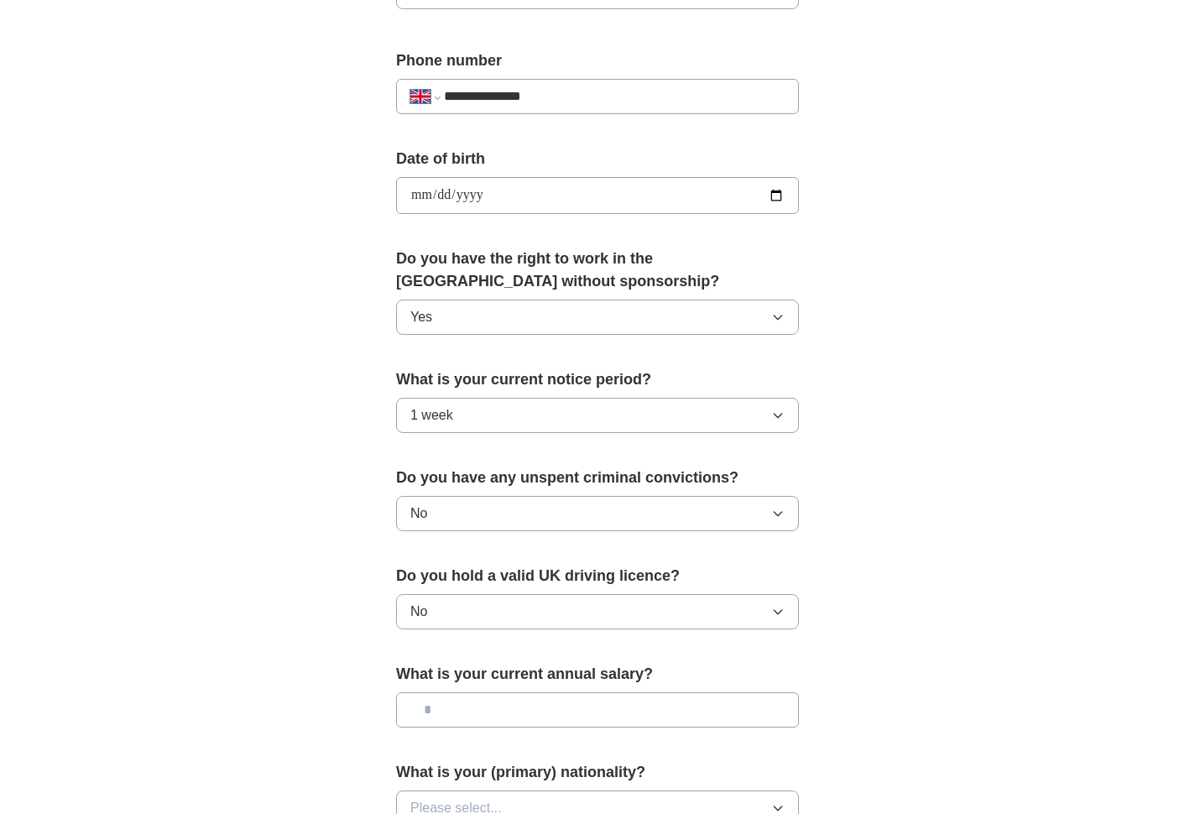
scroll to position [637, 0]
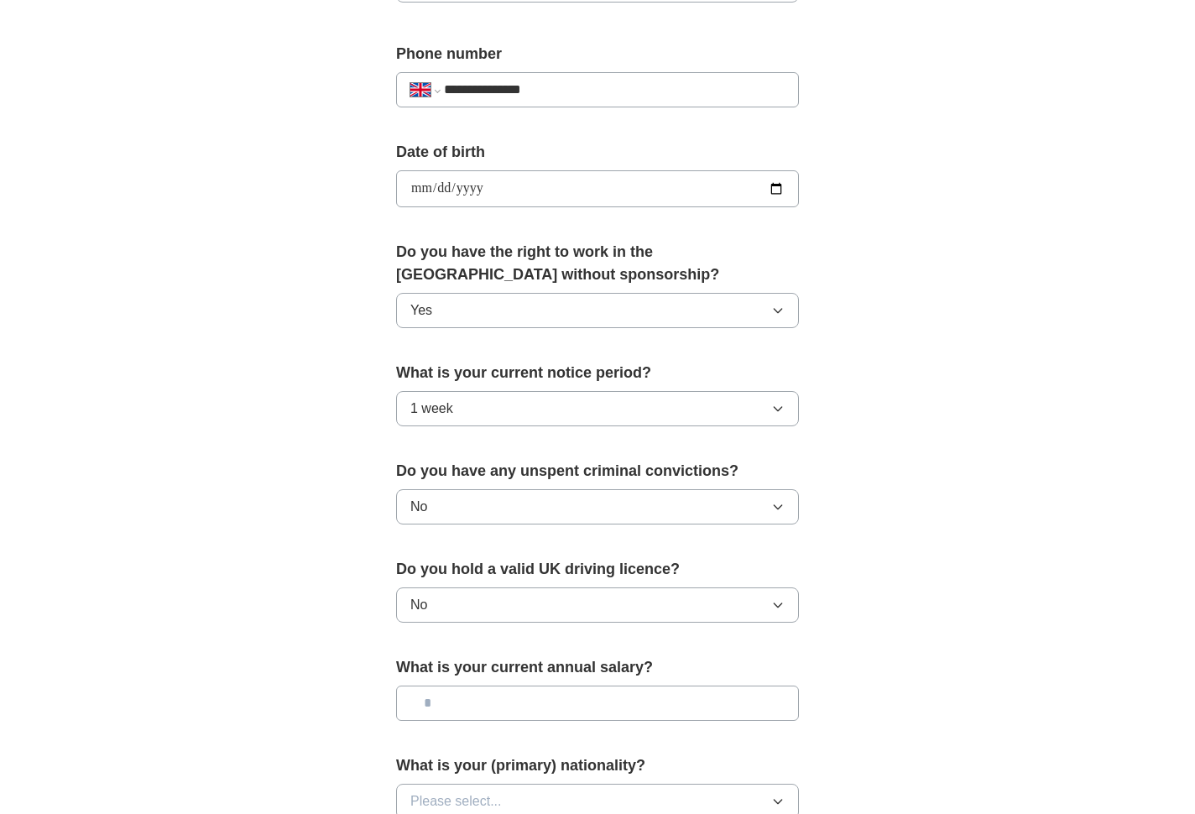
click at [477, 699] on input "text" at bounding box center [597, 703] width 403 height 35
type input "*******"
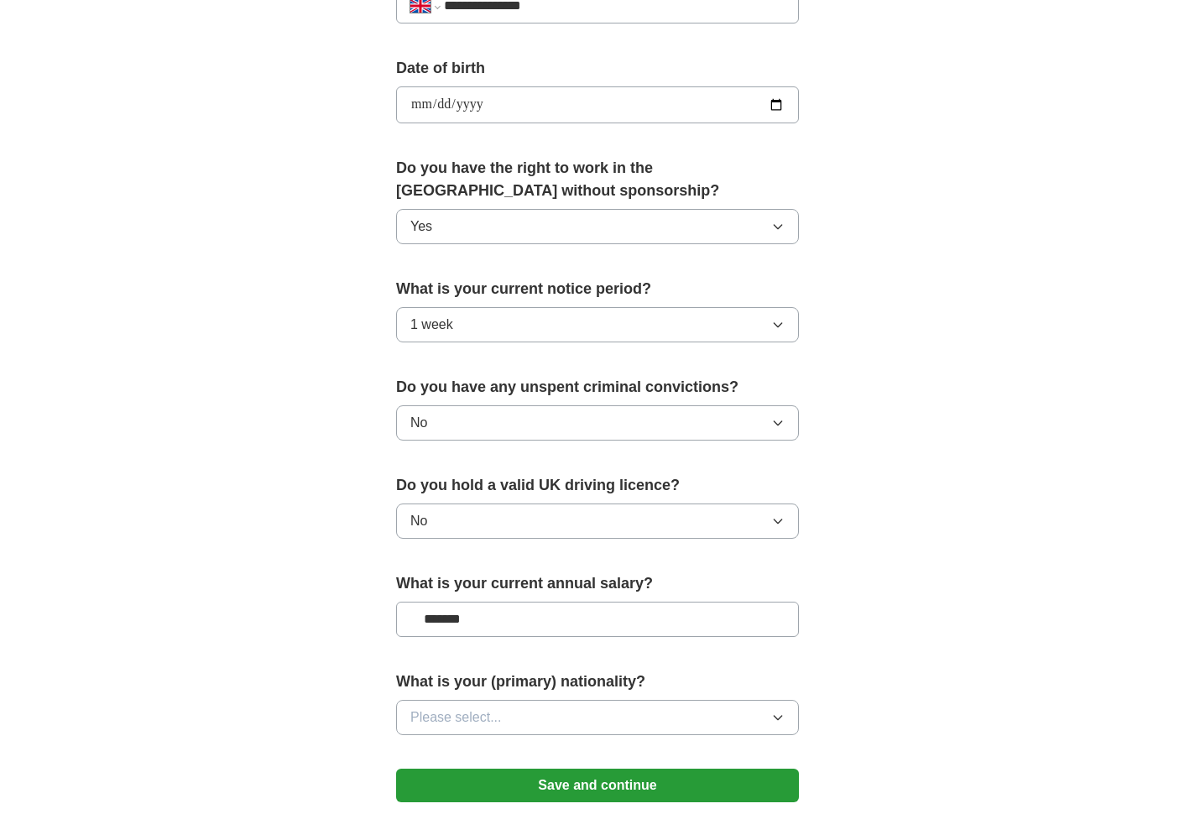
scroll to position [744, 0]
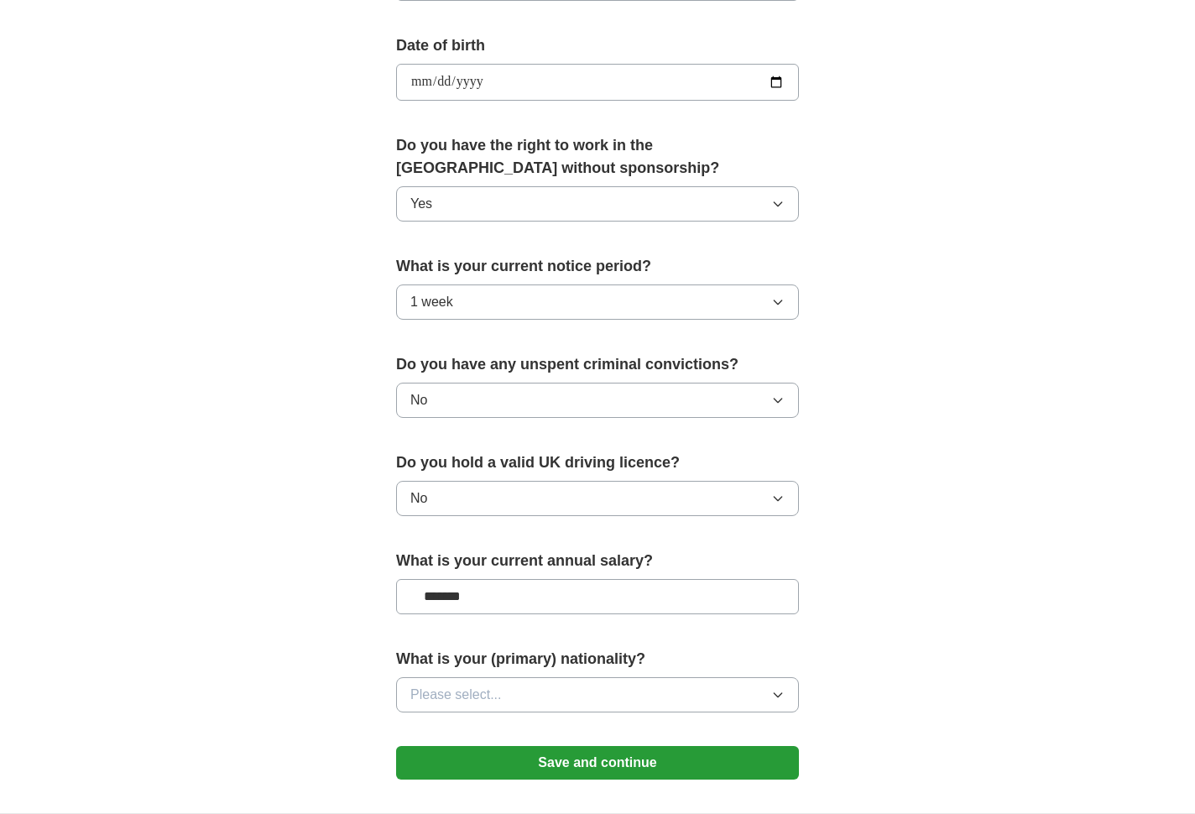
click at [524, 710] on button "Please select..." at bounding box center [597, 694] width 403 height 35
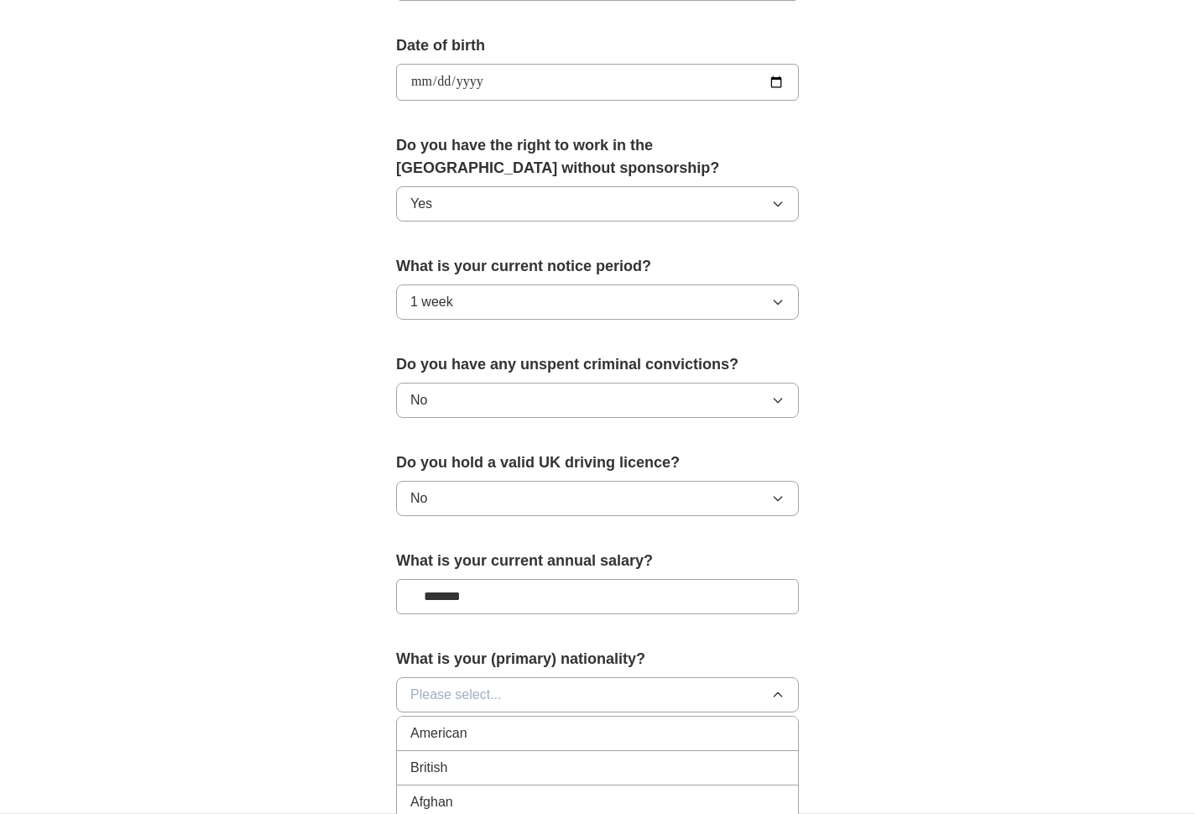
click at [497, 766] on div "British" at bounding box center [597, 768] width 374 height 20
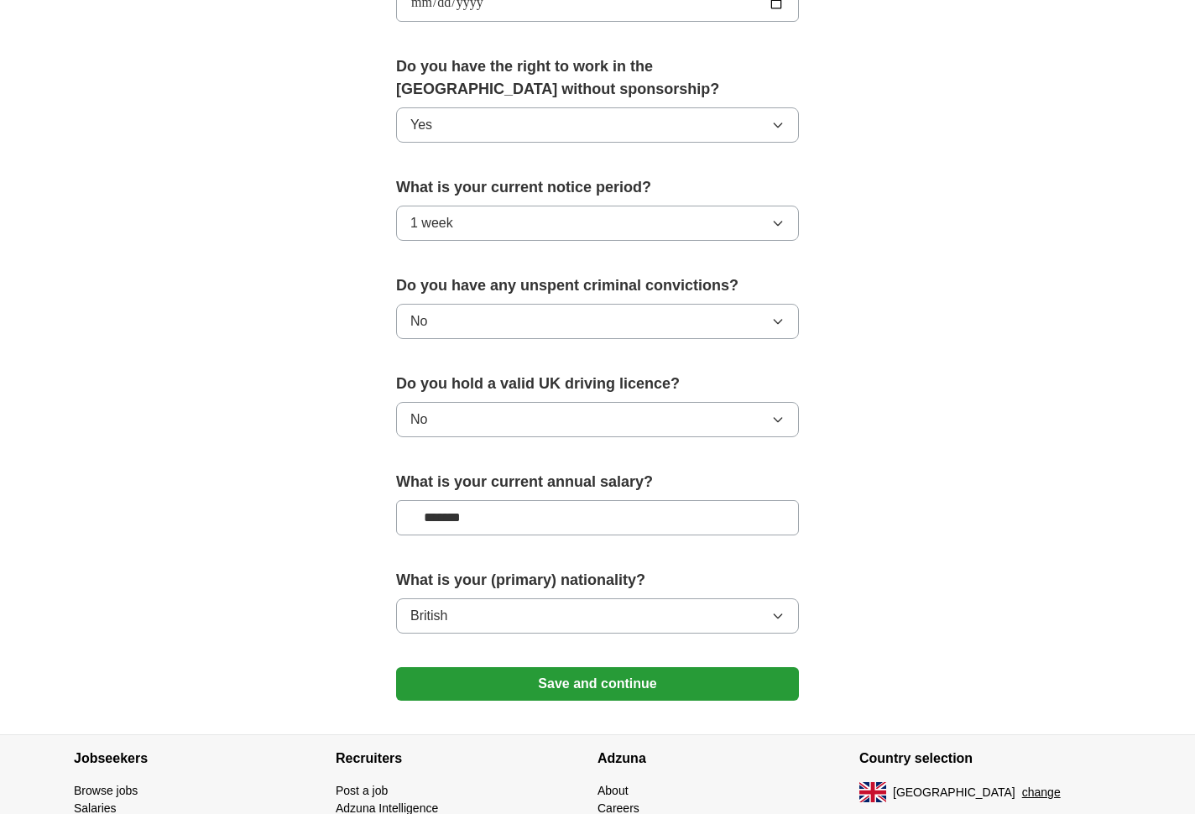
scroll to position [836, 0]
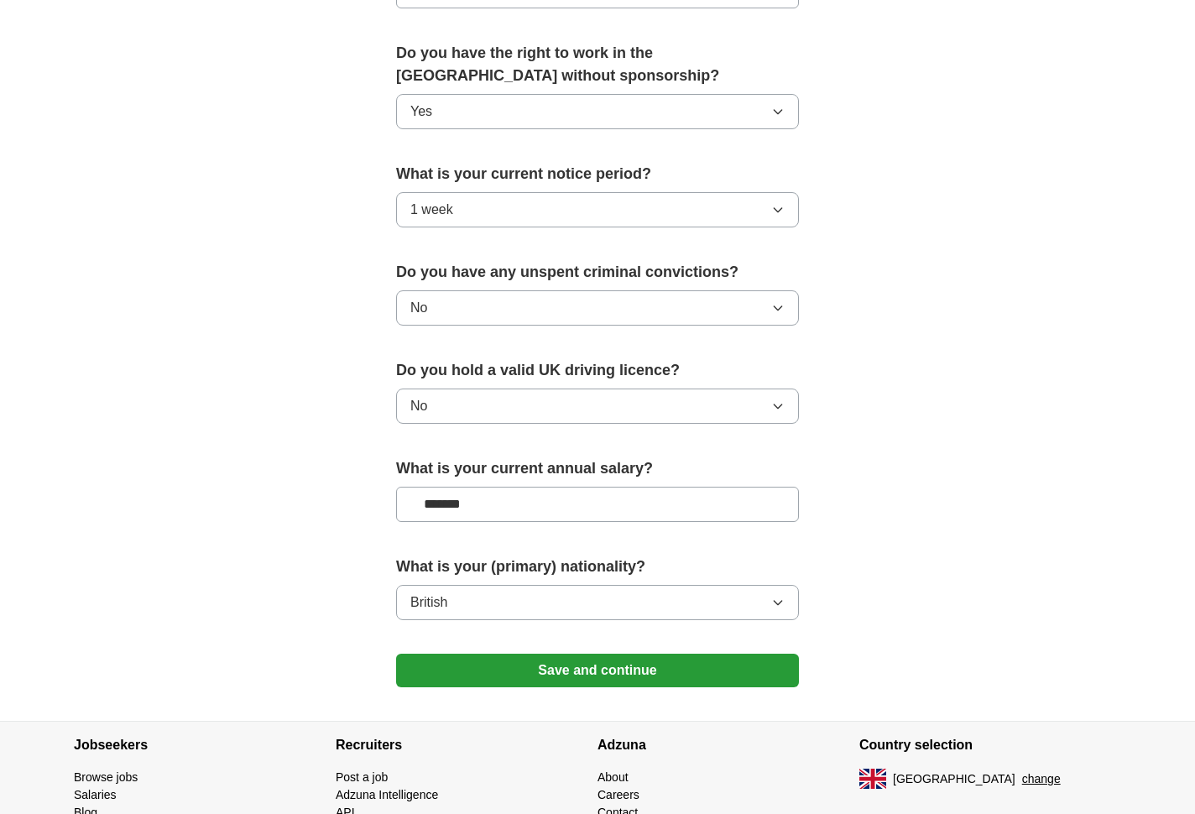
click at [551, 678] on button "Save and continue" at bounding box center [597, 671] width 403 height 34
